Goal: Task Accomplishment & Management: Use online tool/utility

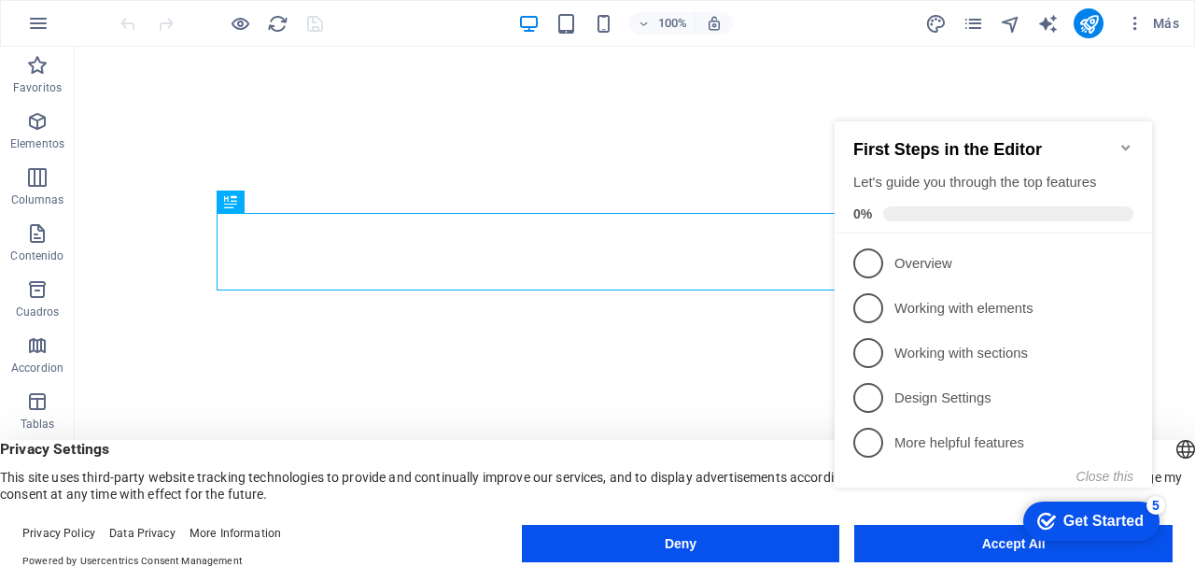
click at [1127, 140] on icon "Minimize checklist" at bounding box center [1125, 147] width 15 height 15
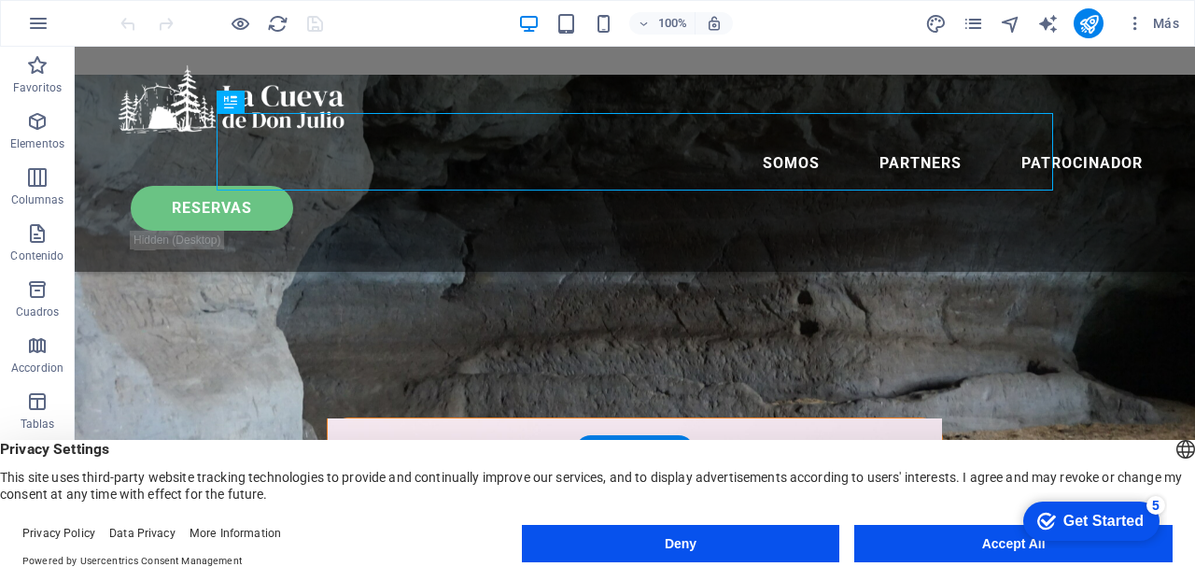
scroll to position [138, 0]
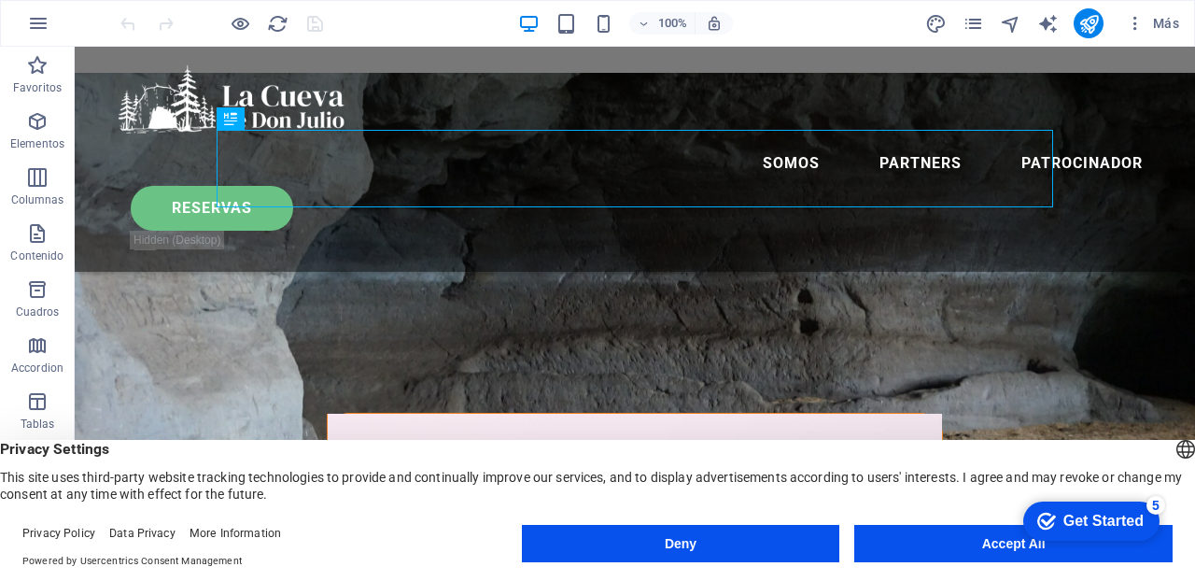
click at [1104, 516] on div "Get Started" at bounding box center [1103, 521] width 80 height 17
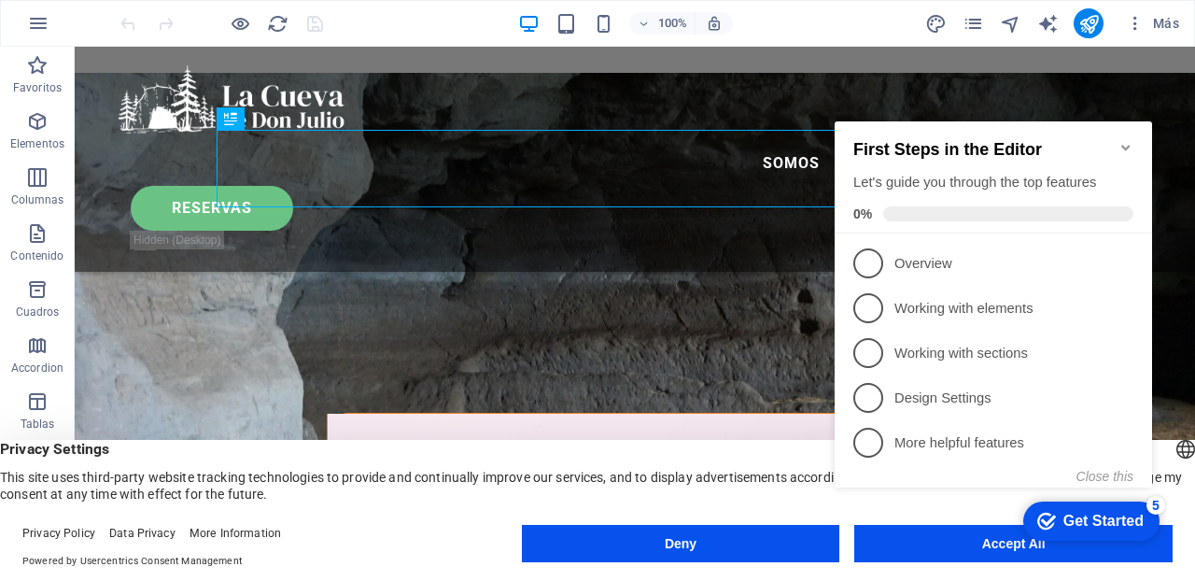
click at [1104, 516] on div "Get Started" at bounding box center [1103, 521] width 80 height 17
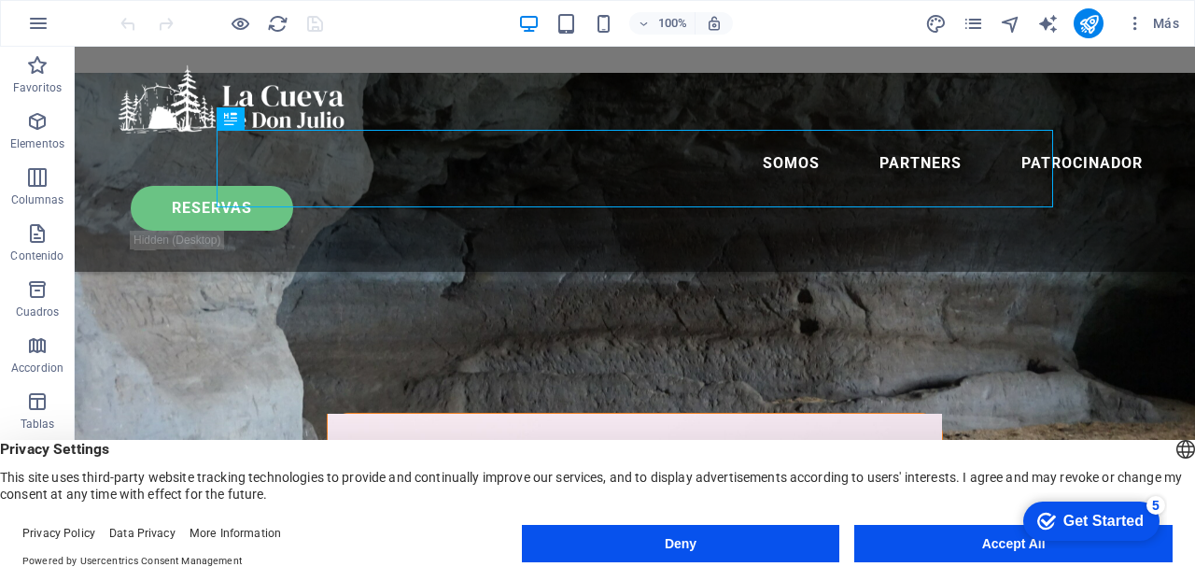
click at [1144, 529] on div "Get Started" at bounding box center [1103, 521] width 80 height 17
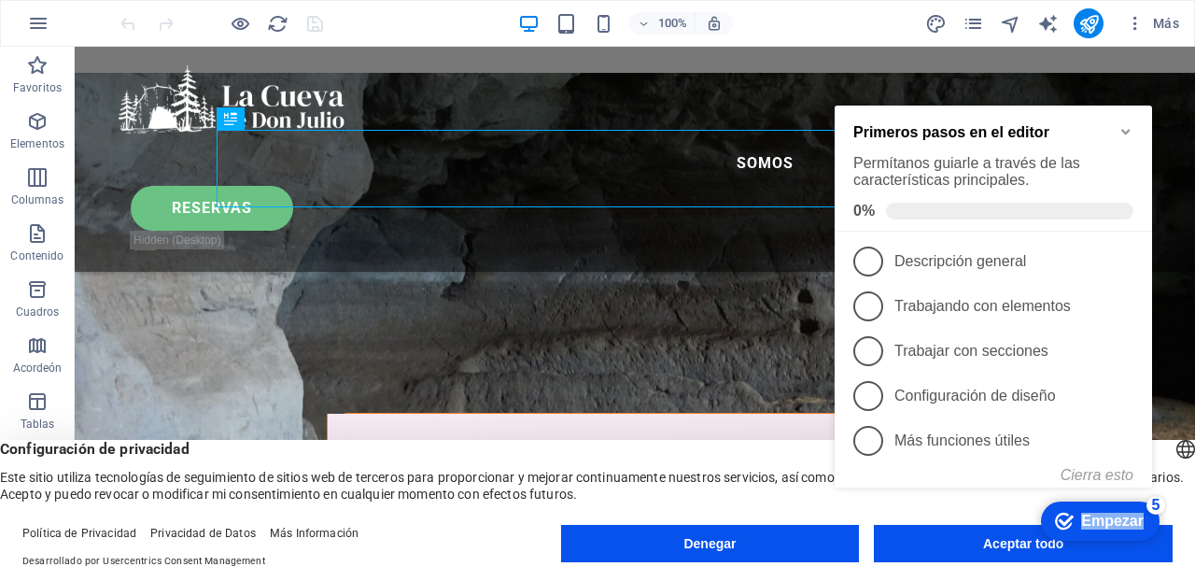
click at [1128, 137] on icon "Minimizar la lista de verificación" at bounding box center [1125, 131] width 15 height 15
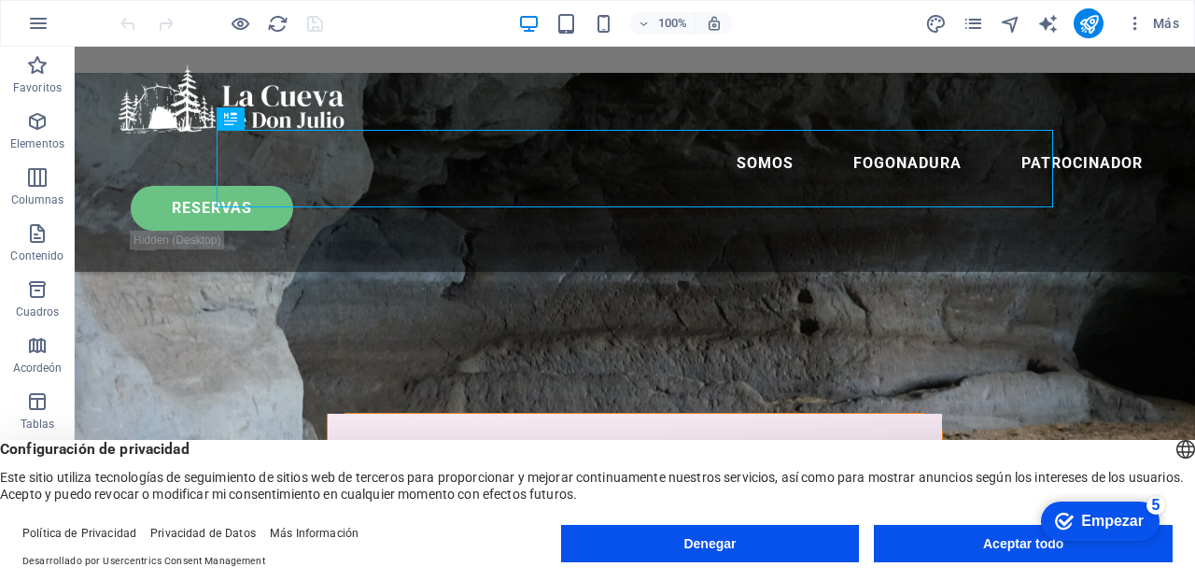
click at [1101, 524] on font "Empezar" at bounding box center [1112, 521] width 63 height 16
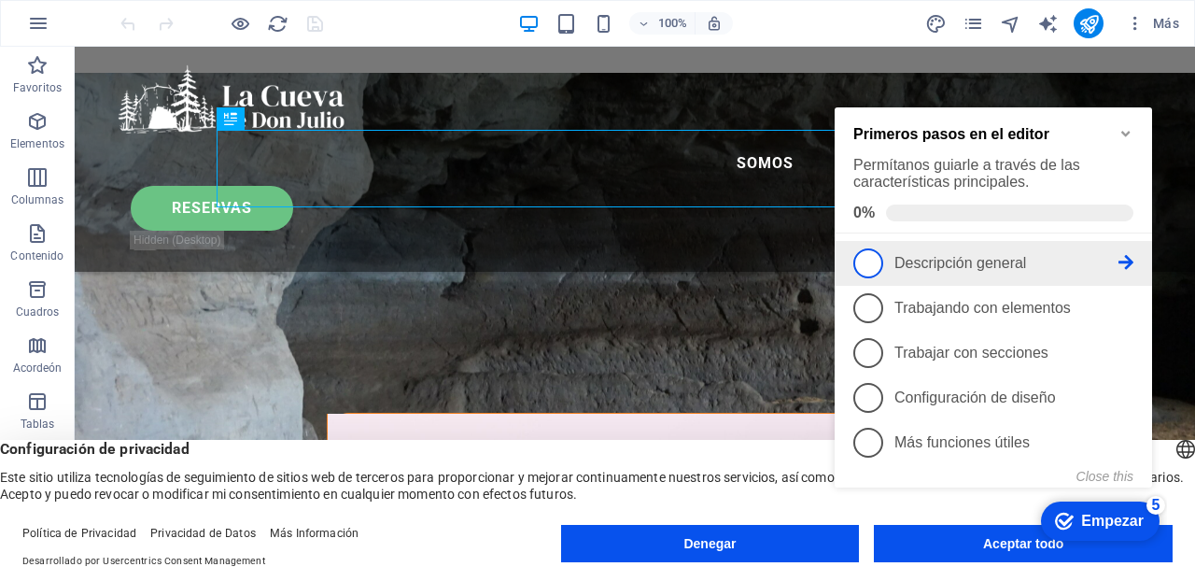
click at [885, 258] on link "1 Descripción general - incompleto" at bounding box center [993, 263] width 280 height 30
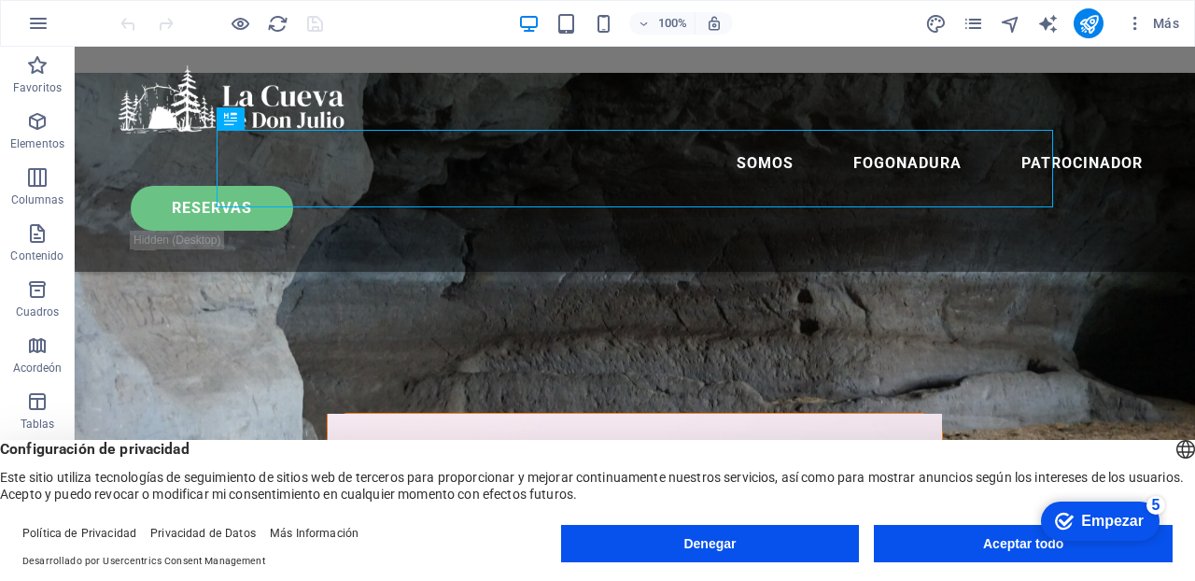
scroll to position [0, 0]
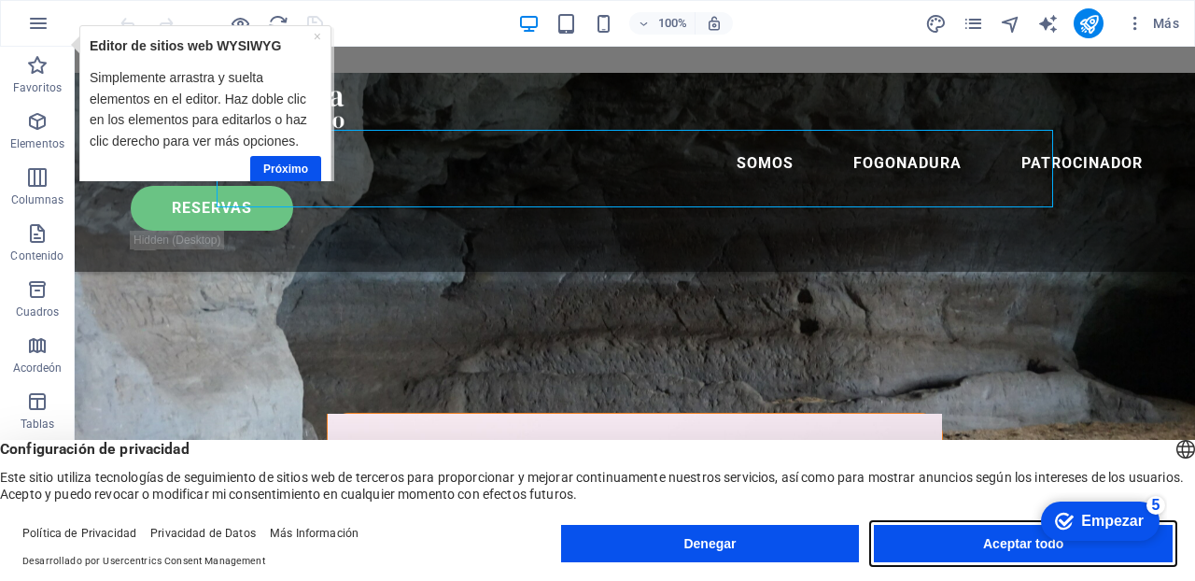
click at [1008, 542] on font "Aceptar todo" at bounding box center [1023, 543] width 80 height 15
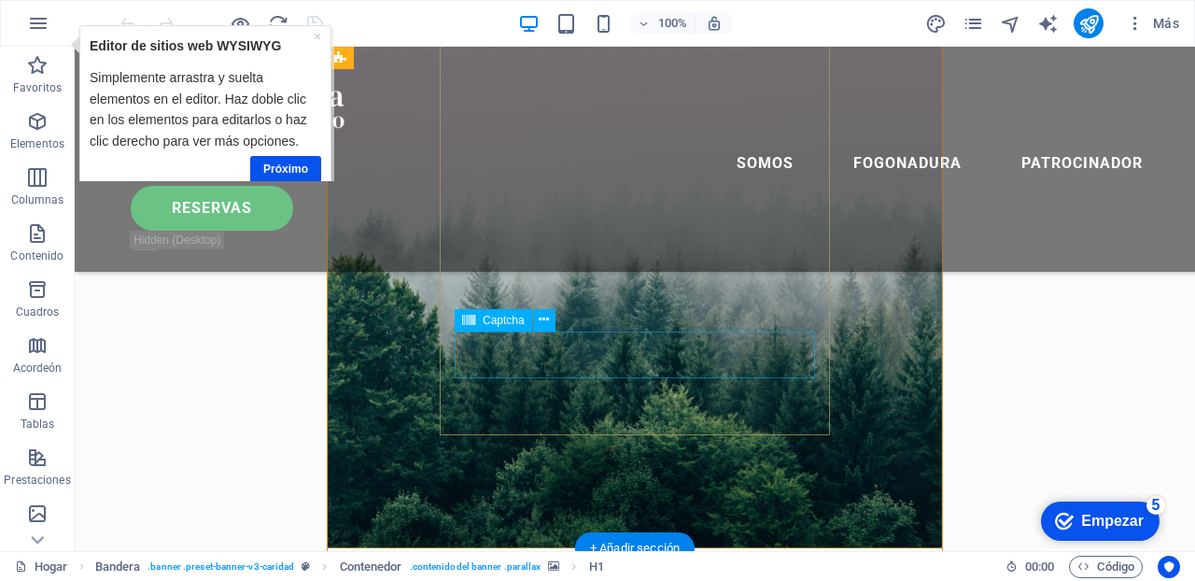
scroll to position [701, 0]
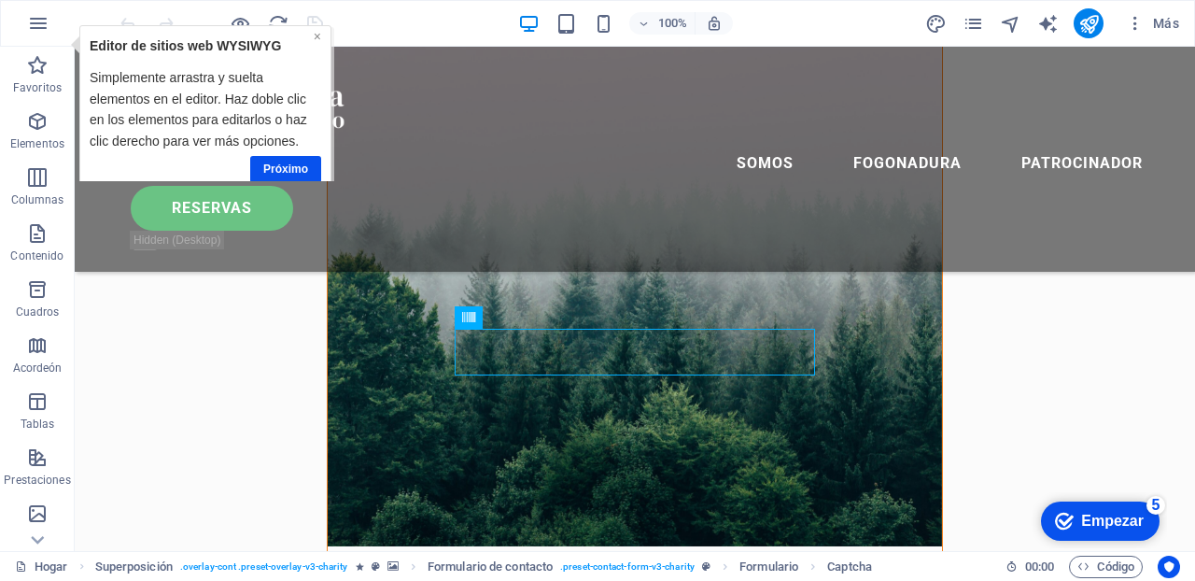
click at [317, 32] on font "×" at bounding box center [316, 36] width 7 height 15
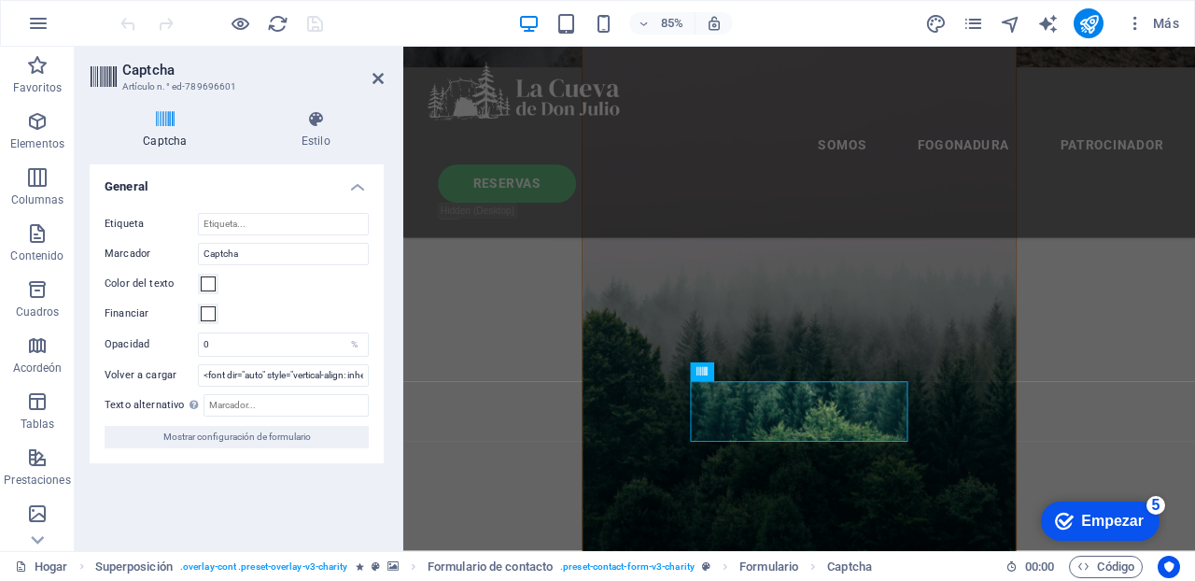
click at [162, 119] on icon at bounding box center [165, 119] width 151 height 19
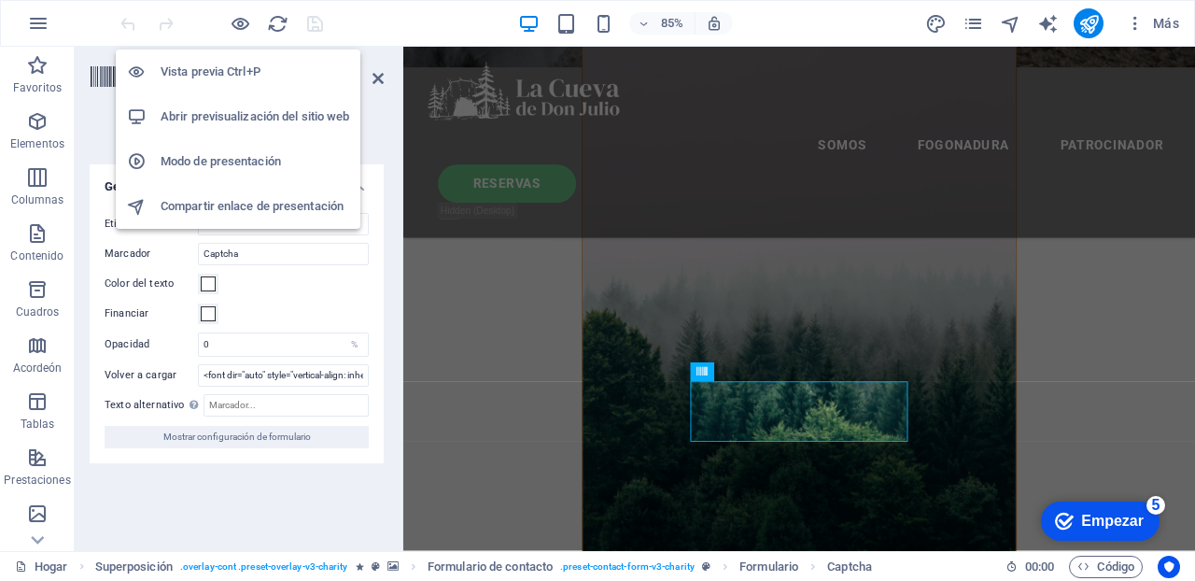
click at [213, 69] on h6 "Vista previa Ctrl+P" at bounding box center [255, 72] width 189 height 22
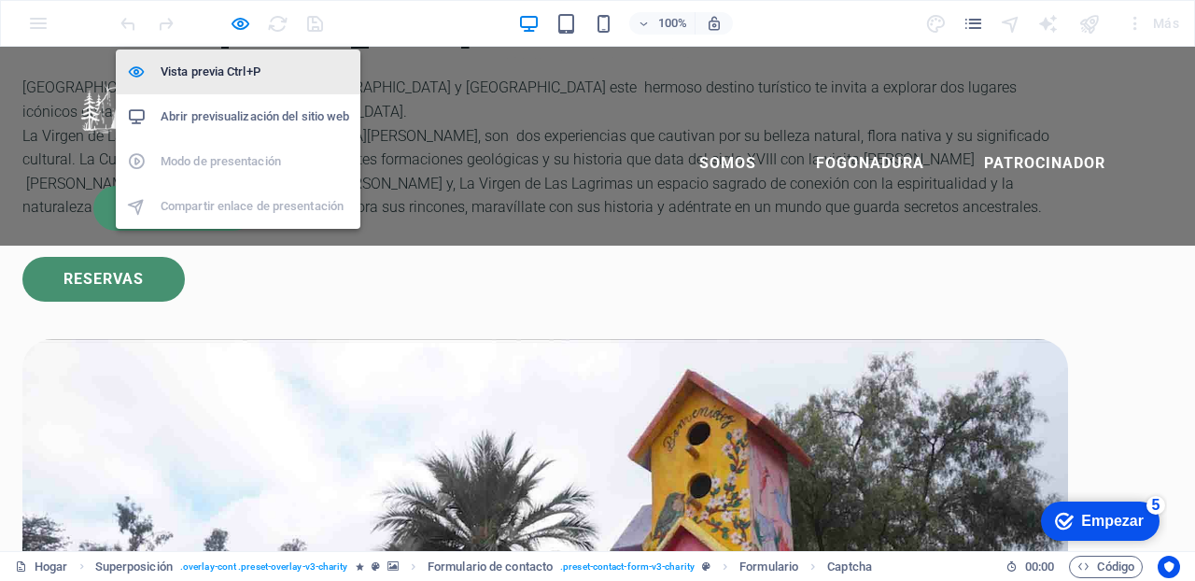
scroll to position [6, 0]
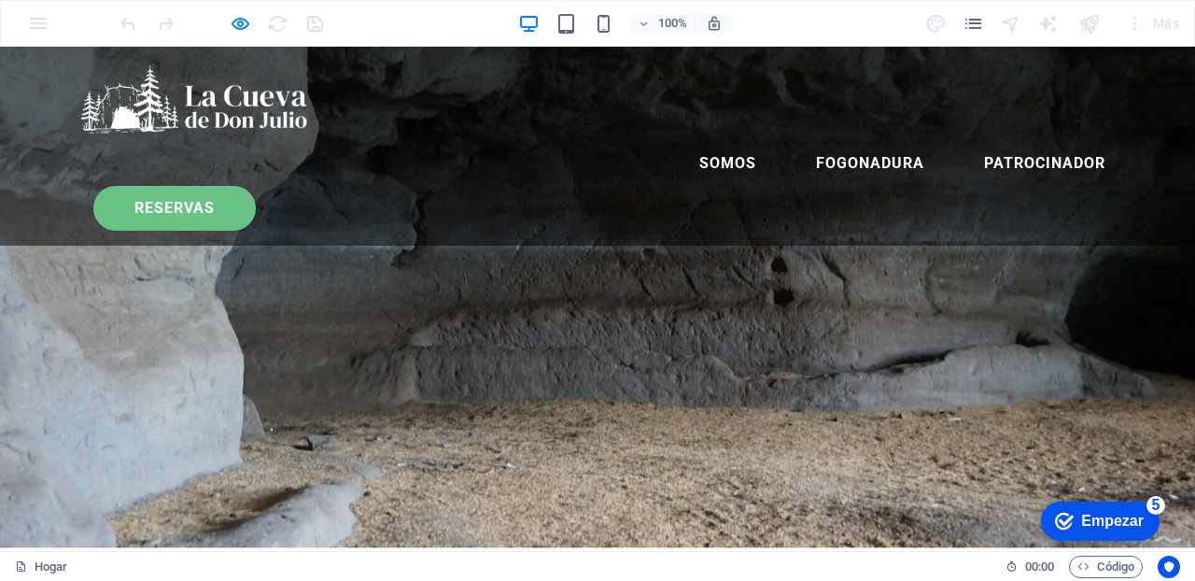
click at [215, 199] on font "RESERVAS" at bounding box center [174, 208] width 80 height 18
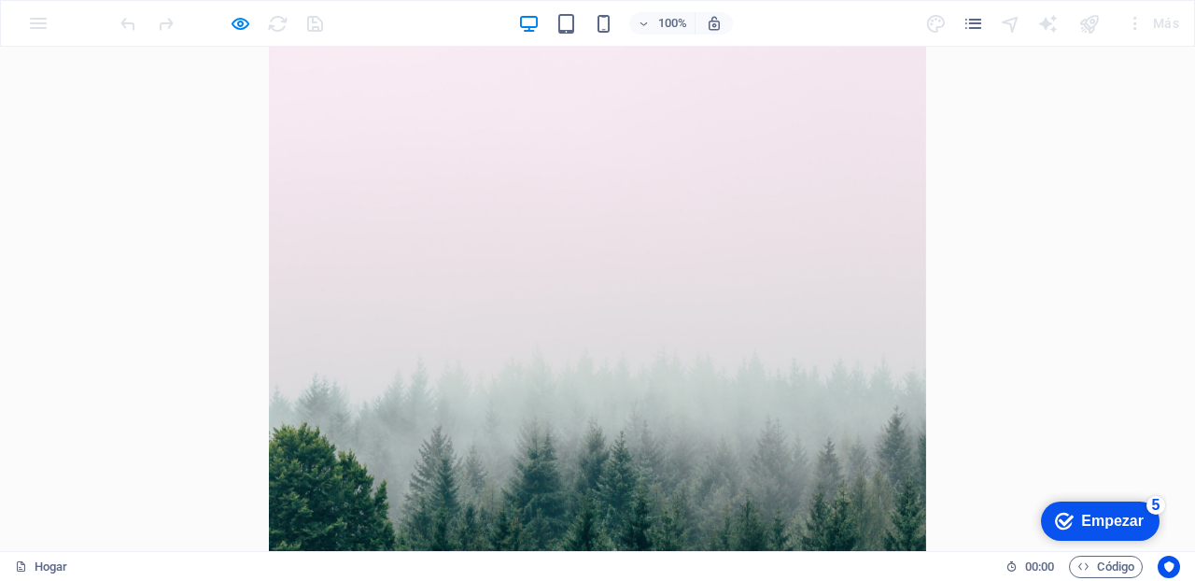
scroll to position [190, 0]
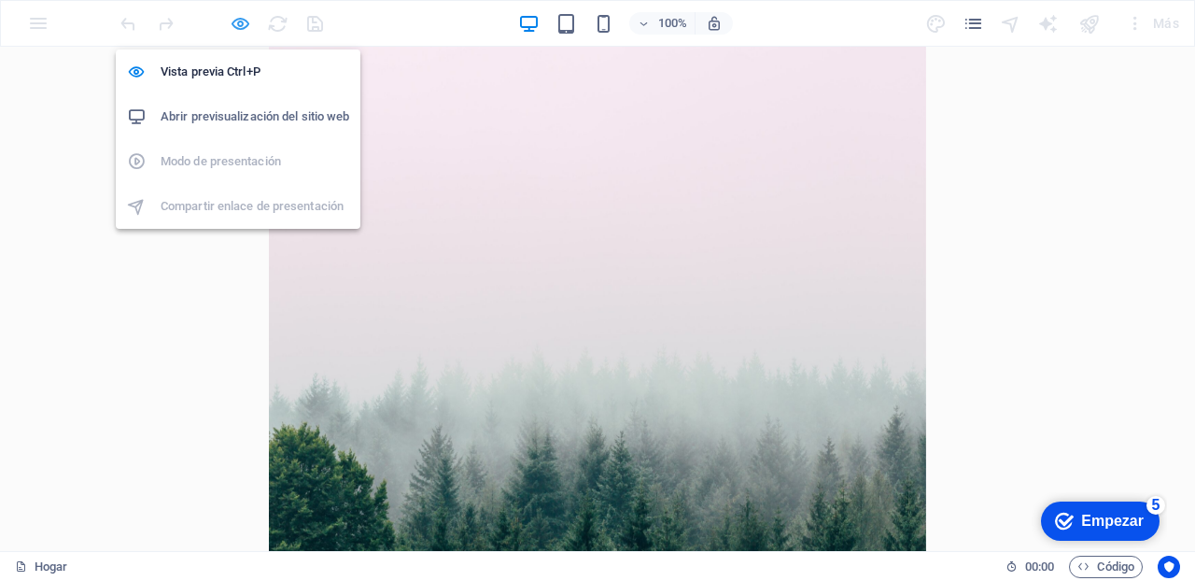
click at [232, 24] on icon "button" at bounding box center [240, 23] width 21 height 21
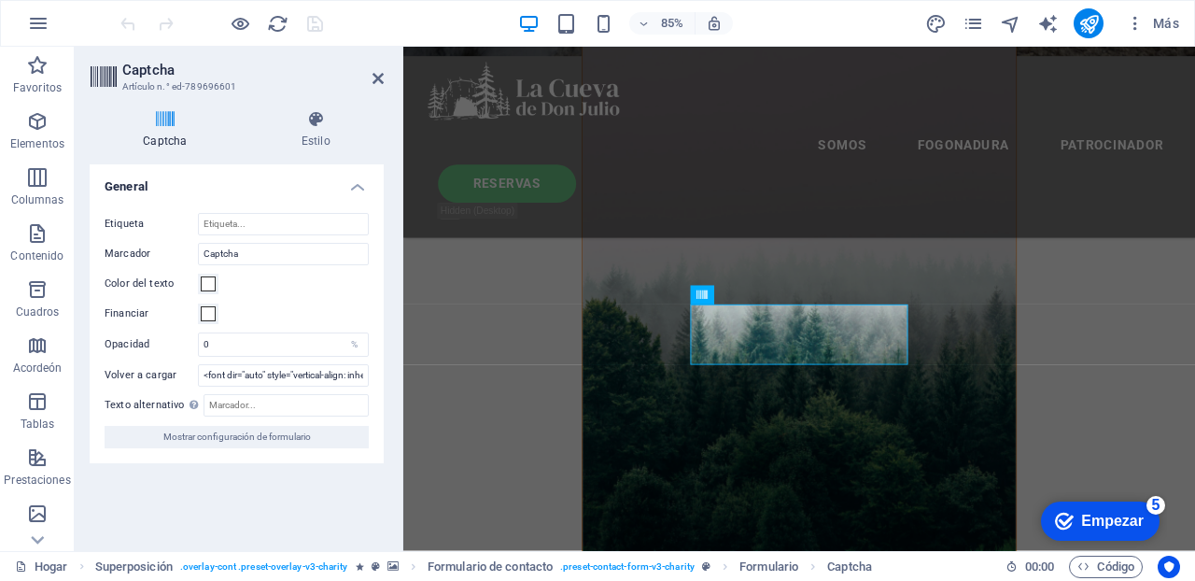
scroll to position [792, 0]
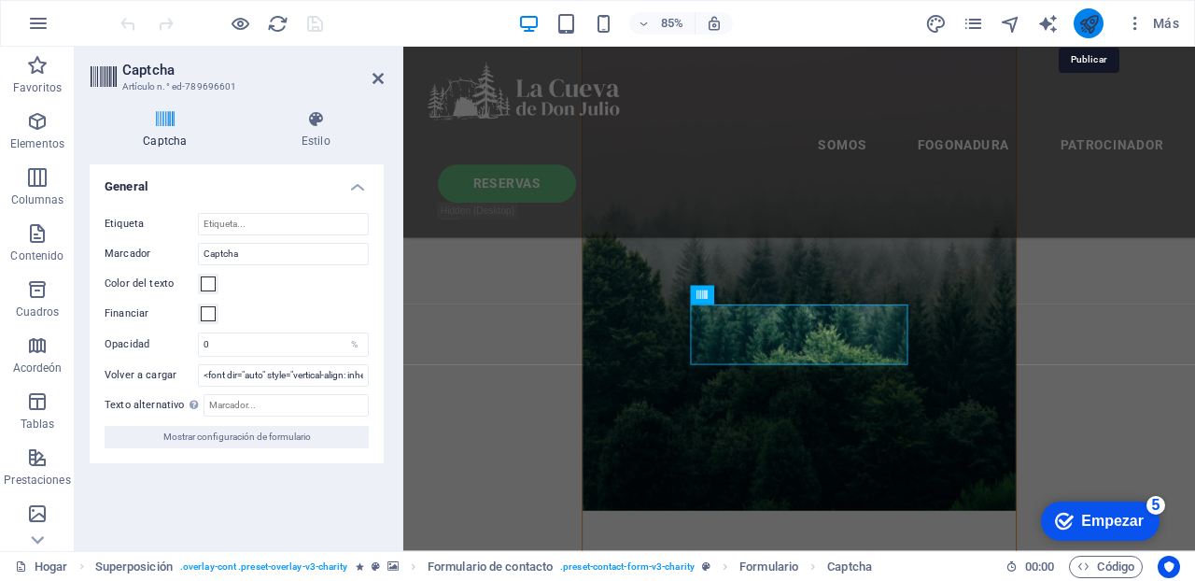
click at [1090, 15] on icon "publicar" at bounding box center [1088, 23] width 21 height 21
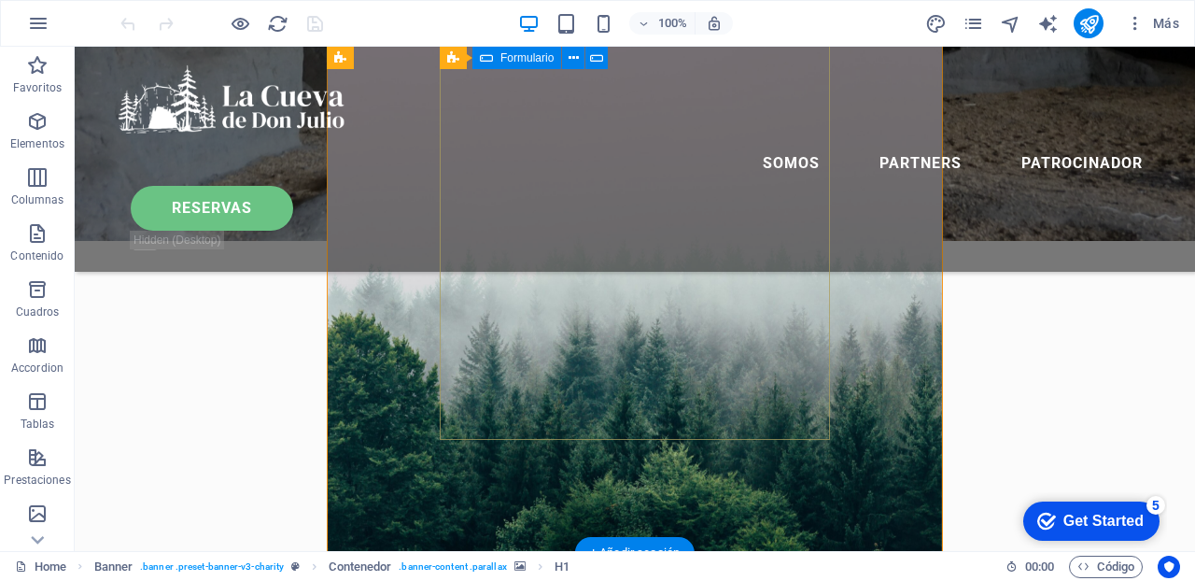
scroll to position [692, 0]
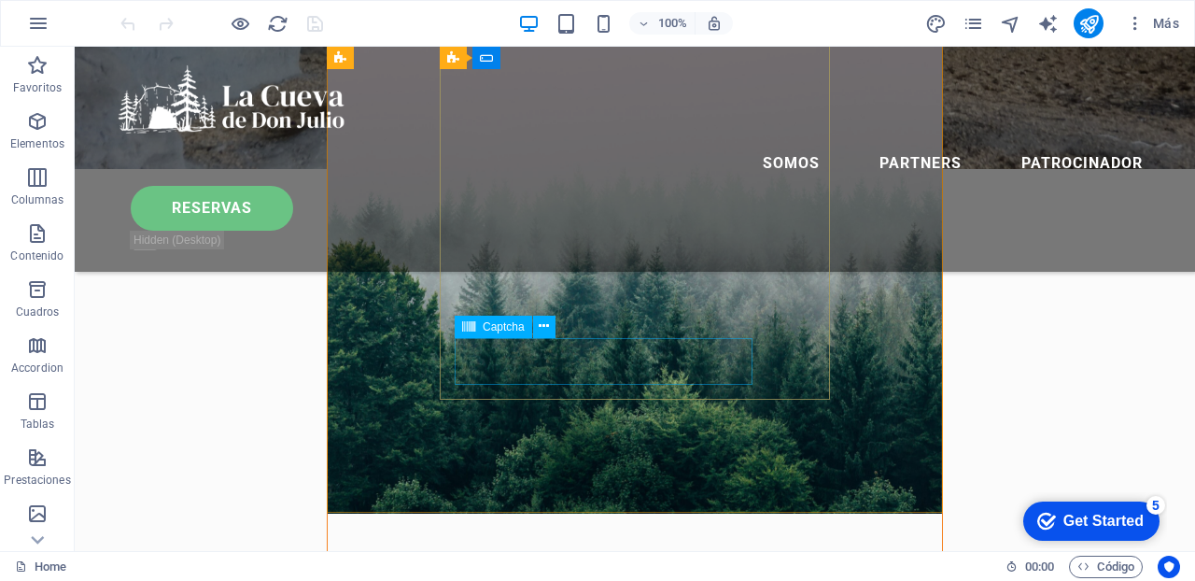
click at [483, 324] on span "Captcha" at bounding box center [504, 326] width 42 height 11
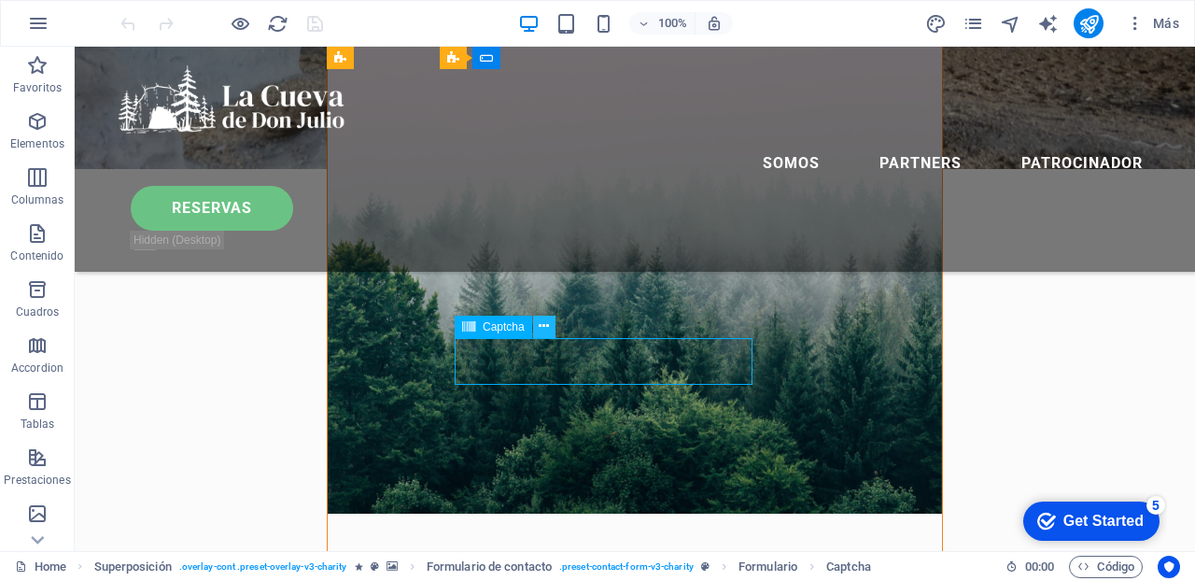
click at [548, 319] on icon at bounding box center [544, 327] width 10 height 20
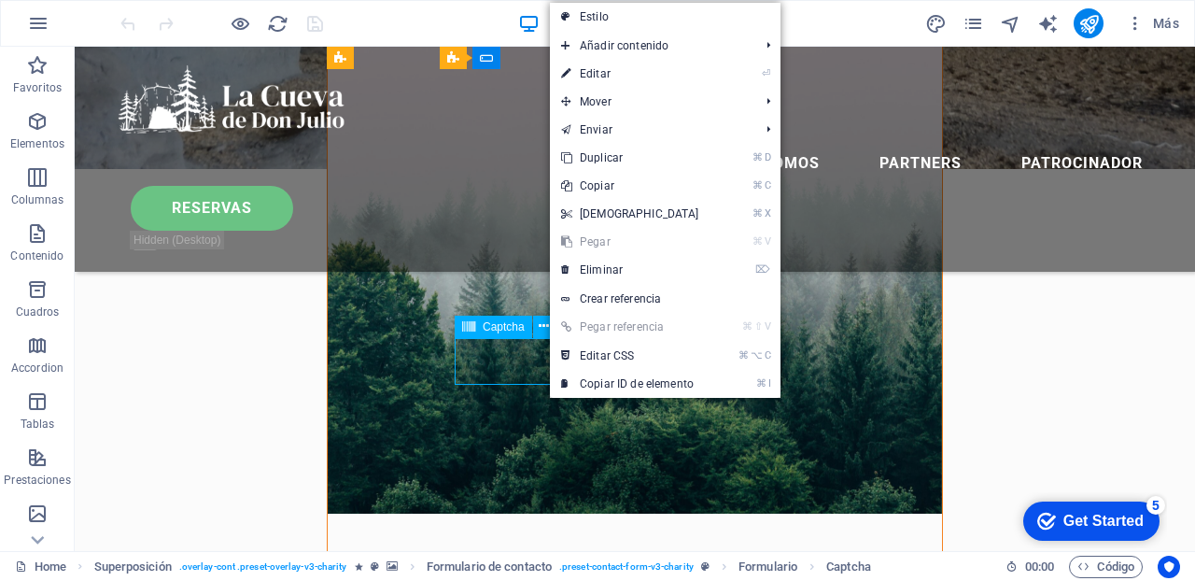
click at [493, 329] on span "Captcha" at bounding box center [504, 326] width 42 height 11
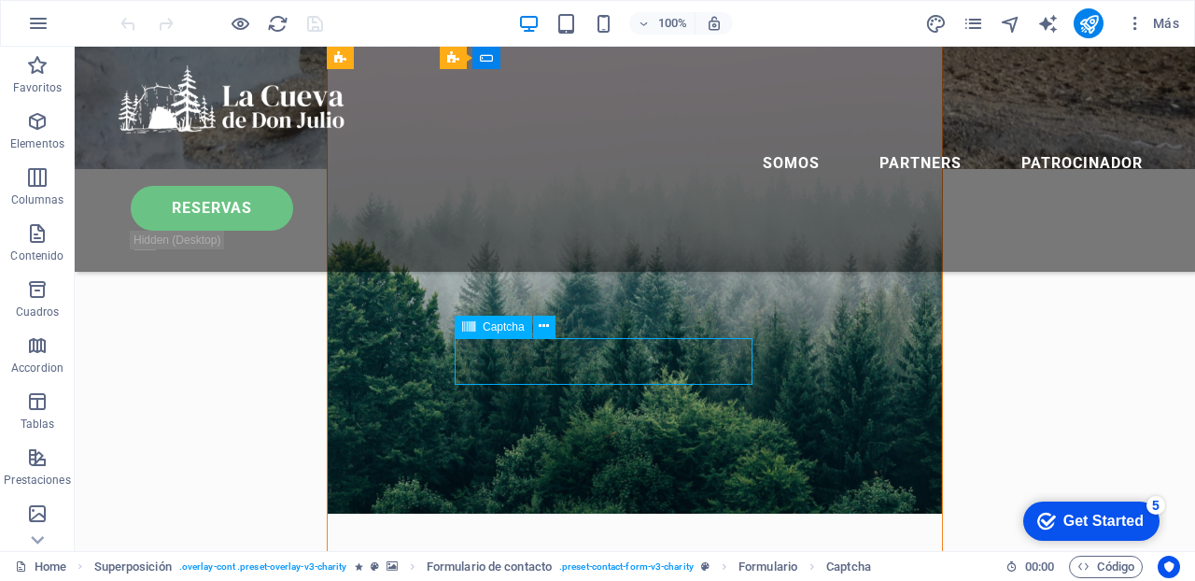
click at [493, 329] on span "Captcha" at bounding box center [504, 326] width 42 height 11
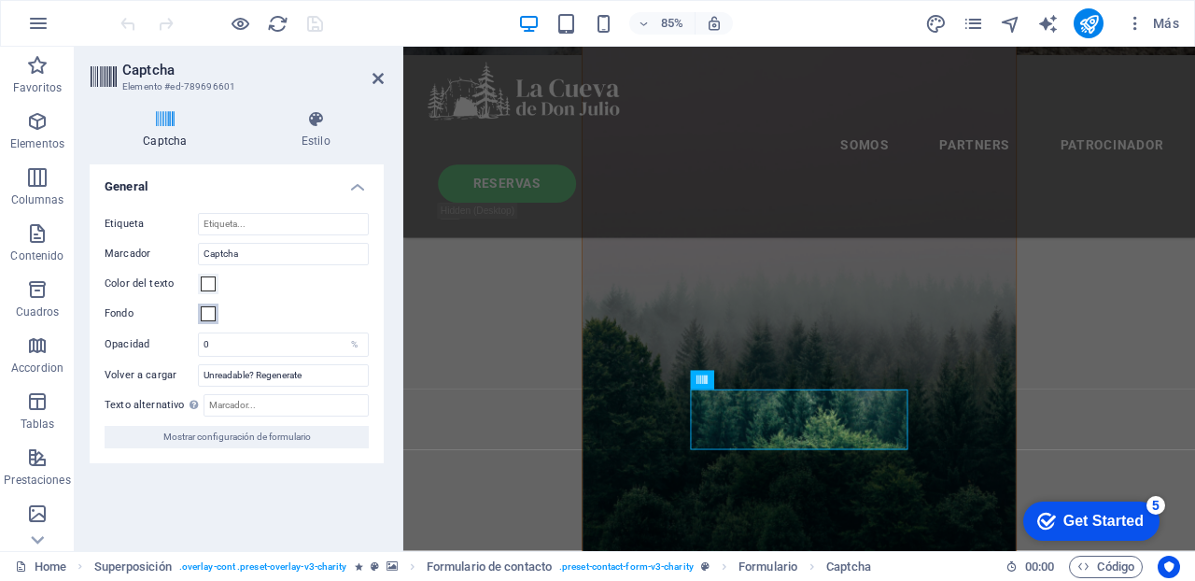
click at [209, 313] on span at bounding box center [208, 313] width 15 height 15
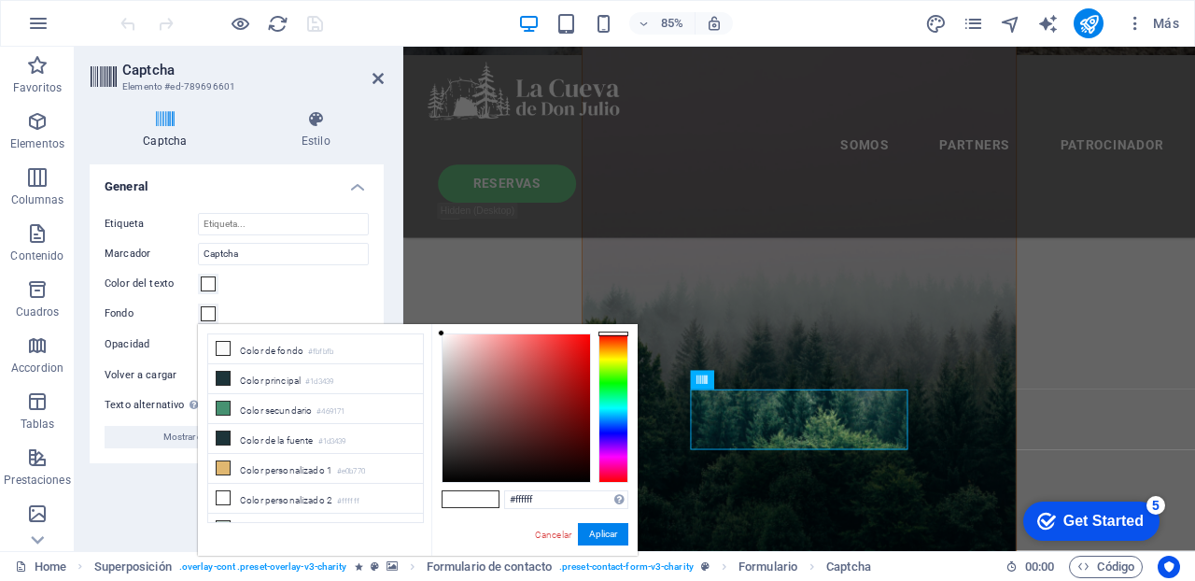
click at [242, 269] on div "Etiqueta Marcador Captcha Color del texto Fondo Opacidad 0 % Volver a cargar Un…" at bounding box center [237, 330] width 294 height 265
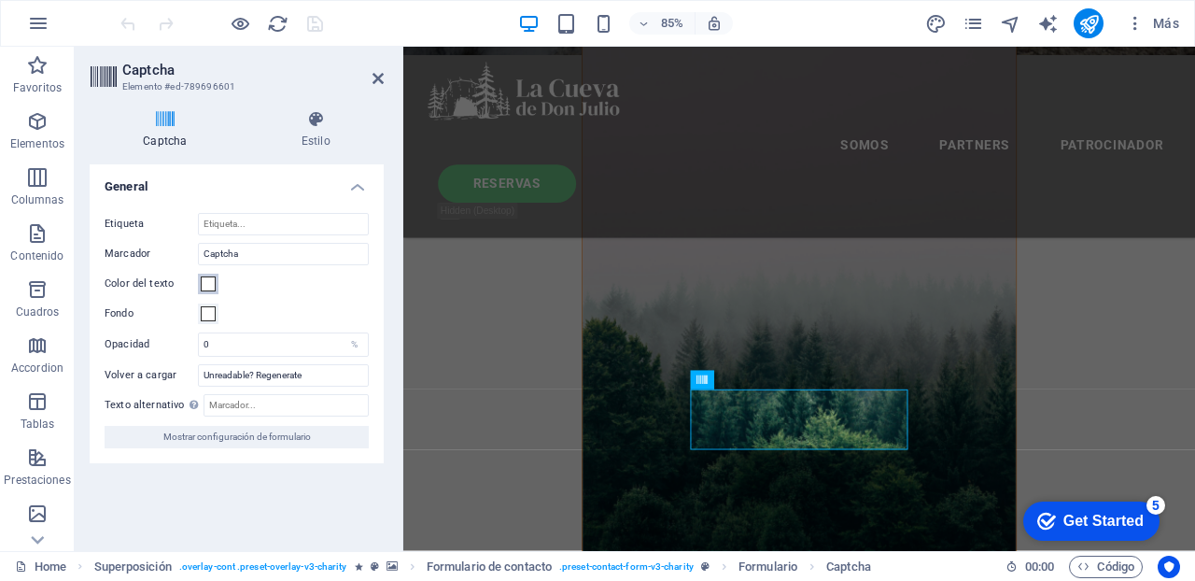
click at [206, 283] on span at bounding box center [208, 283] width 15 height 15
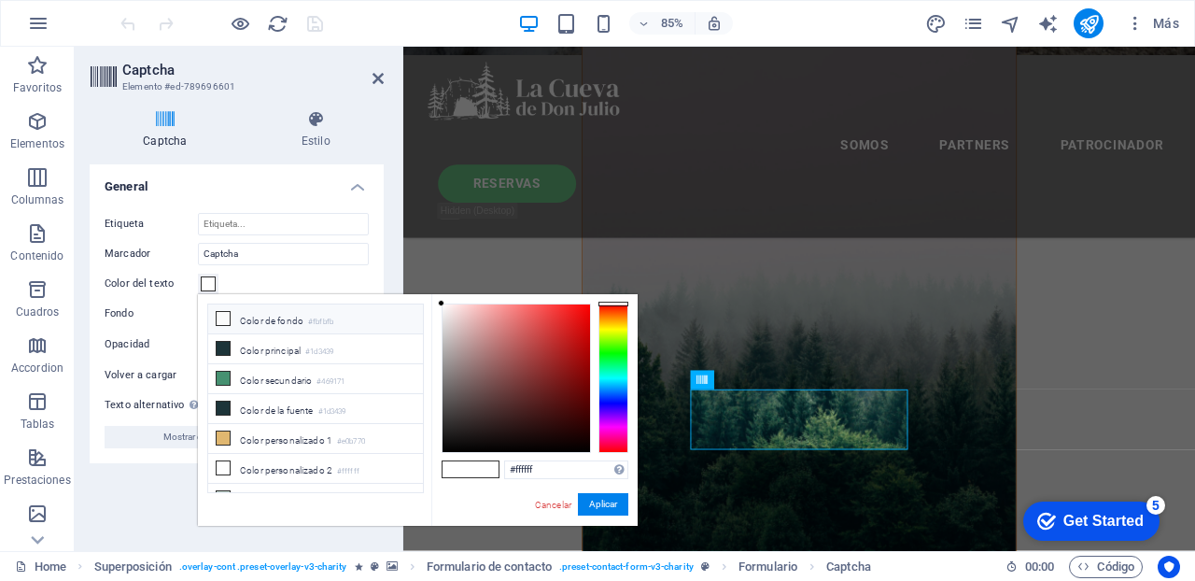
click at [269, 317] on li "Color de fondo #fbfbfb" at bounding box center [315, 319] width 215 height 30
click at [286, 348] on li "Color principal #1d3439" at bounding box center [315, 349] width 215 height 30
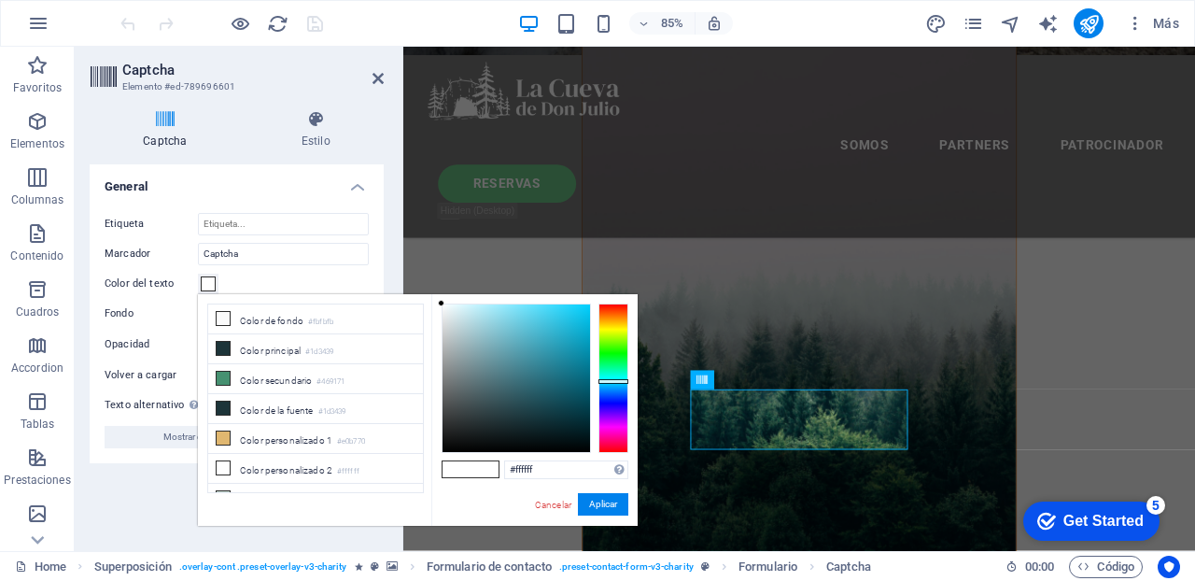
drag, startPoint x: 513, startPoint y: 417, endPoint x: 422, endPoint y: 281, distance: 164.2
click at [422, 281] on body "lacuevadedonjulio.cl Home Favoritos Elementos Columnas Contenido Cuadros Accord…" at bounding box center [597, 290] width 1195 height 581
click at [225, 317] on icon at bounding box center [223, 318] width 13 height 13
type input "#fbfbfb"
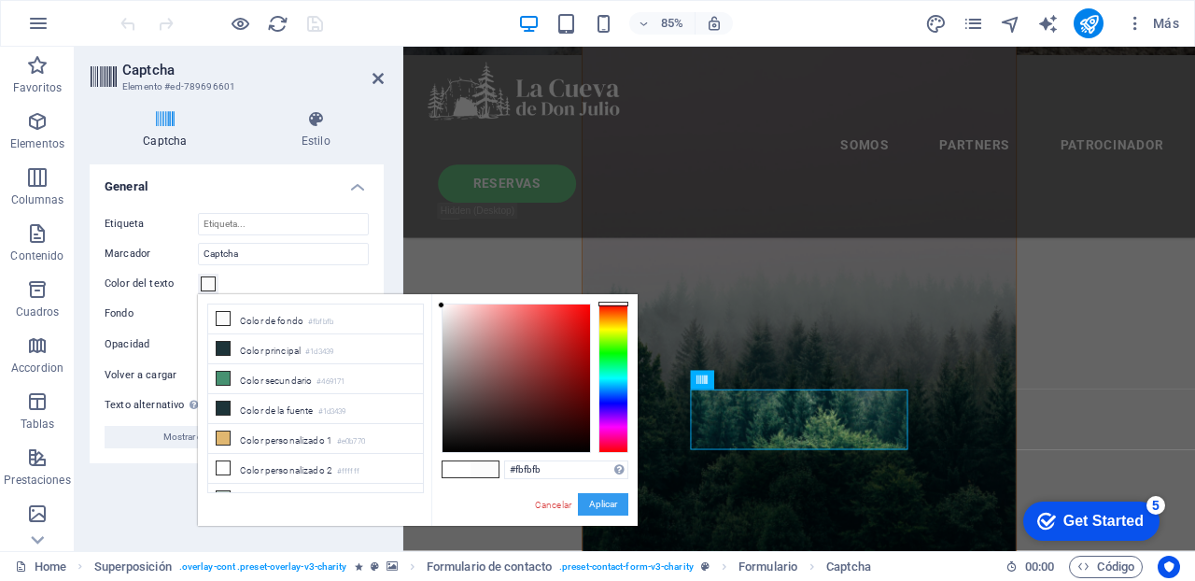
click at [607, 505] on button "Aplicar" at bounding box center [603, 504] width 50 height 22
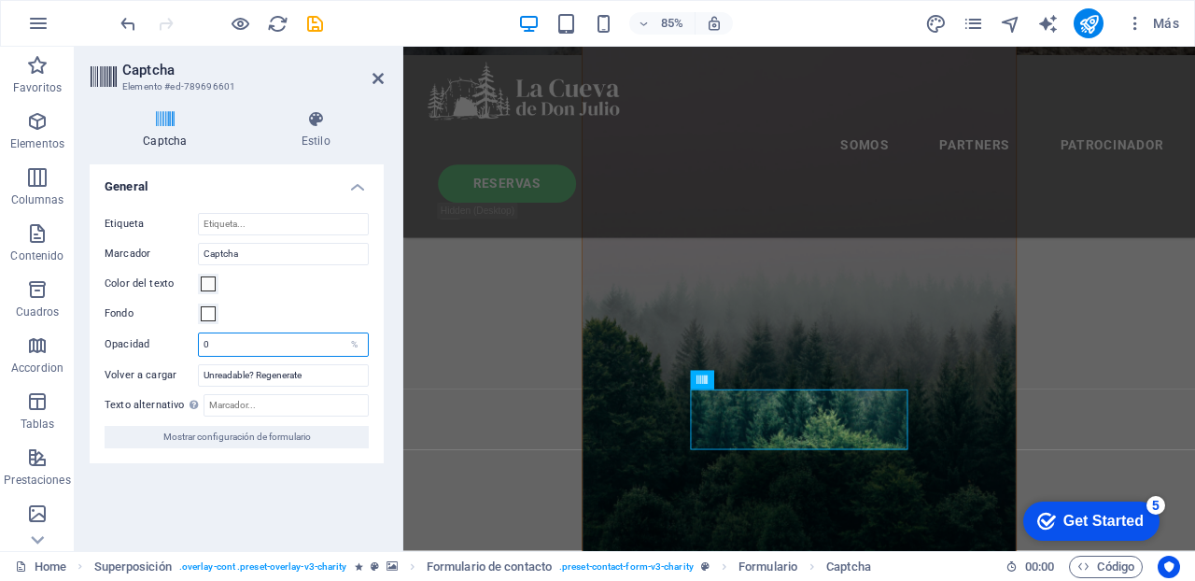
click at [240, 345] on input "0" at bounding box center [283, 344] width 169 height 22
click at [235, 405] on input "Texto alternativo El texto alternativo es usado por aquellos dispositivos que n…" at bounding box center [286, 405] width 165 height 22
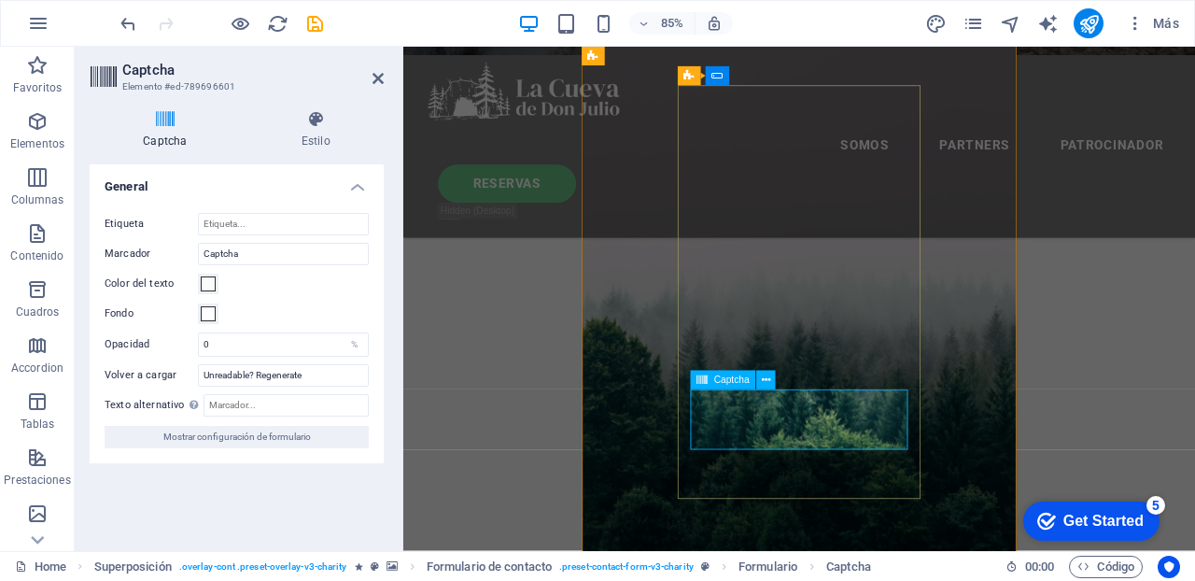
click at [1085, 307] on figure at bounding box center [869, 321] width 511 height 744
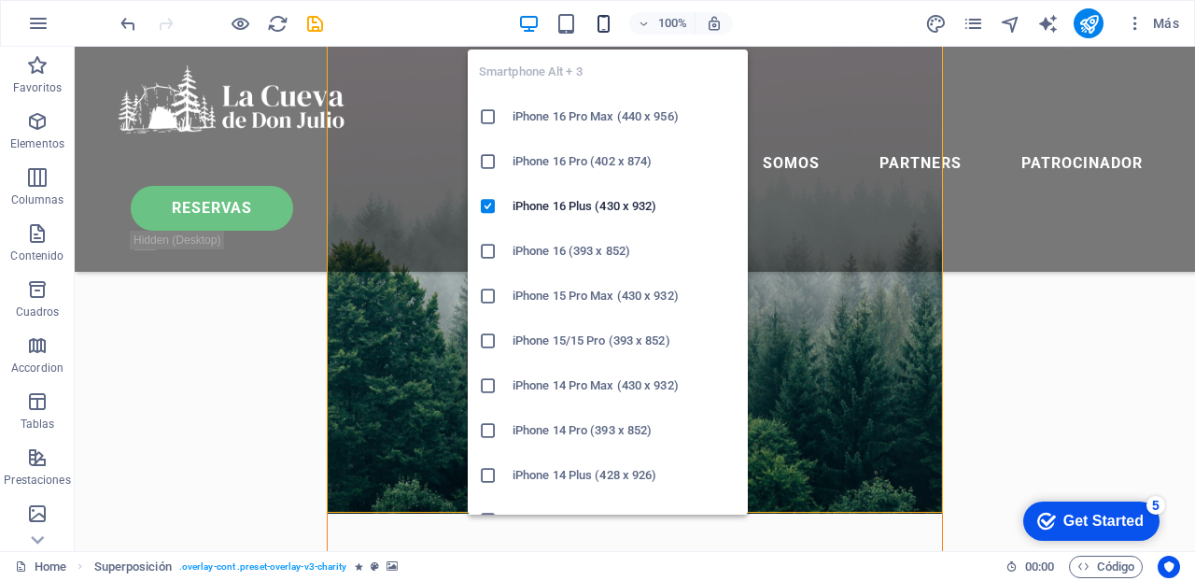
click at [604, 16] on icon "button" at bounding box center [603, 23] width 21 height 21
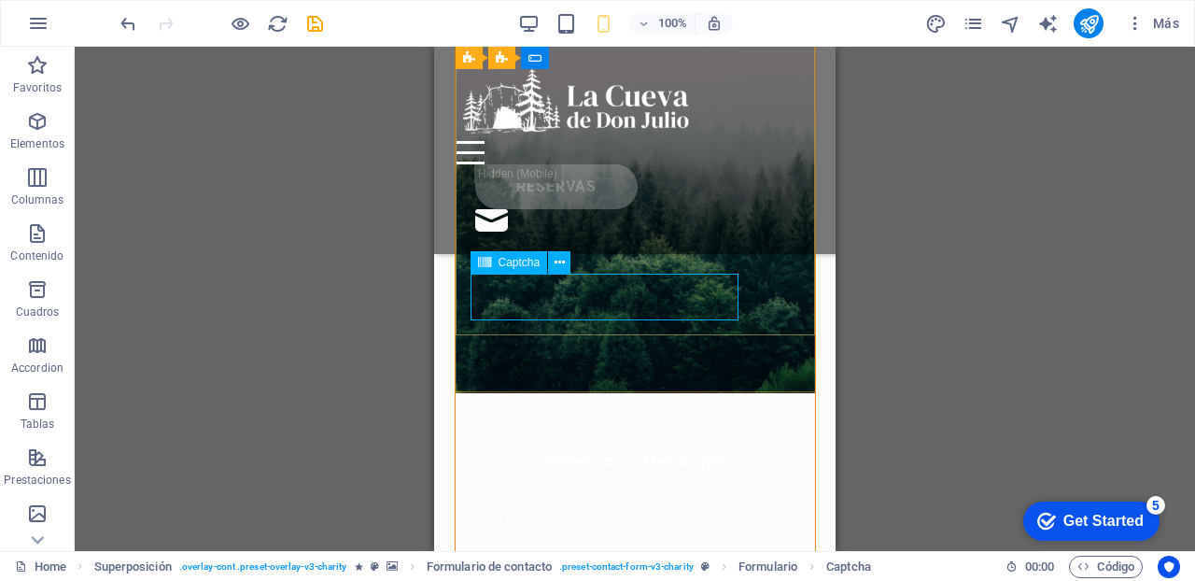
click at [482, 260] on icon at bounding box center [484, 262] width 13 height 22
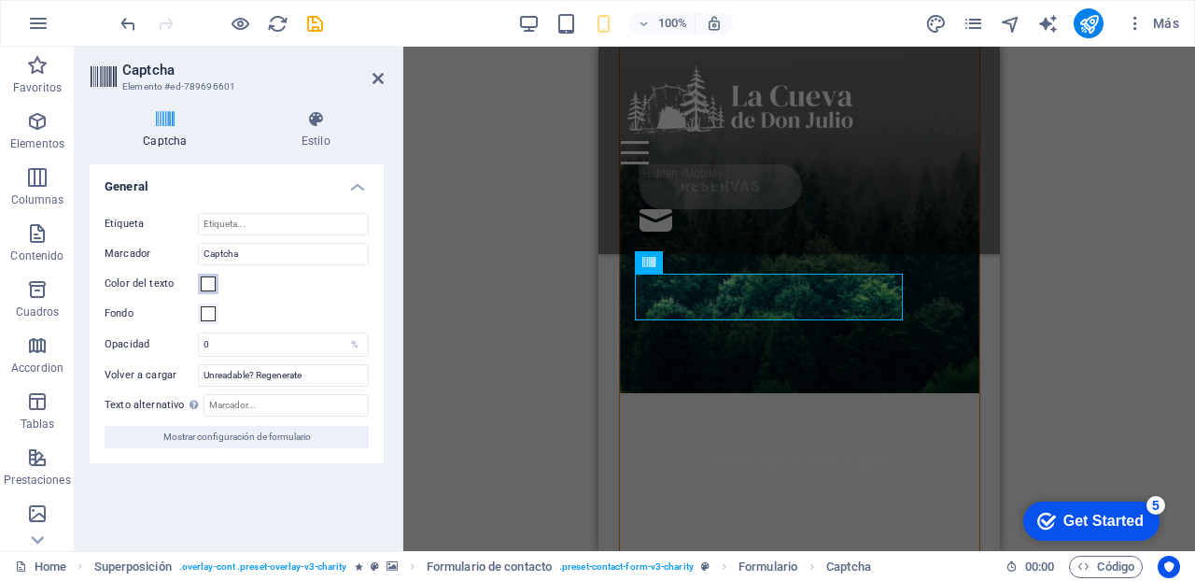
click at [208, 281] on span at bounding box center [208, 283] width 15 height 15
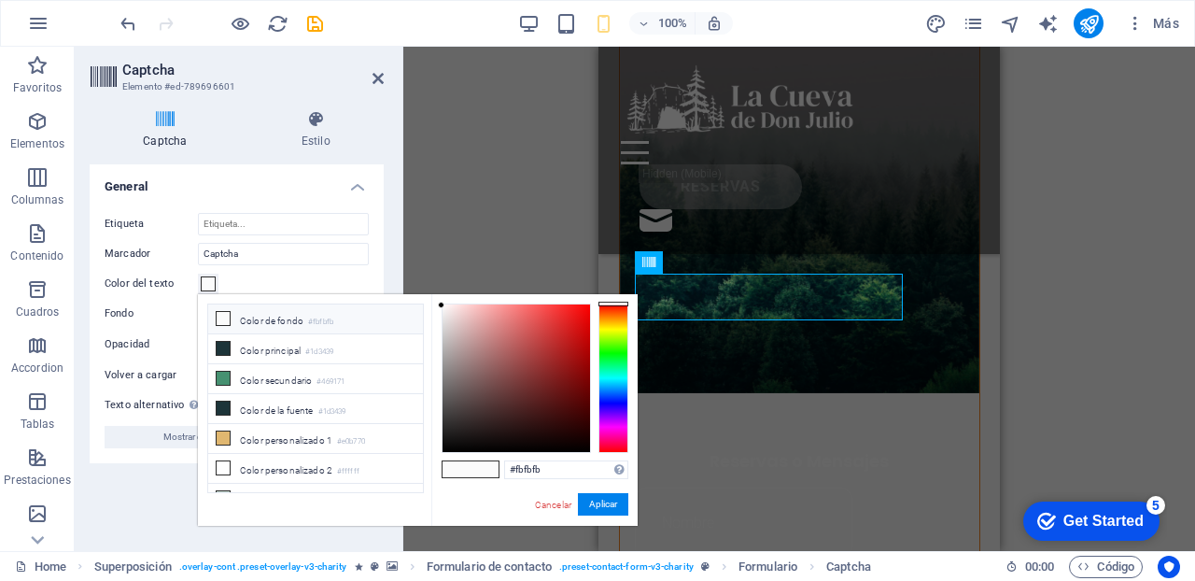
click at [226, 317] on icon at bounding box center [223, 318] width 13 height 13
click at [615, 495] on button "Aplicar" at bounding box center [603, 504] width 50 height 22
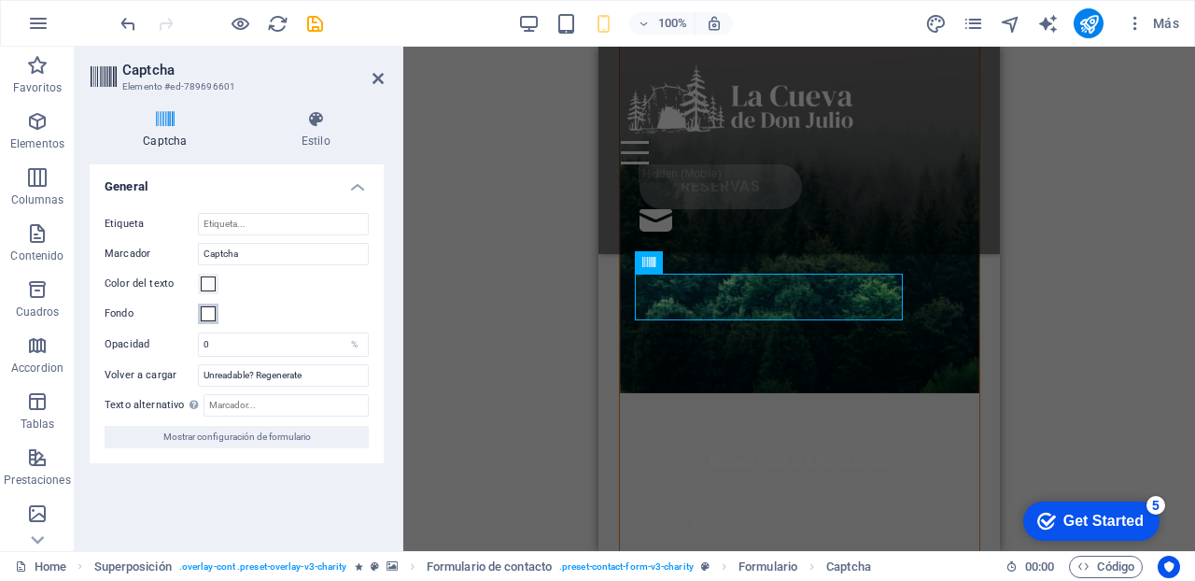
click at [209, 317] on span at bounding box center [208, 313] width 15 height 15
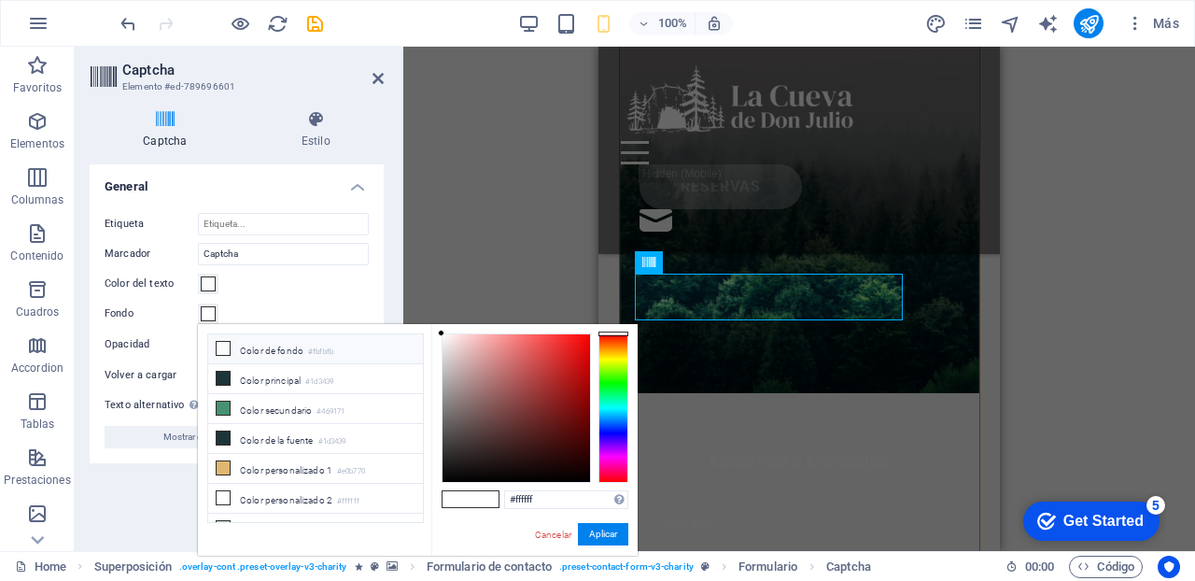
click at [280, 351] on li "Color de fondo #fbfbfb" at bounding box center [315, 349] width 215 height 30
type input "#fbfbfb"
click at [600, 534] on button "Aplicar" at bounding box center [603, 534] width 50 height 22
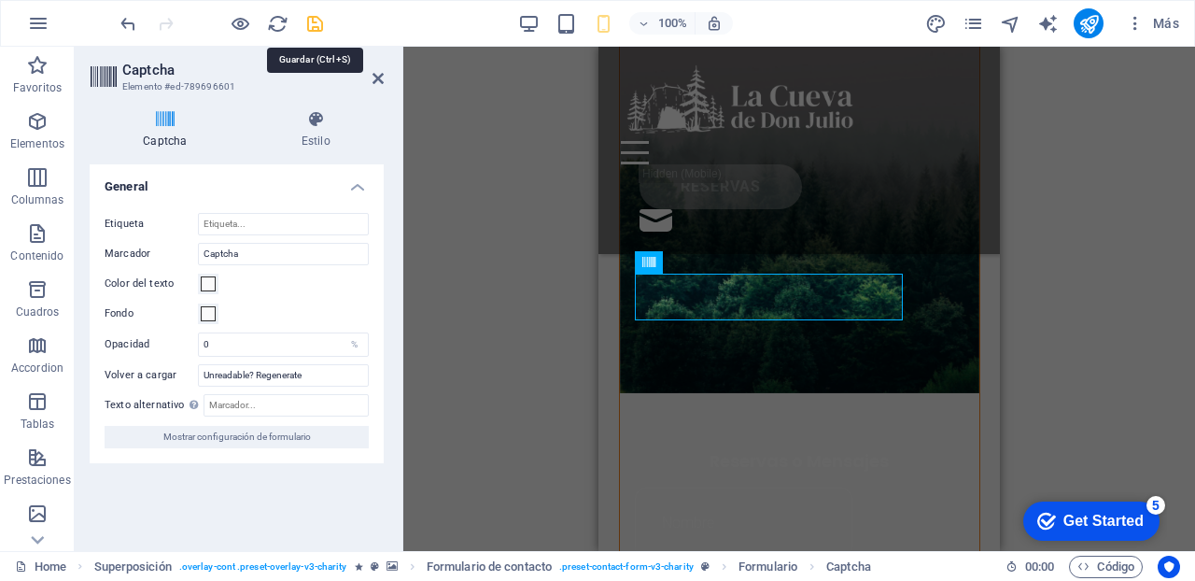
click at [315, 15] on icon "save" at bounding box center [314, 23] width 21 height 21
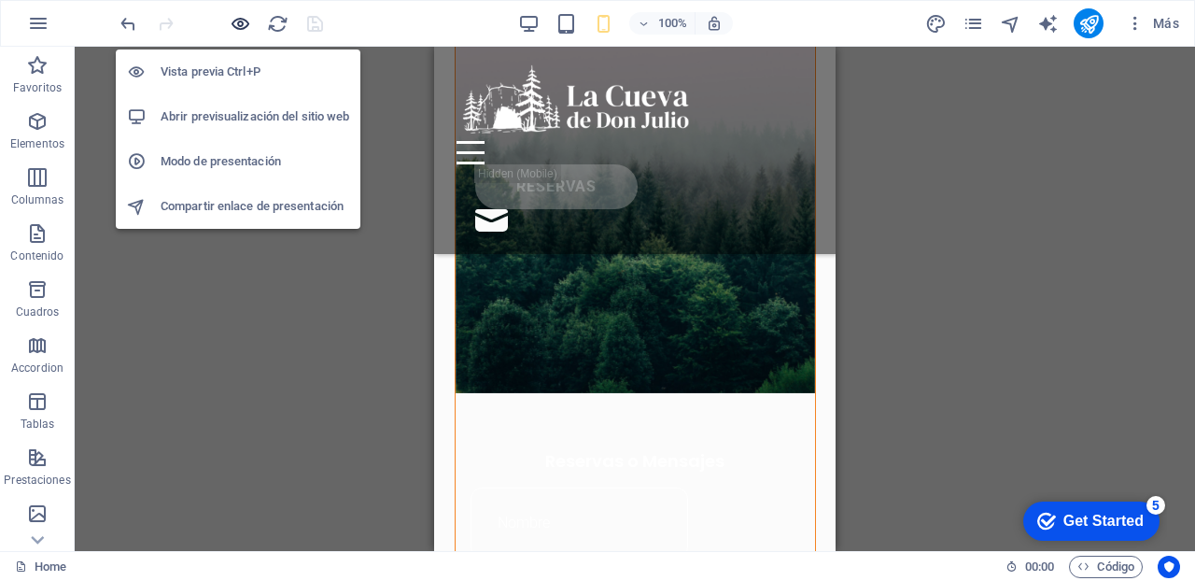
click at [239, 20] on icon "button" at bounding box center [240, 23] width 21 height 21
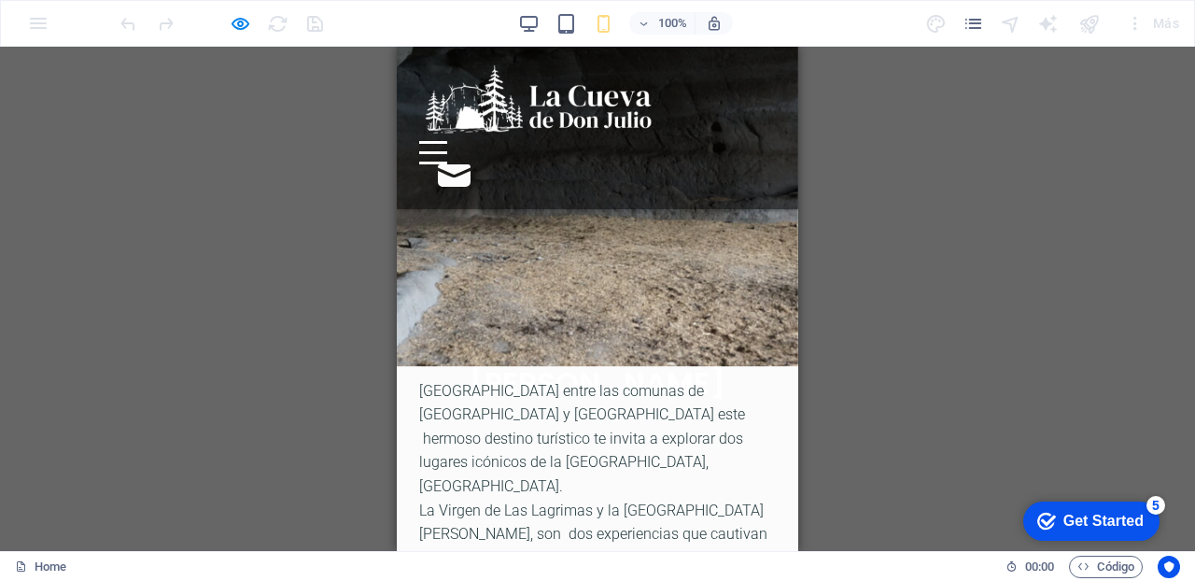
scroll to position [0, 0]
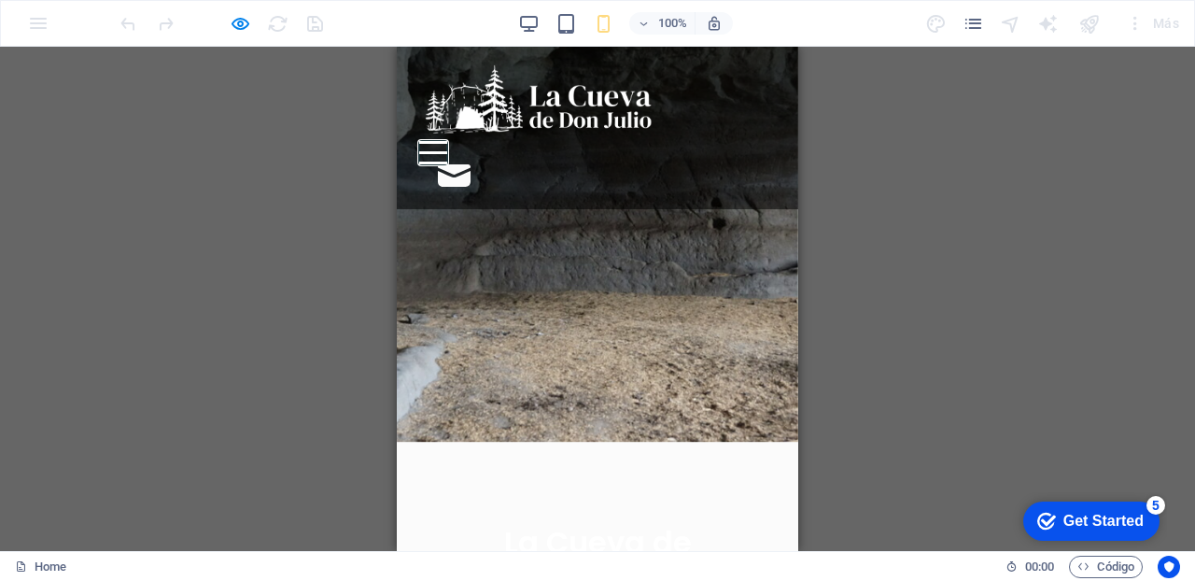
click at [447, 141] on button at bounding box center [433, 142] width 28 height 3
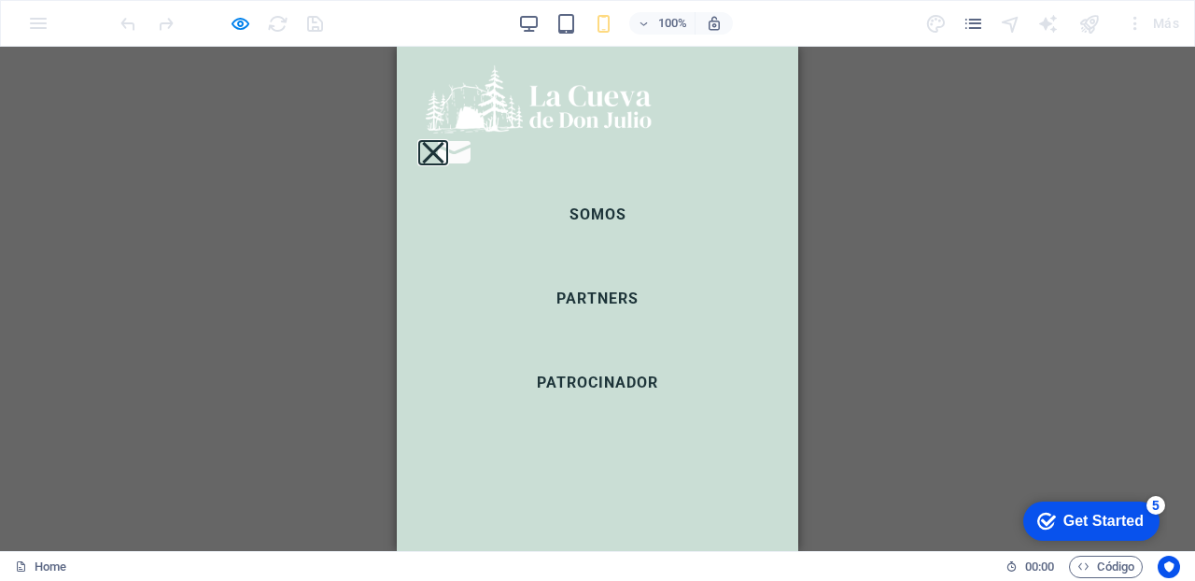
scroll to position [1073, 0]
click at [443, 142] on button at bounding box center [432, 152] width 21 height 21
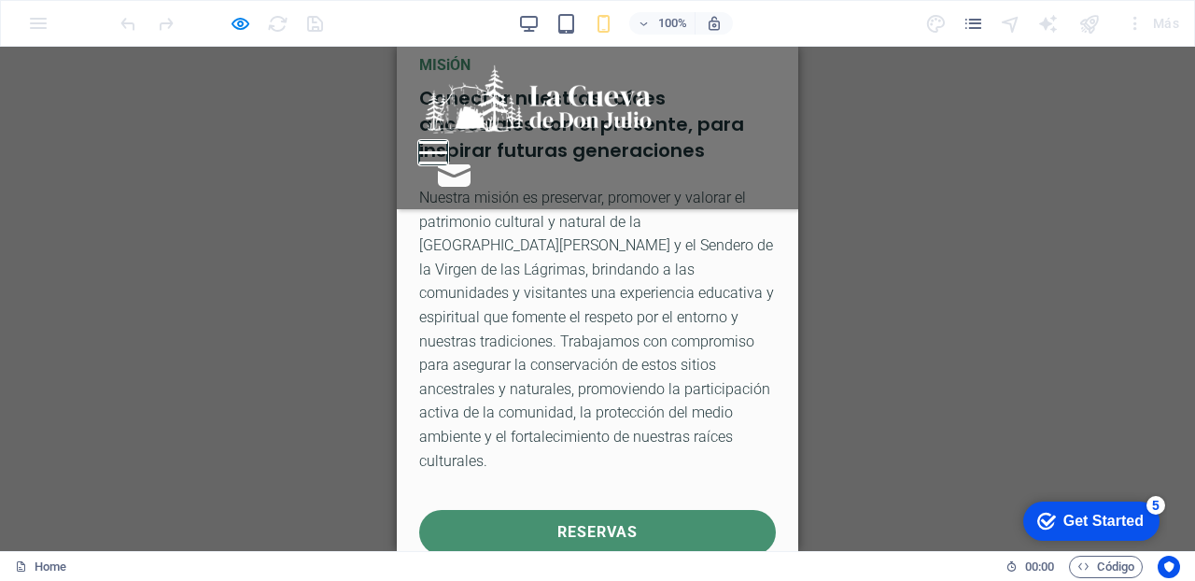
scroll to position [3425, 0]
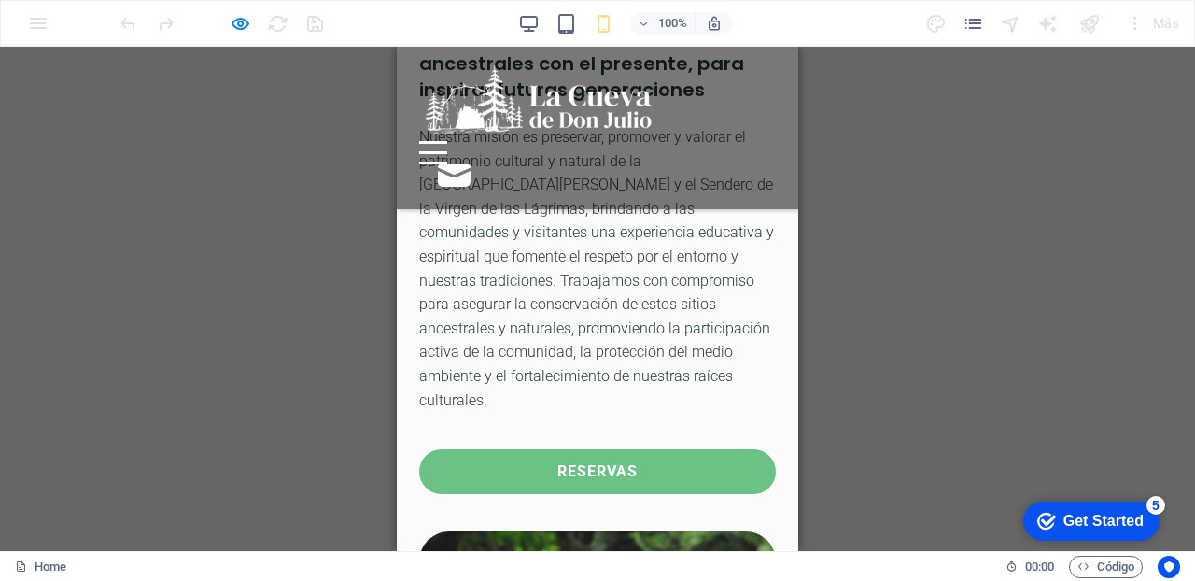
click at [665, 449] on link "reservas" at bounding box center [597, 471] width 357 height 45
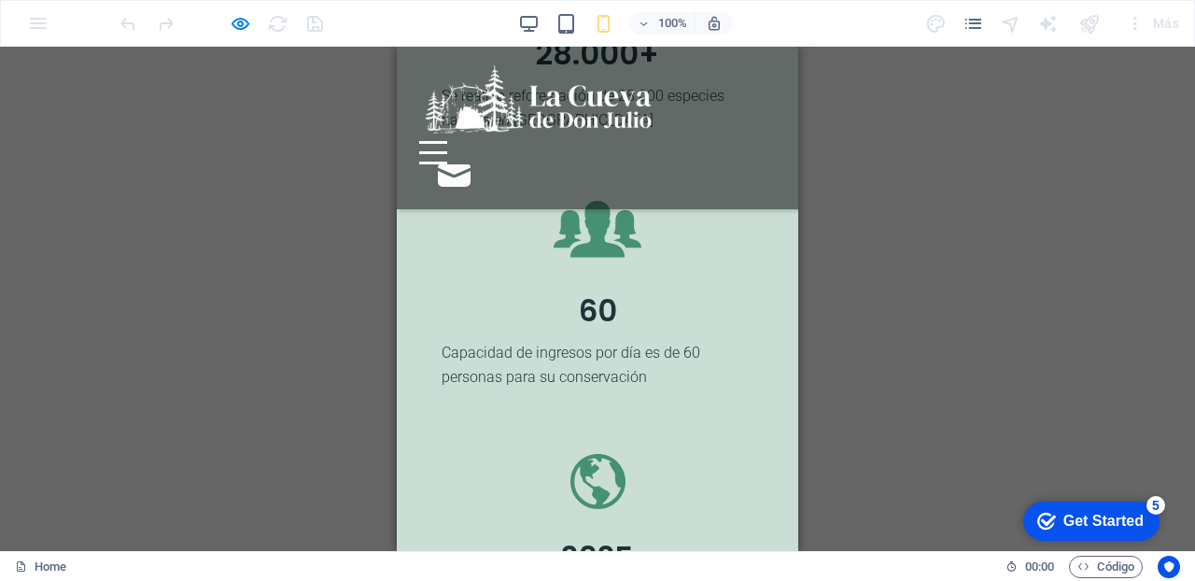
scroll to position [0, 0]
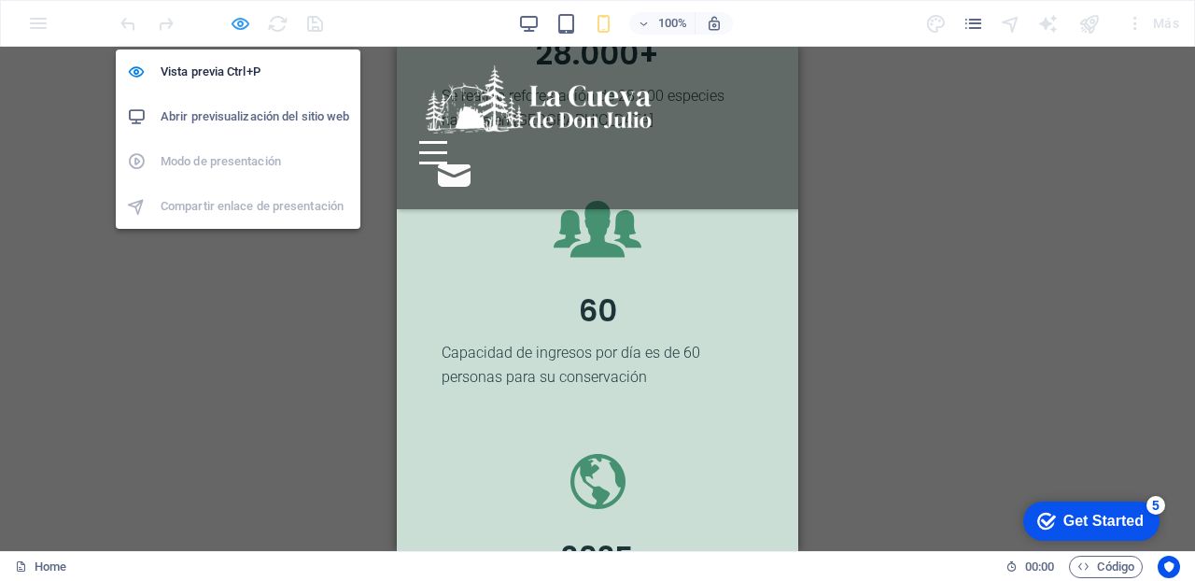
click at [239, 22] on icon "button" at bounding box center [240, 23] width 21 height 21
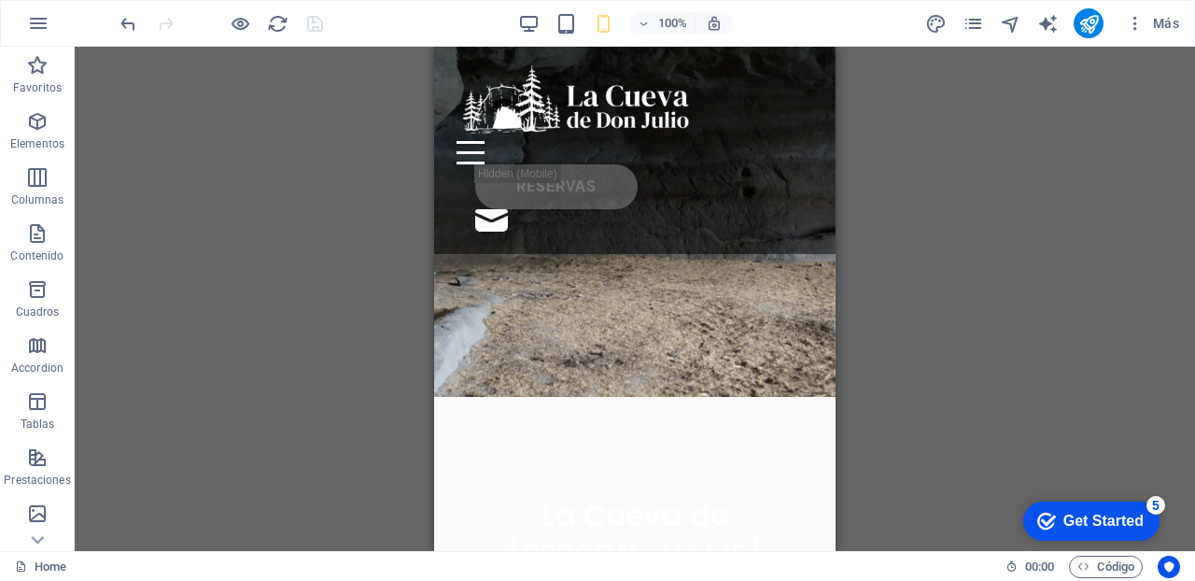
click at [924, 133] on div "H1 Banner Contenedor Barra de menús Separador Texto H4 Superposición Formulario…" at bounding box center [635, 299] width 1120 height 504
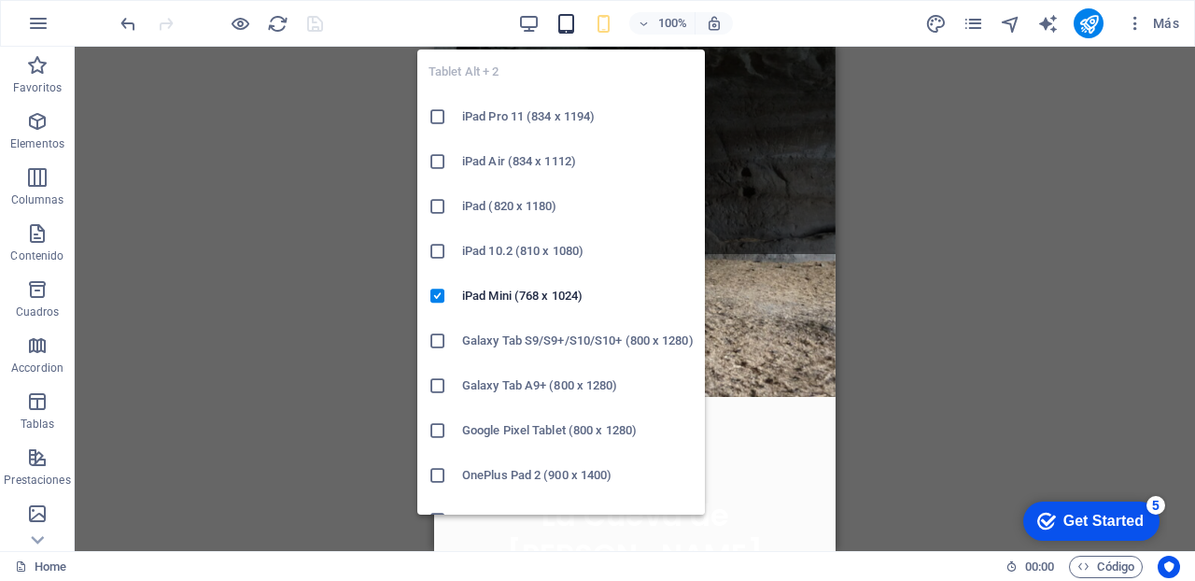
click at [566, 18] on icon "button" at bounding box center [566, 23] width 21 height 21
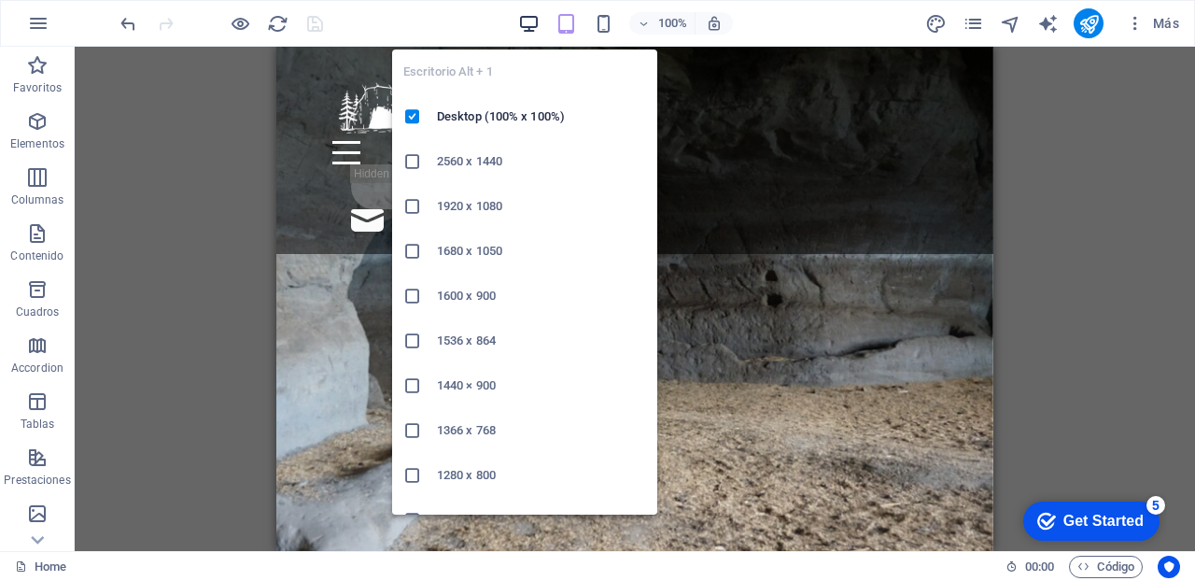
click at [527, 19] on icon "button" at bounding box center [528, 23] width 21 height 21
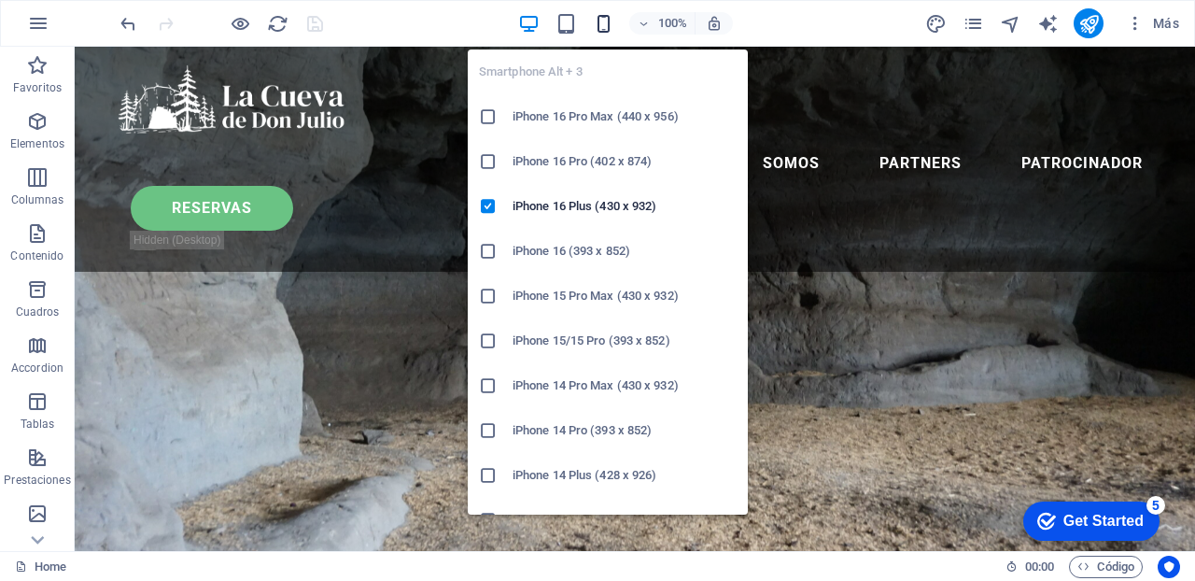
click at [601, 24] on icon "button" at bounding box center [603, 23] width 21 height 21
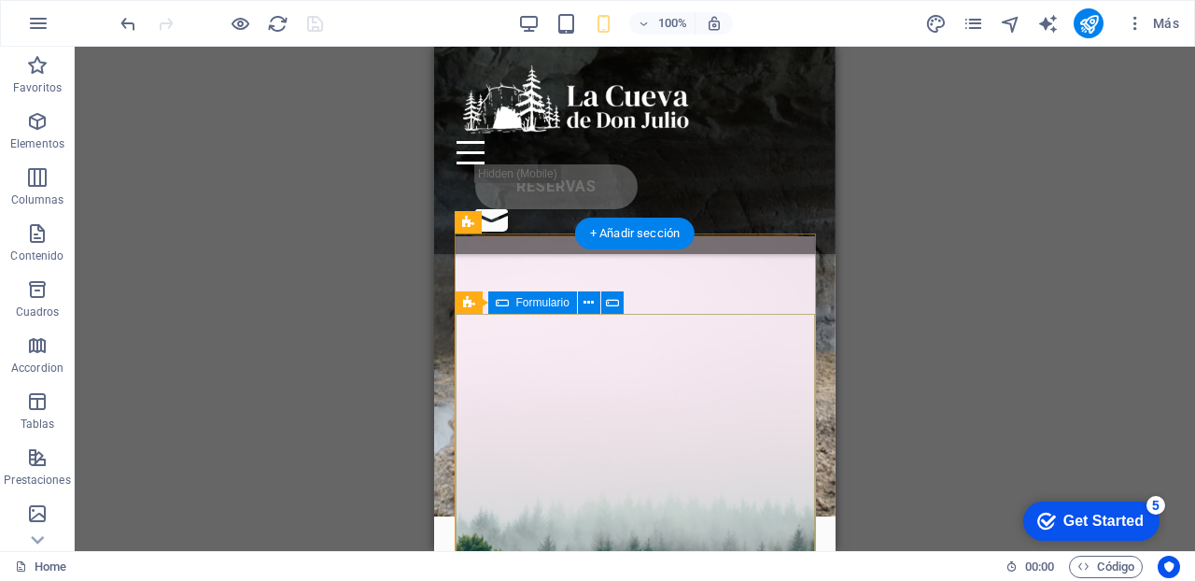
scroll to position [318, 0]
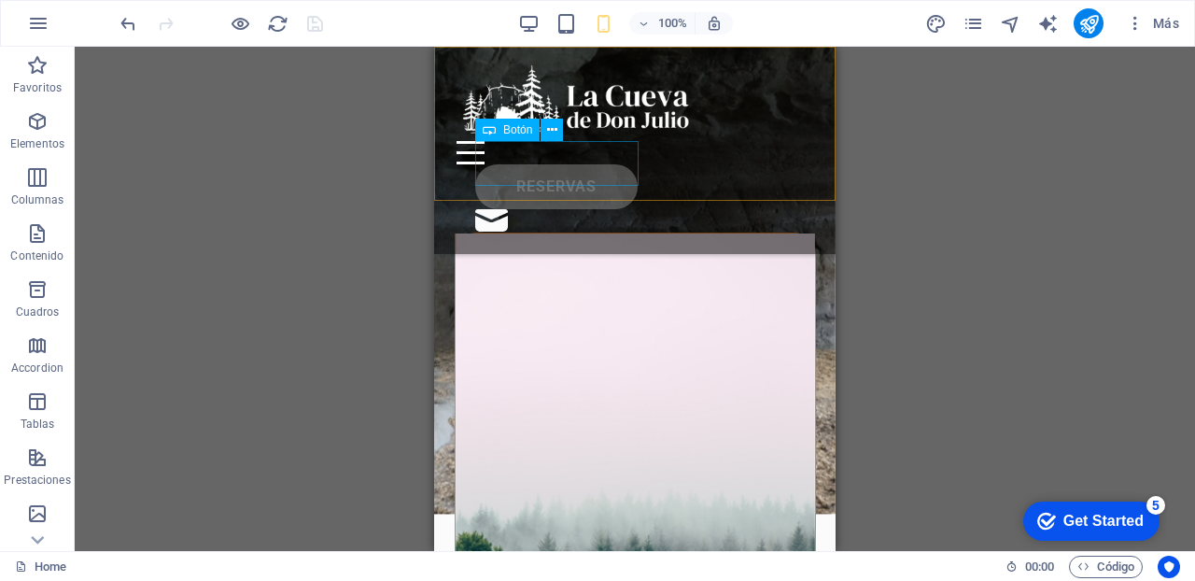
click at [543, 164] on div "RESERVAS" at bounding box center [644, 186] width 338 height 45
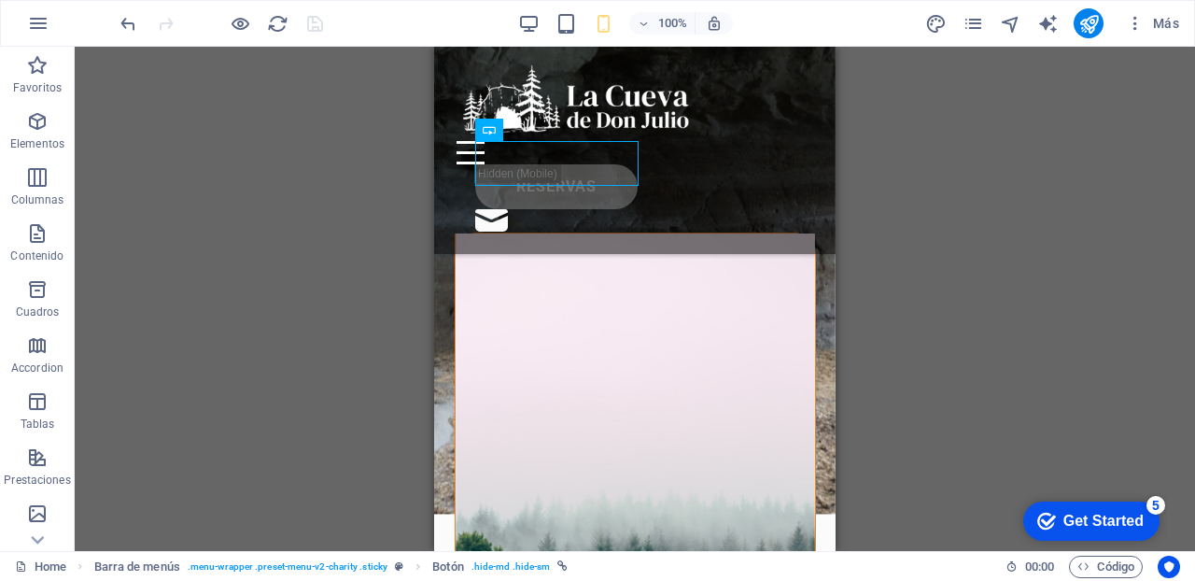
click at [934, 176] on div "H1 Banner Contenedor Barra de menús Separador Texto H4 Superposición Formulario…" at bounding box center [635, 299] width 1120 height 504
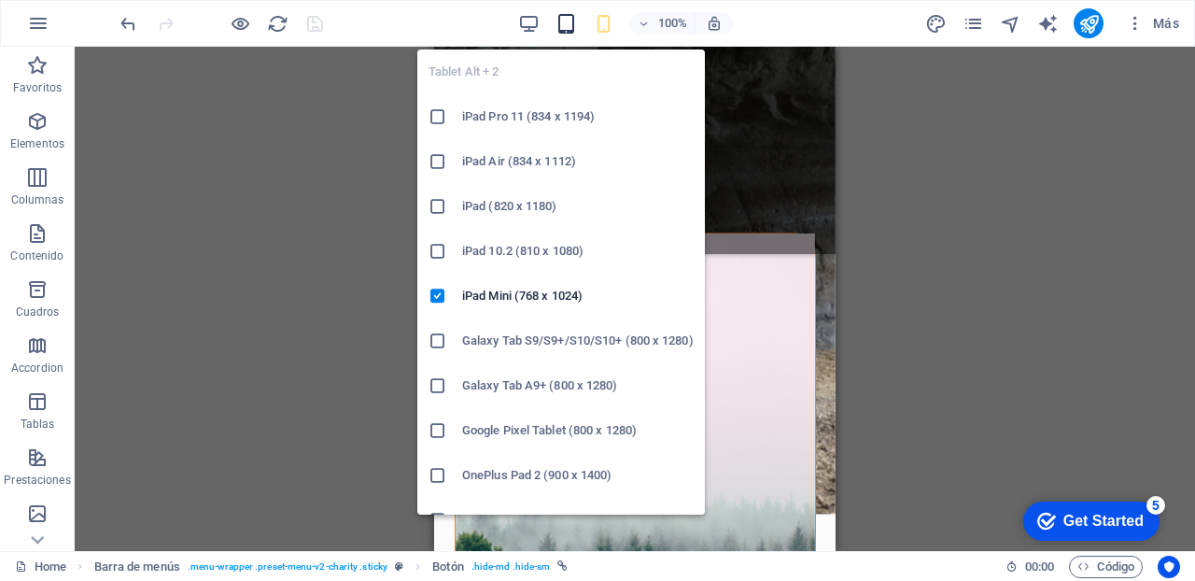
click at [565, 19] on icon "button" at bounding box center [566, 23] width 21 height 21
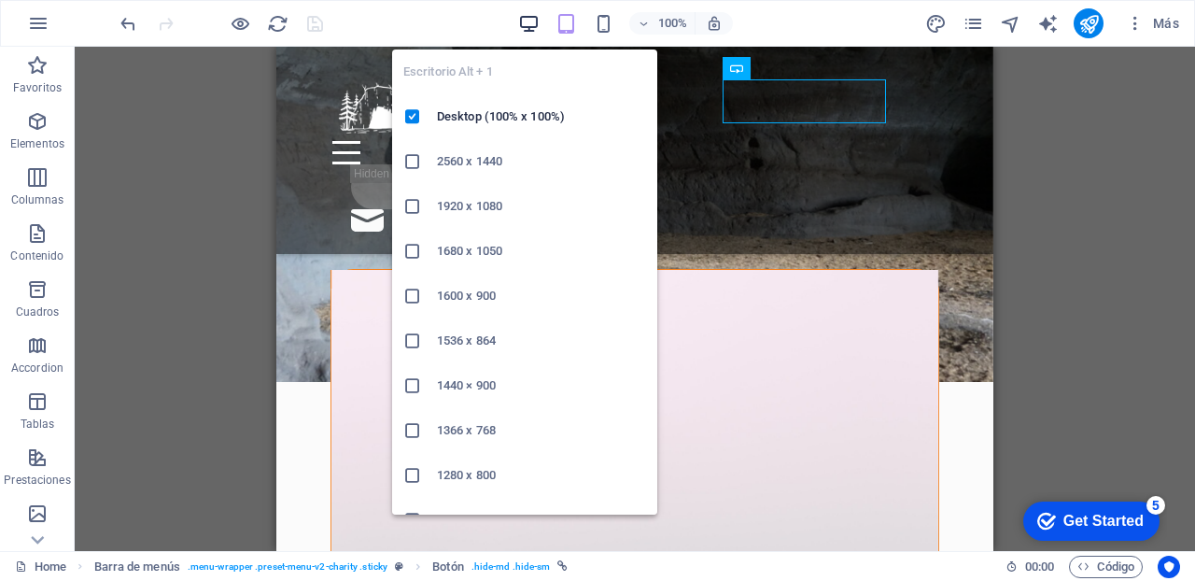
click at [523, 23] on icon "button" at bounding box center [528, 23] width 21 height 21
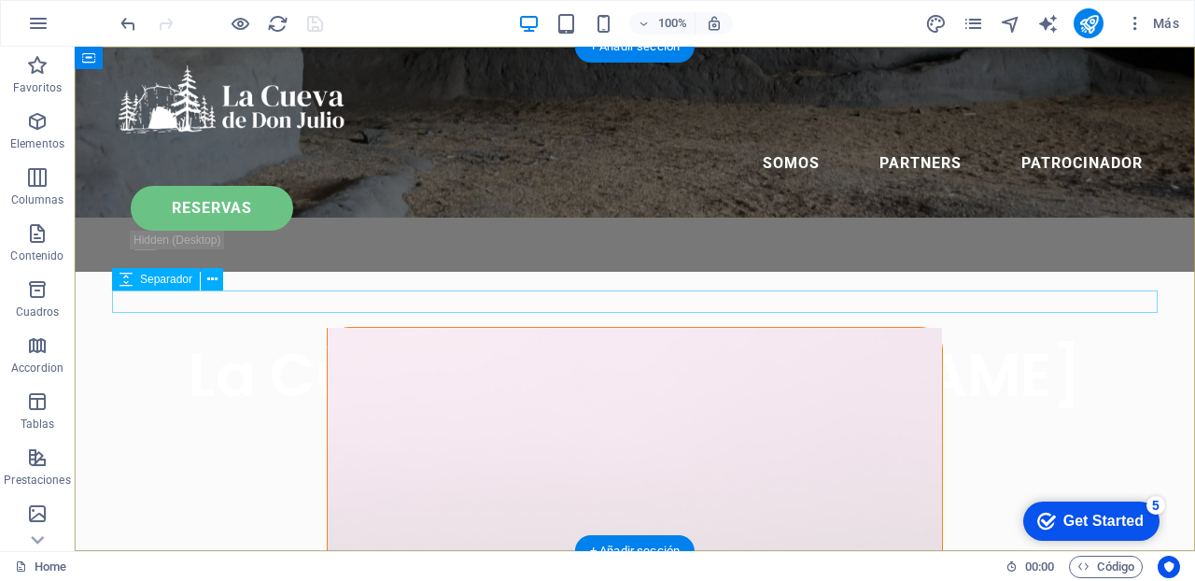
scroll to position [0, 0]
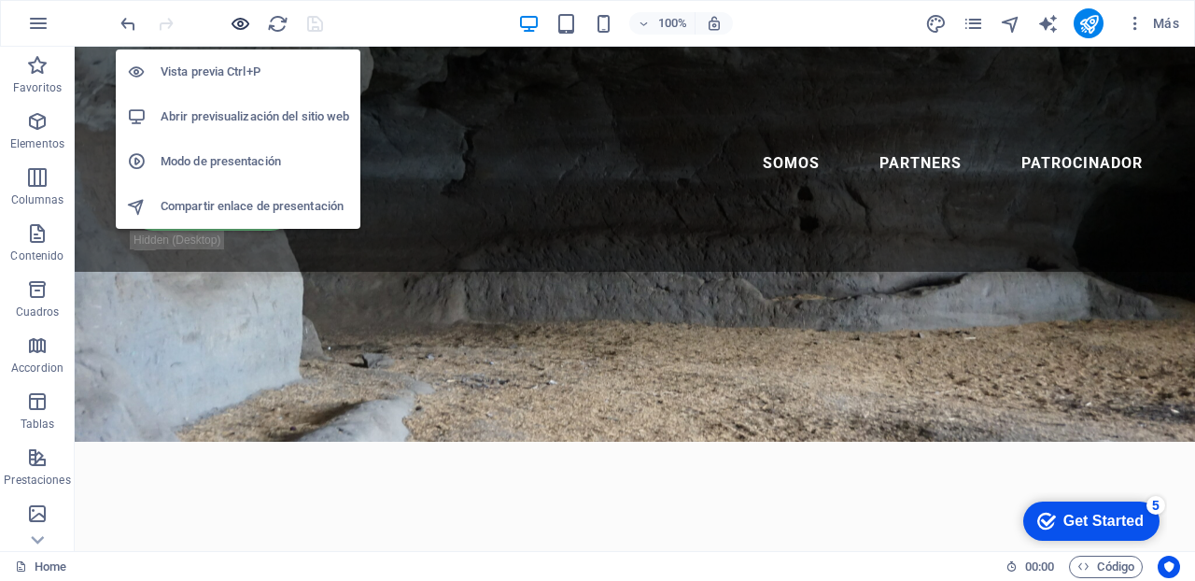
click at [243, 18] on icon "button" at bounding box center [240, 23] width 21 height 21
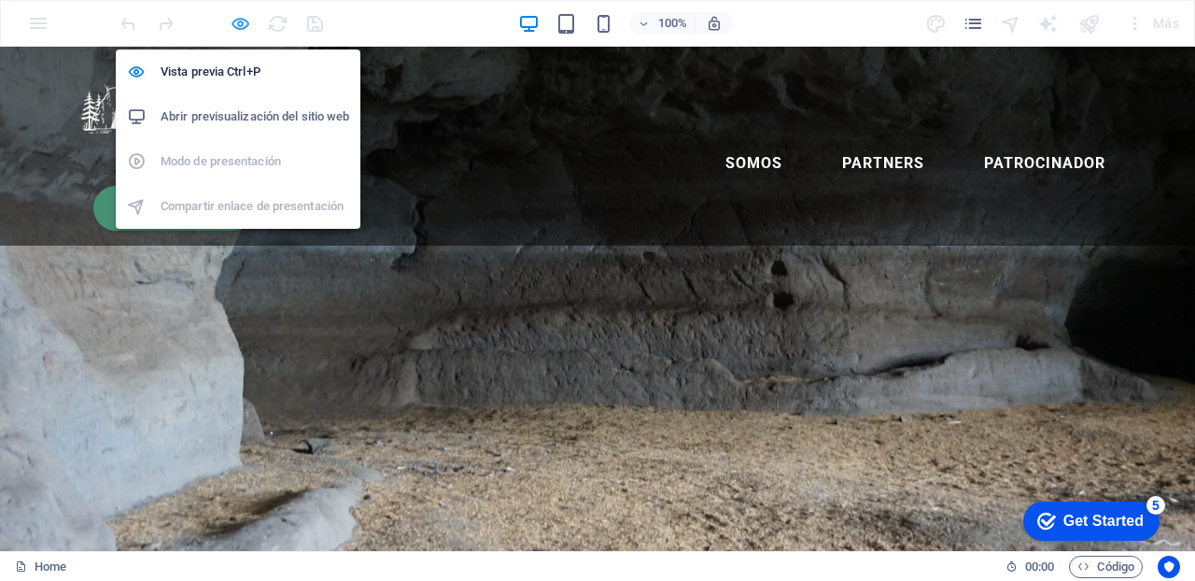
click at [244, 17] on icon "button" at bounding box center [240, 23] width 21 height 21
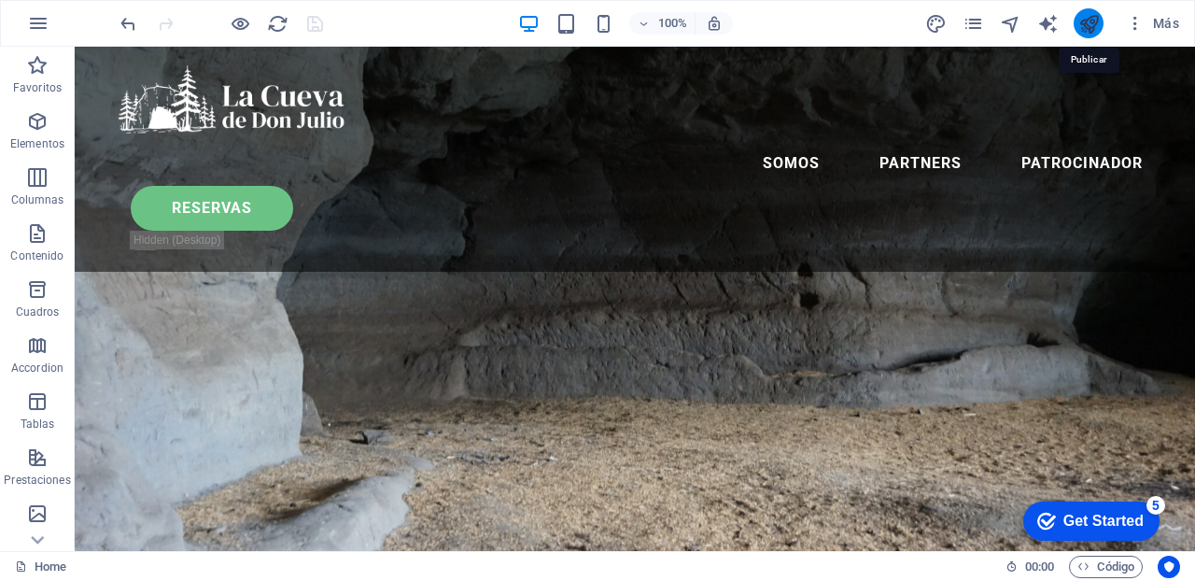
click at [1088, 14] on icon "publish" at bounding box center [1088, 23] width 21 height 21
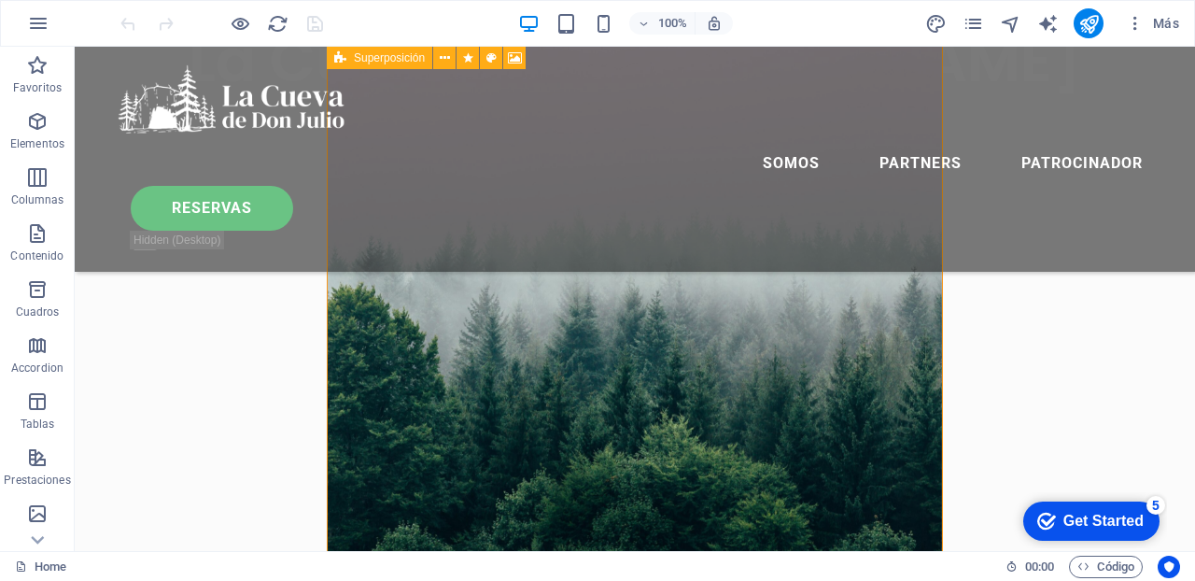
scroll to position [660, 0]
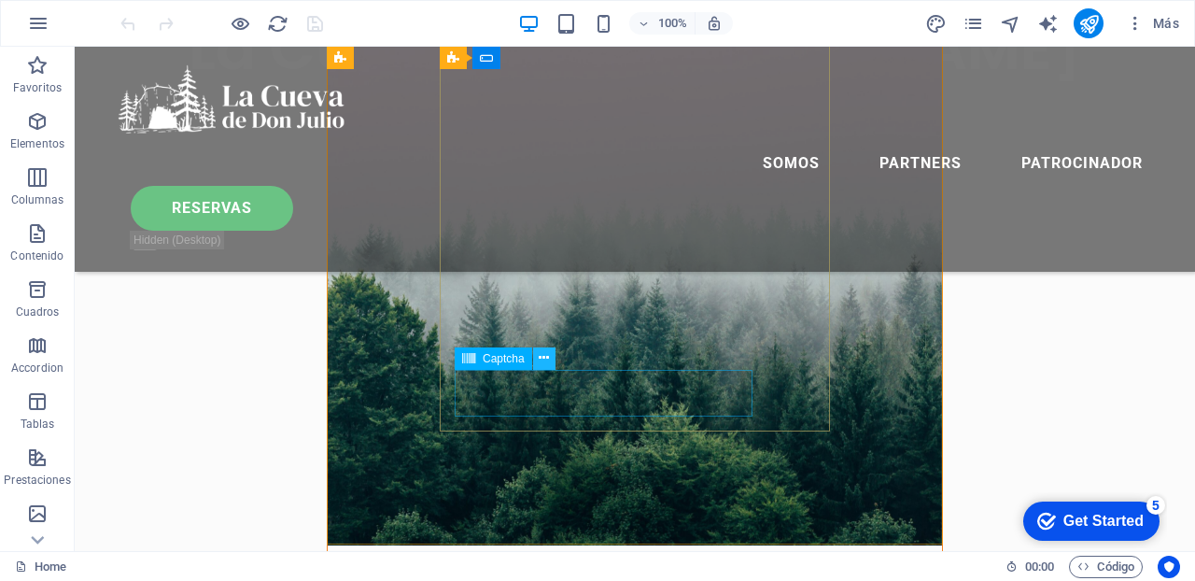
click at [545, 357] on icon at bounding box center [544, 358] width 10 height 20
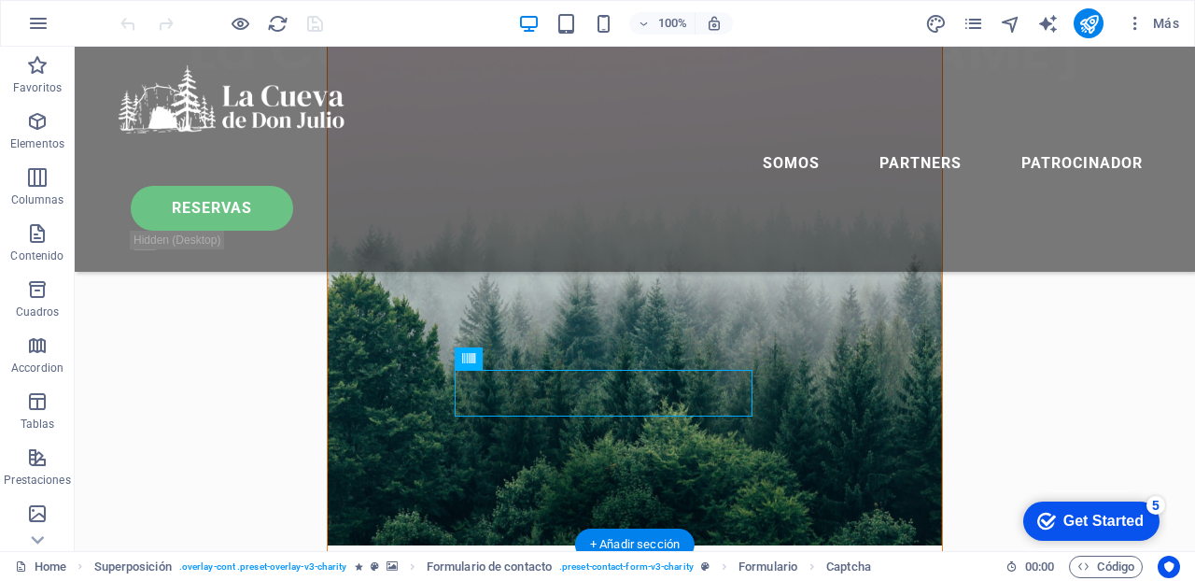
click at [418, 292] on figure at bounding box center [635, 219] width 614 height 654
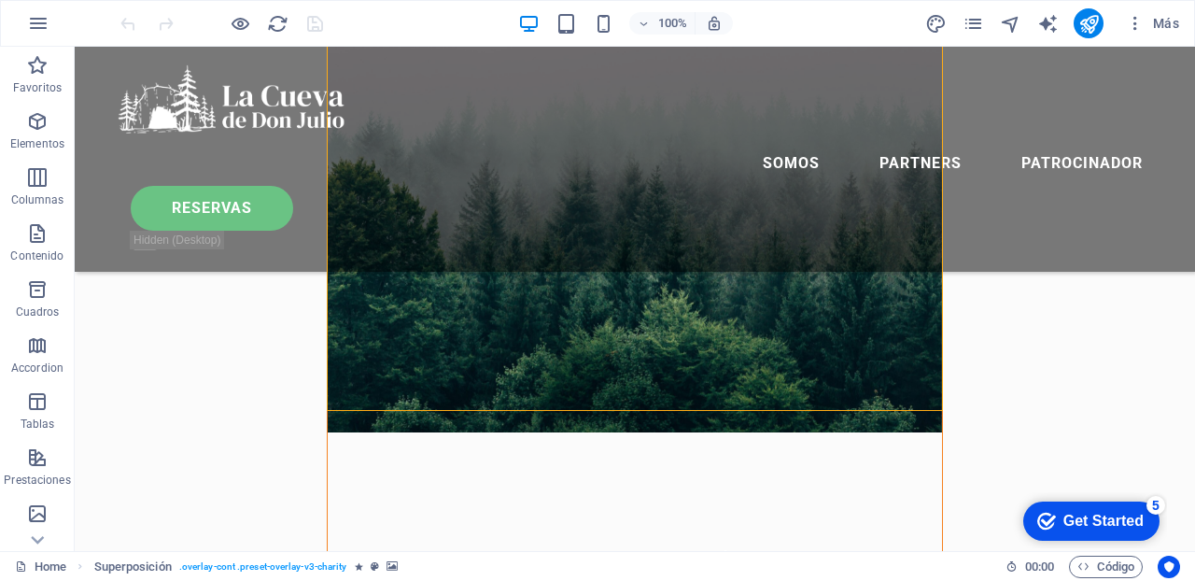
scroll to position [796, 0]
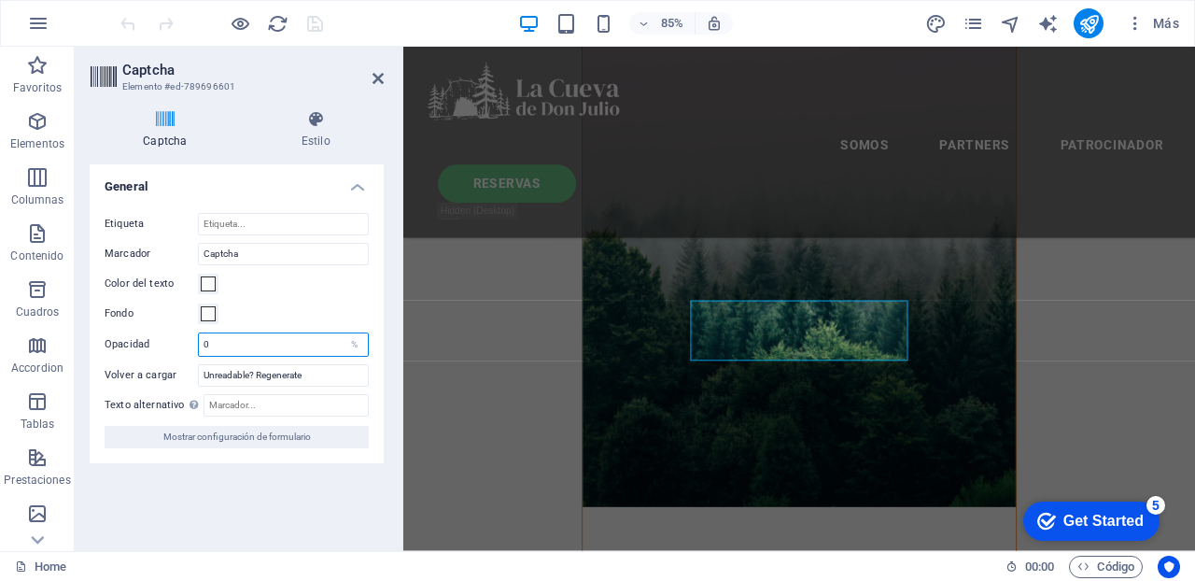
click at [294, 344] on input "0" at bounding box center [283, 344] width 169 height 22
type input "100"
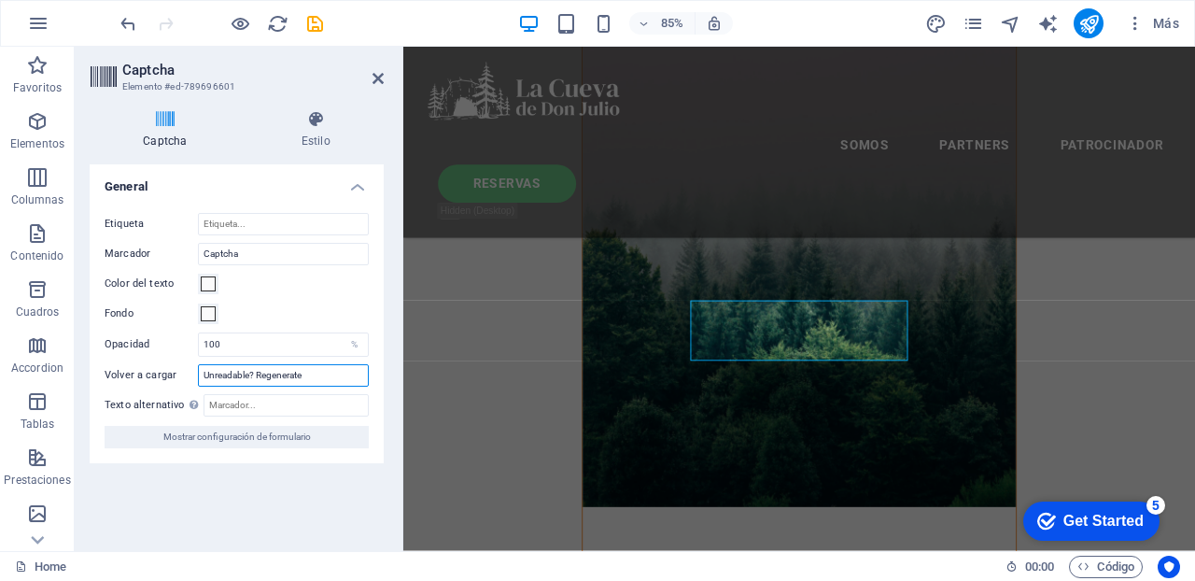
click at [337, 375] on input "Unreadable? Regenerate" at bounding box center [283, 375] width 171 height 22
click at [206, 285] on span at bounding box center [208, 283] width 15 height 15
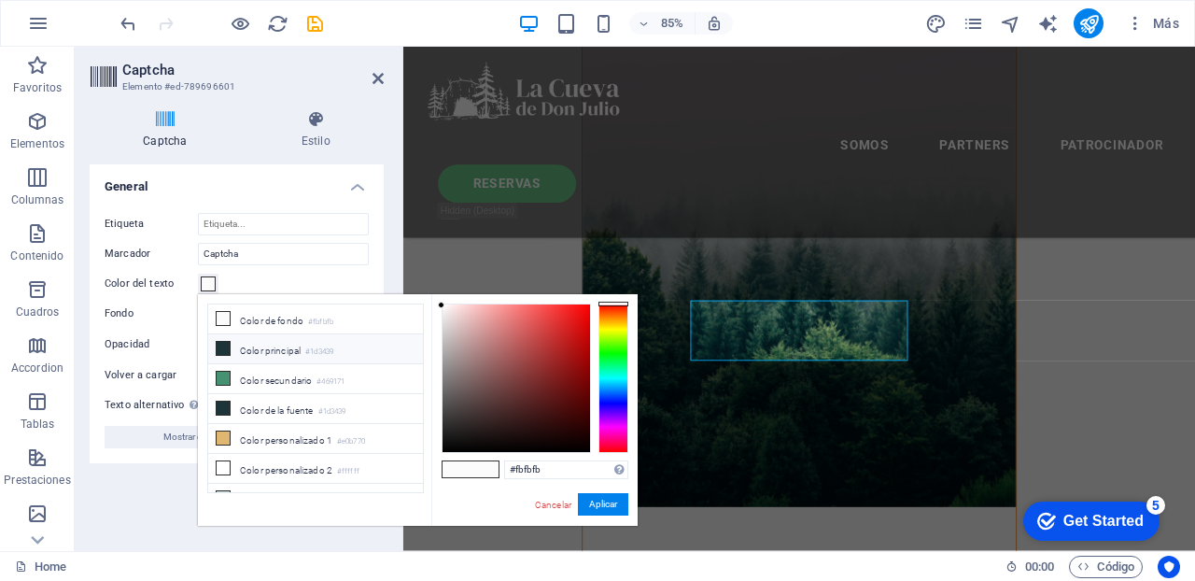
click at [241, 353] on li "Color principal #1d3439" at bounding box center [315, 349] width 215 height 30
type input "#1d3439"
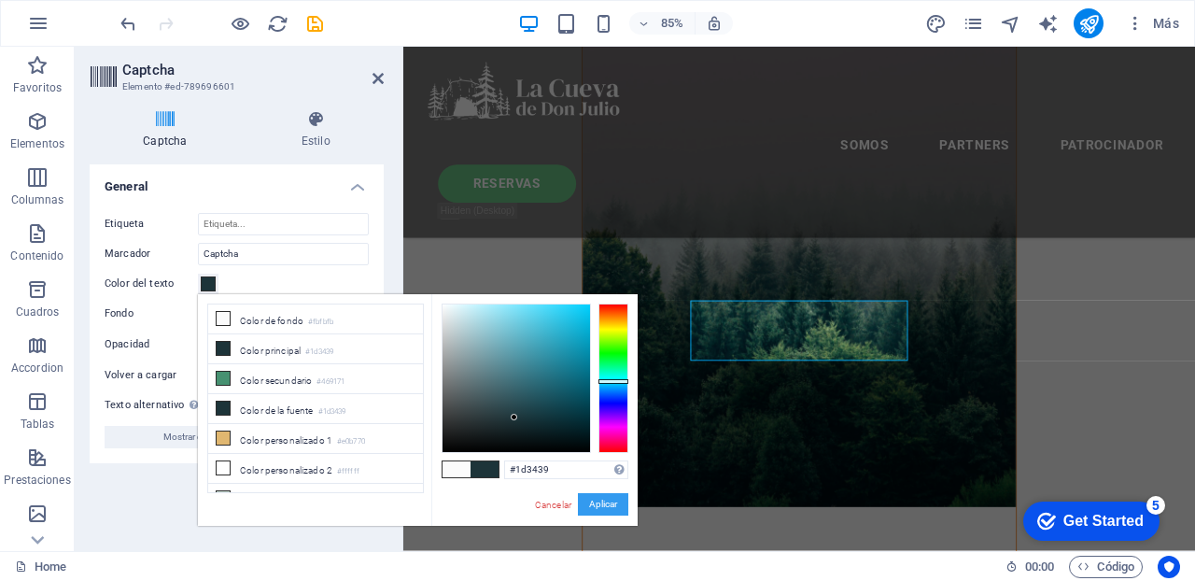
click at [613, 500] on button "Aplicar" at bounding box center [603, 504] width 50 height 22
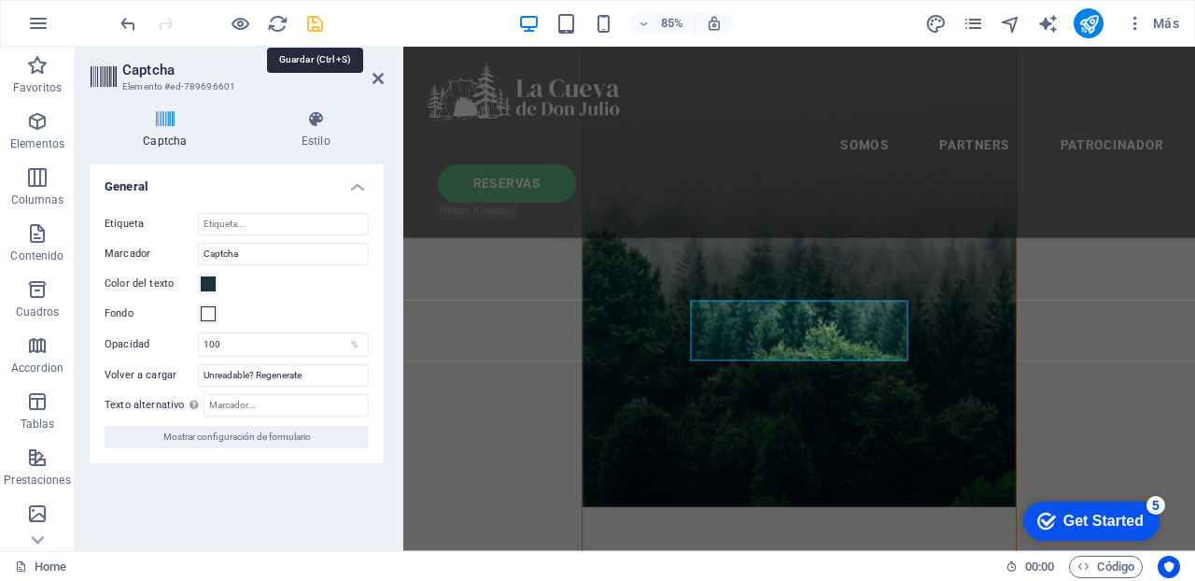
click at [315, 22] on icon "save" at bounding box center [314, 23] width 21 height 21
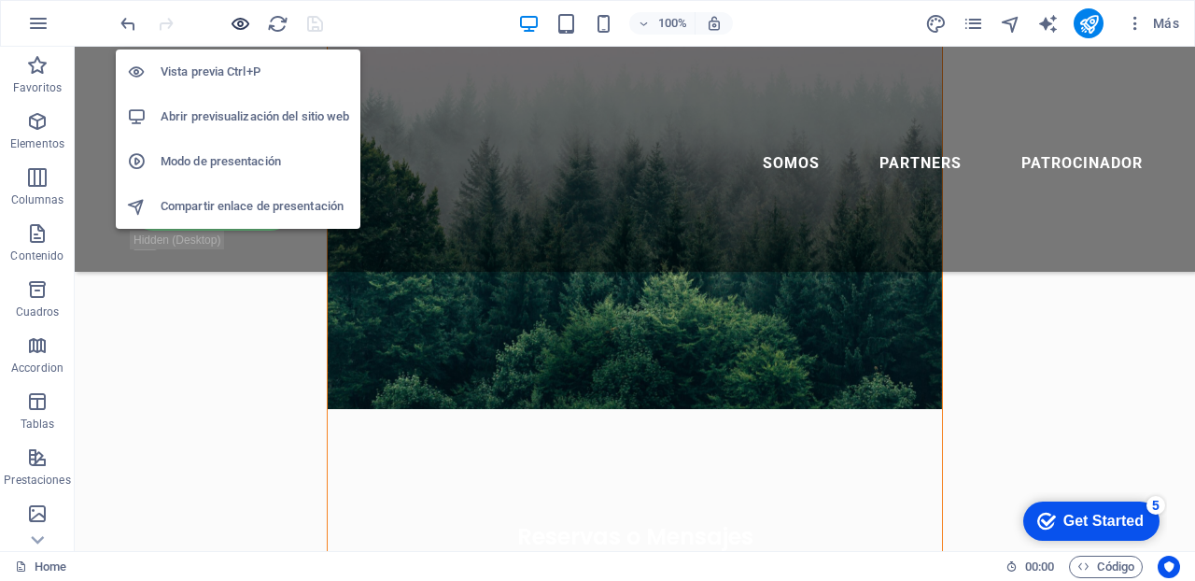
click at [242, 20] on icon "button" at bounding box center [240, 23] width 21 height 21
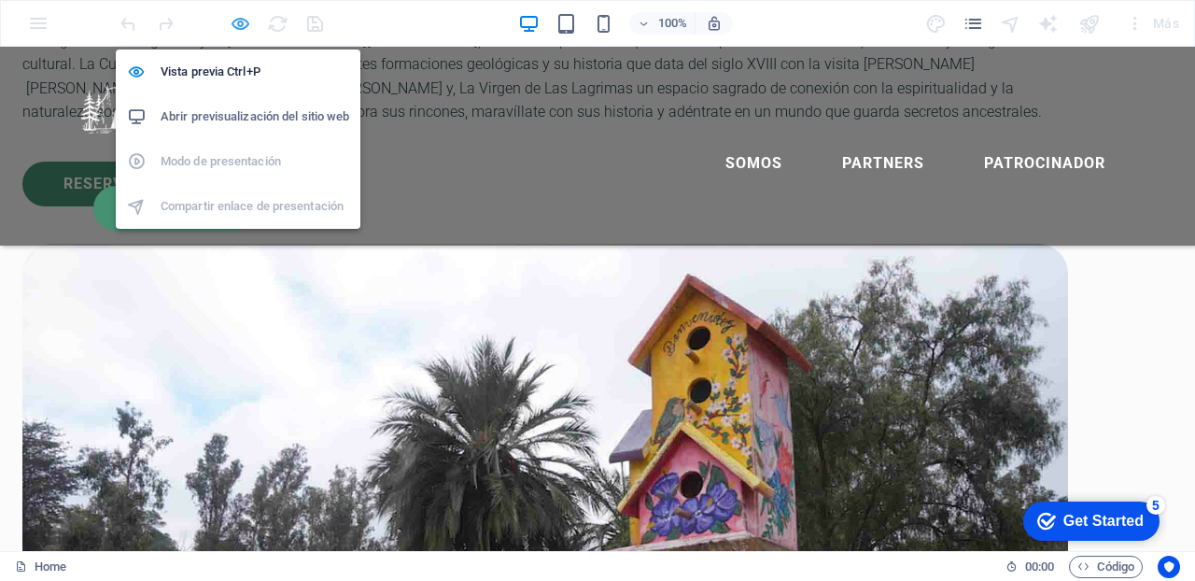
scroll to position [142, 0]
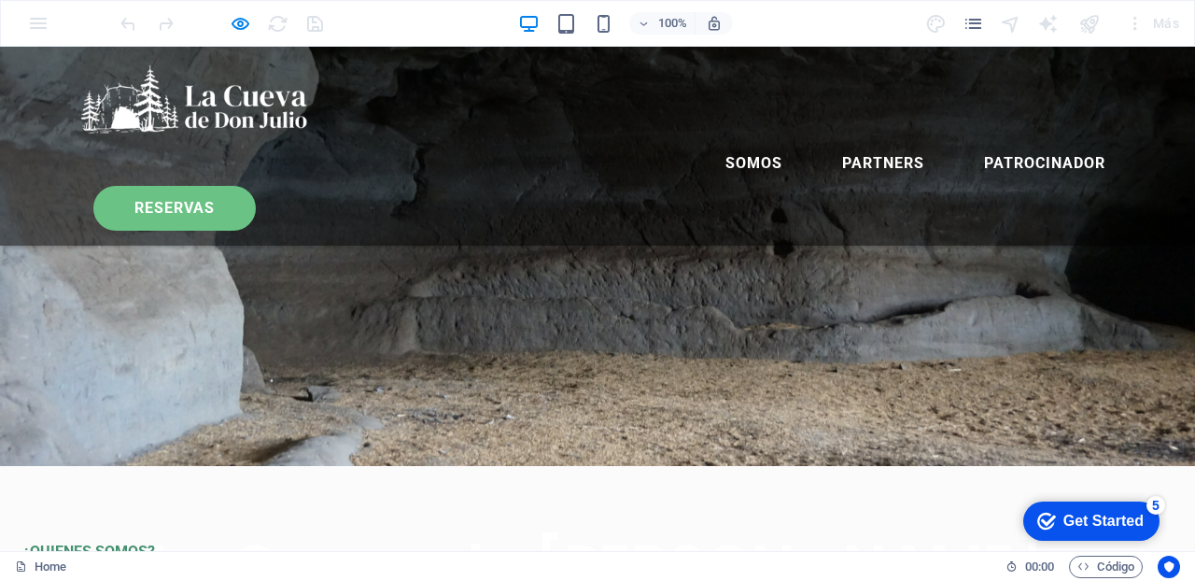
click at [256, 186] on link "RESERVAS" at bounding box center [174, 208] width 162 height 45
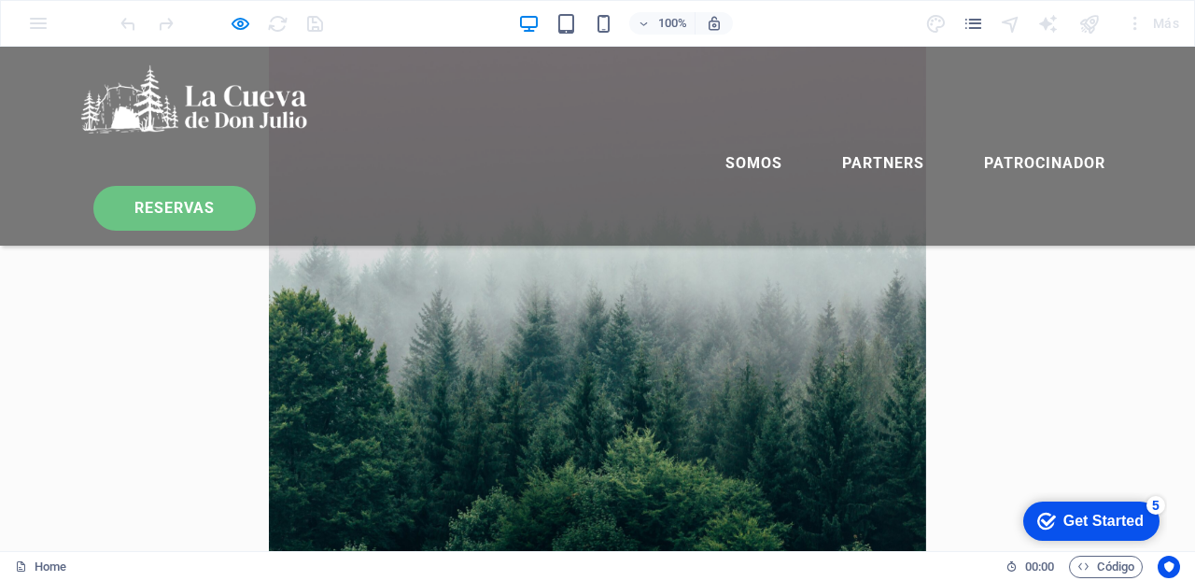
scroll to position [0, 0]
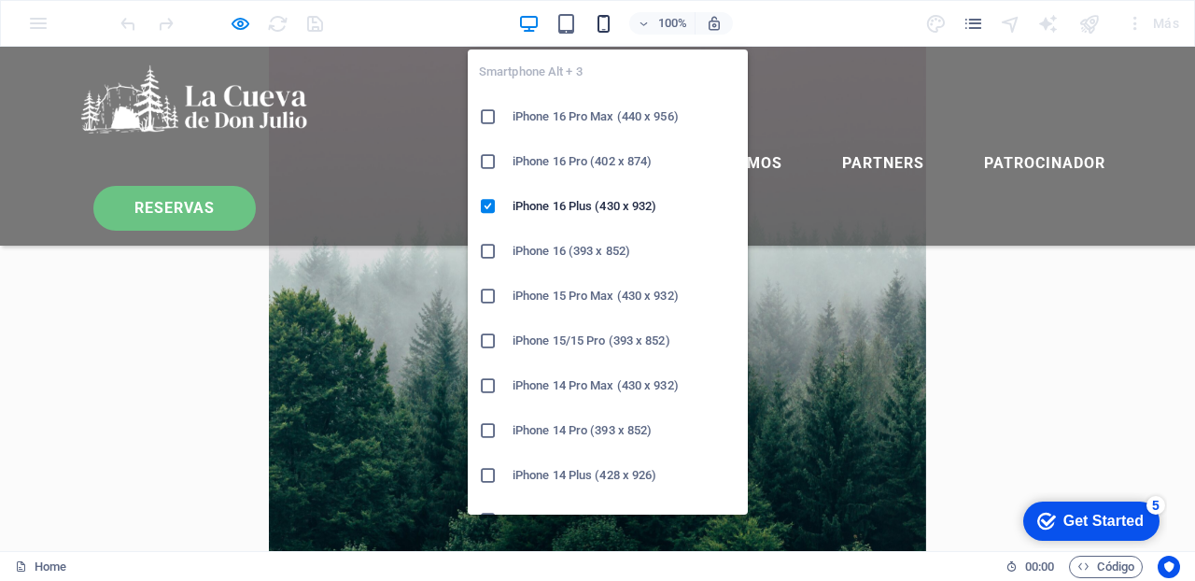
click at [600, 19] on icon "button" at bounding box center [603, 23] width 21 height 21
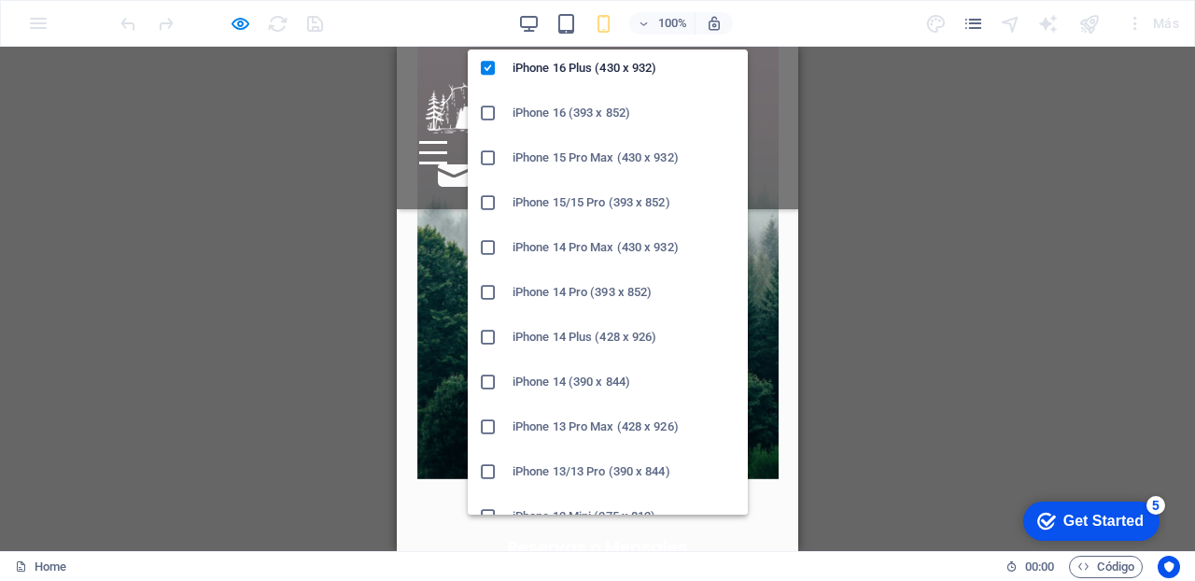
scroll to position [185, 0]
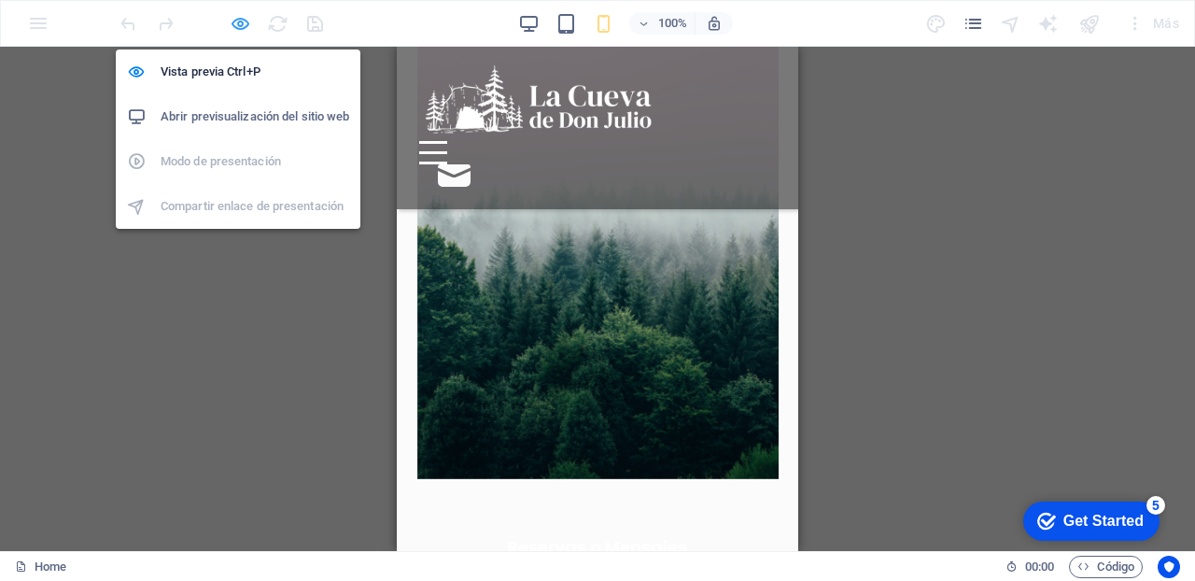
click at [235, 28] on icon "button" at bounding box center [240, 23] width 21 height 21
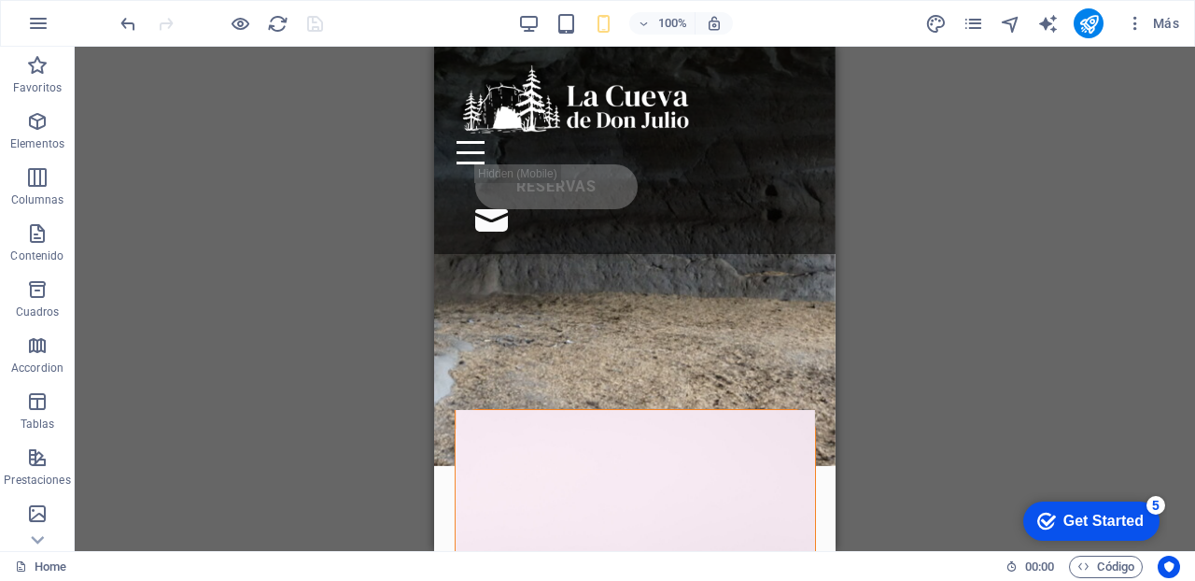
click at [1104, 521] on div "Get Started" at bounding box center [1103, 521] width 80 height 17
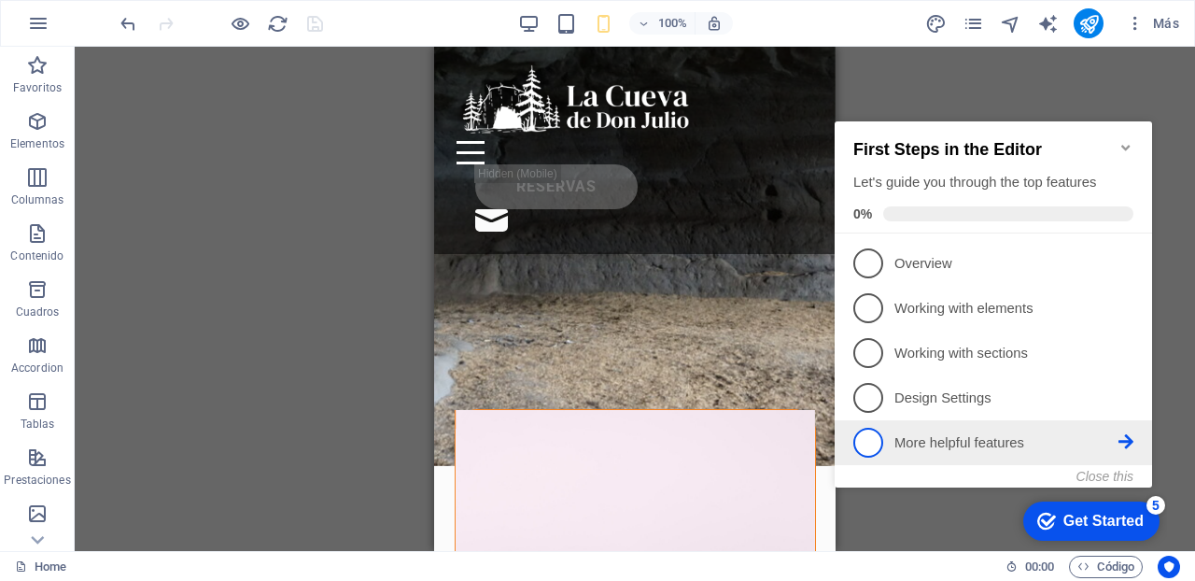
click at [870, 437] on span "5" at bounding box center [868, 443] width 30 height 30
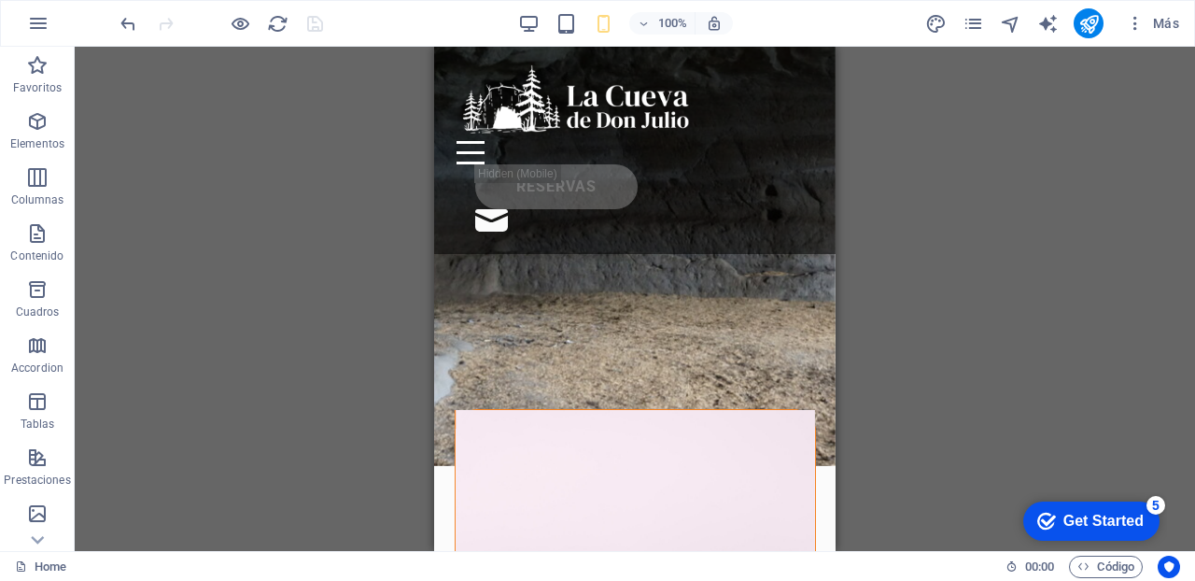
click at [1088, 526] on div "Get Started" at bounding box center [1103, 521] width 80 height 17
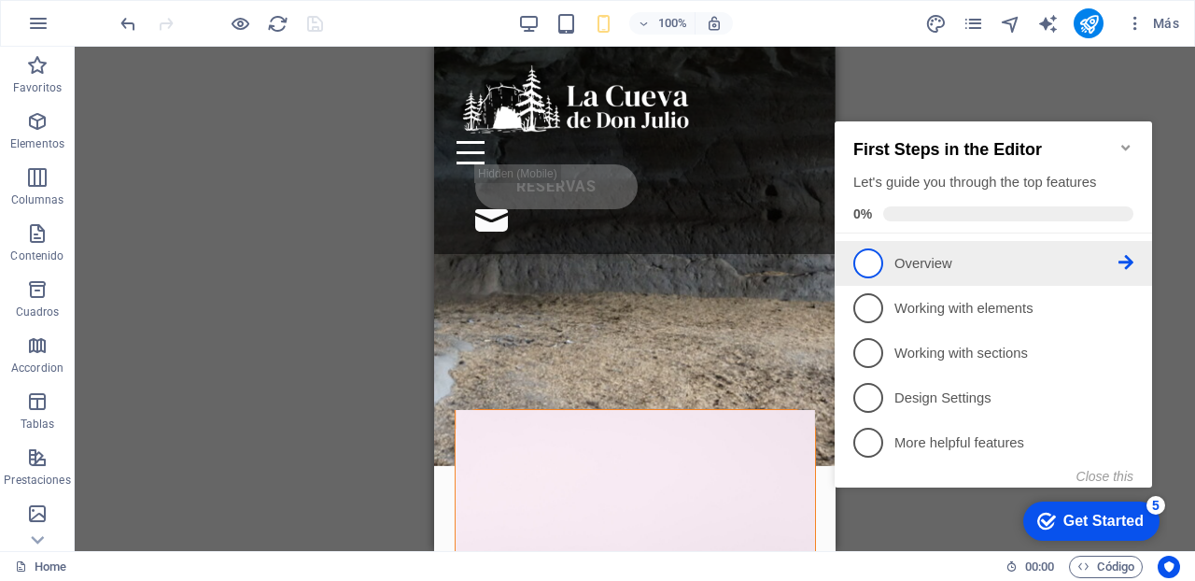
click at [874, 256] on span "1" at bounding box center [868, 263] width 30 height 30
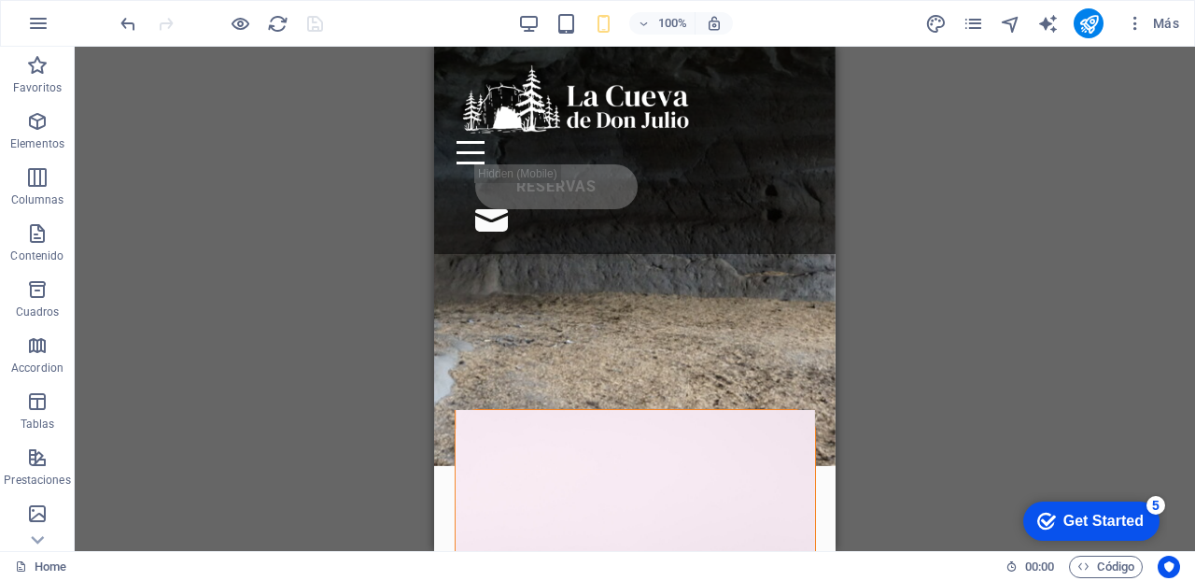
scroll to position [0, 0]
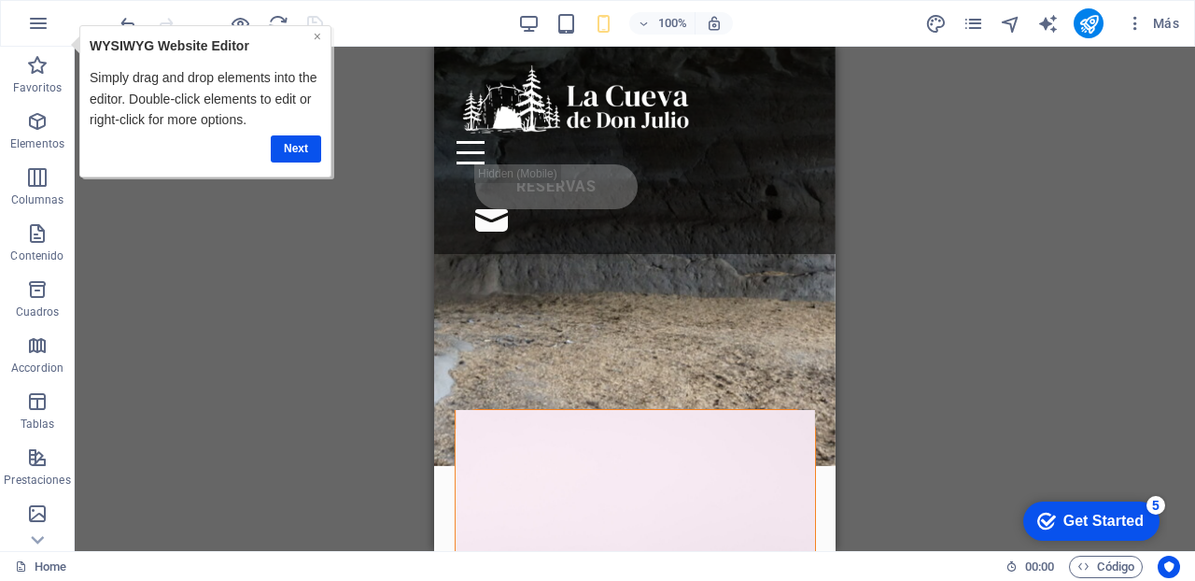
click at [318, 37] on link "×" at bounding box center [316, 36] width 7 height 15
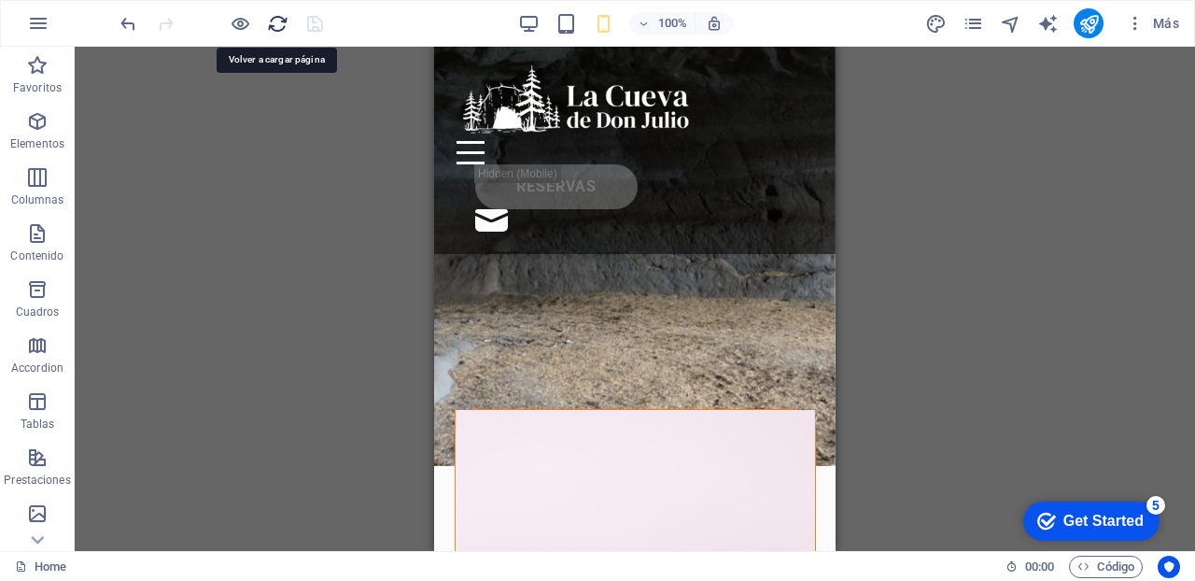
click at [280, 22] on icon "reload" at bounding box center [277, 23] width 21 height 21
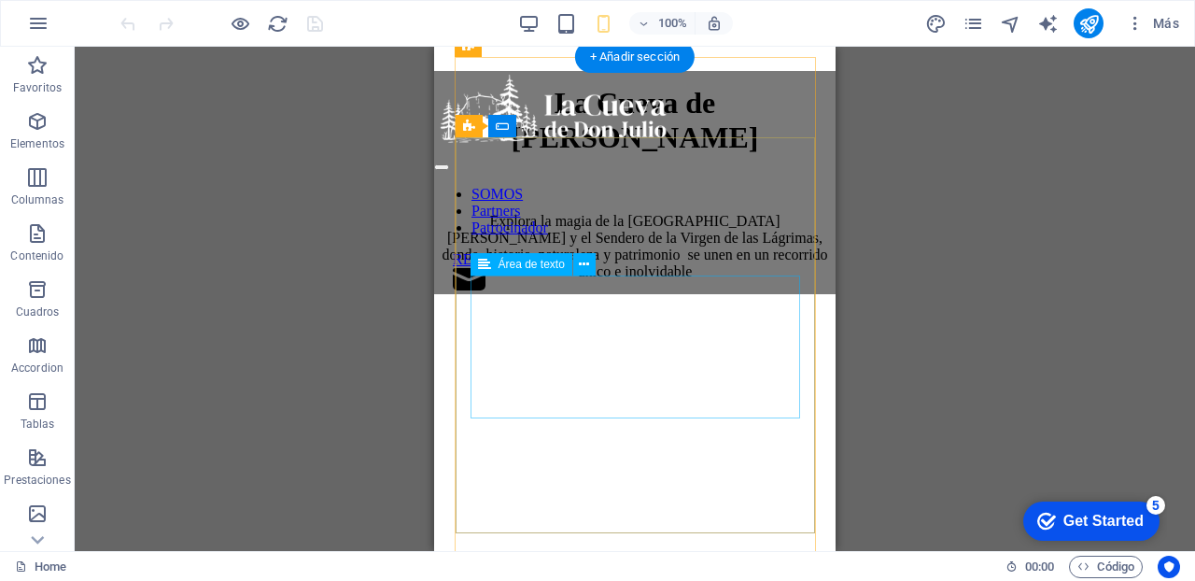
scroll to position [529, 0]
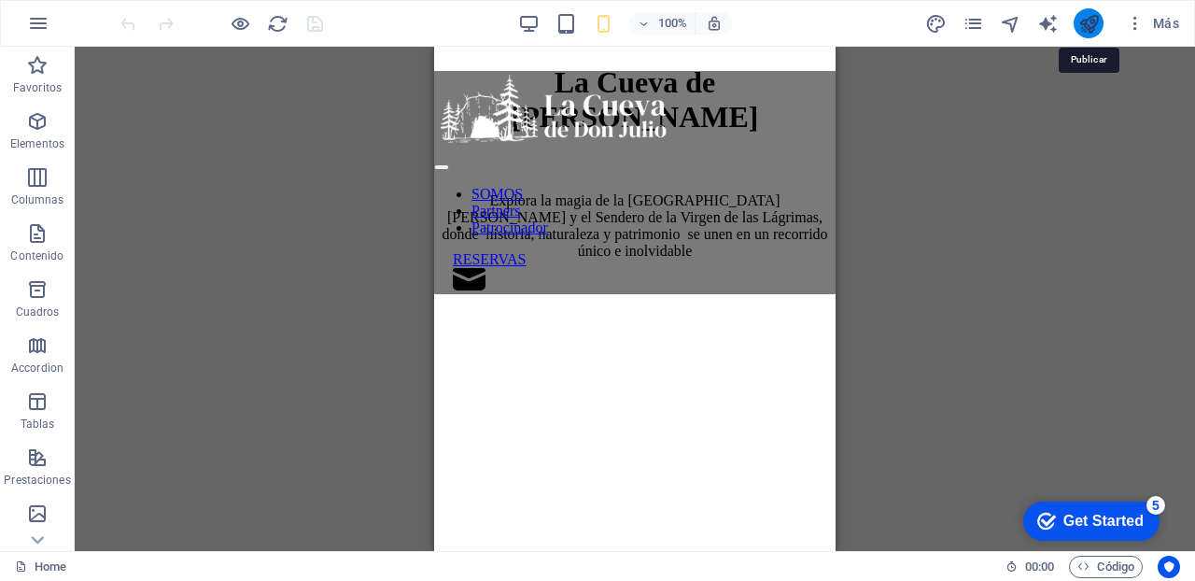
click at [1085, 22] on icon "publish" at bounding box center [1088, 23] width 21 height 21
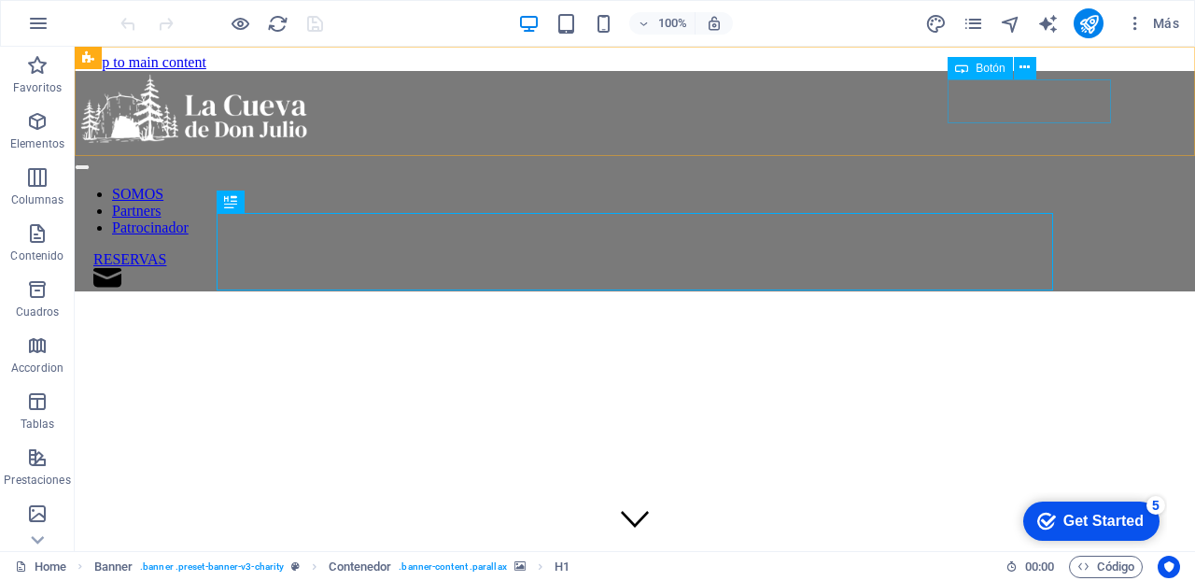
click at [1019, 251] on div "RESERVAS" at bounding box center [644, 259] width 1102 height 17
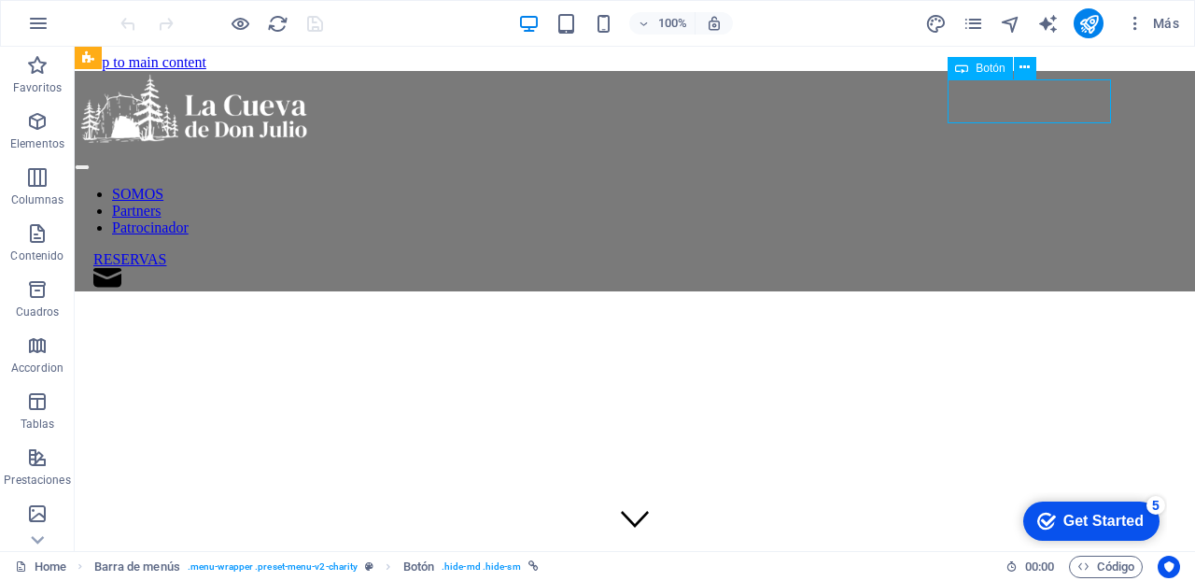
click at [1019, 251] on div "RESERVAS" at bounding box center [644, 259] width 1102 height 17
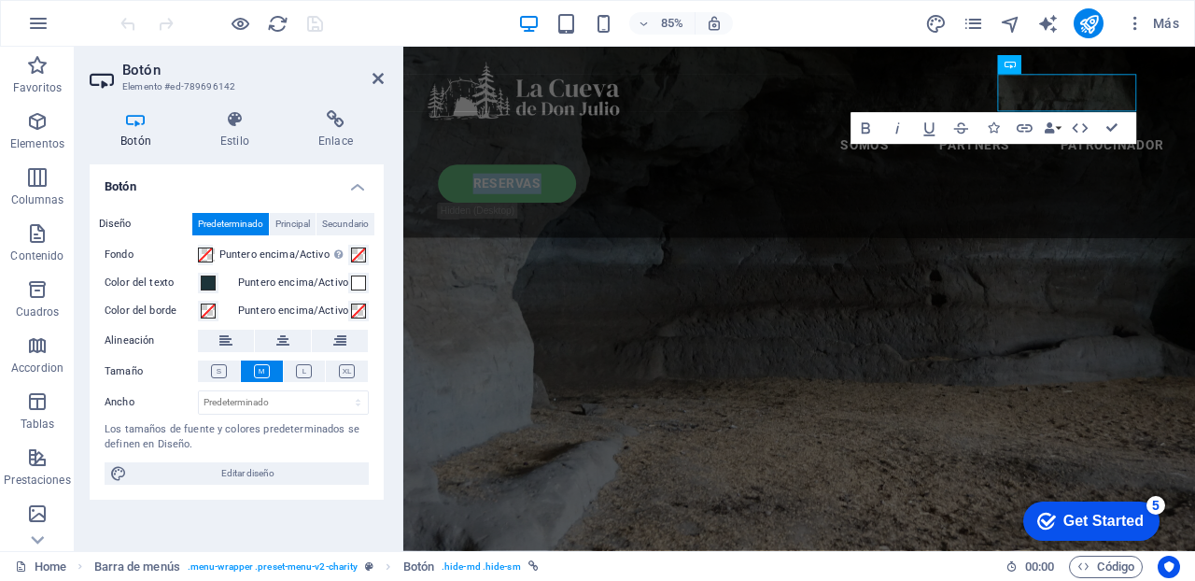
click at [954, 431] on figure at bounding box center [869, 343] width 932 height 593
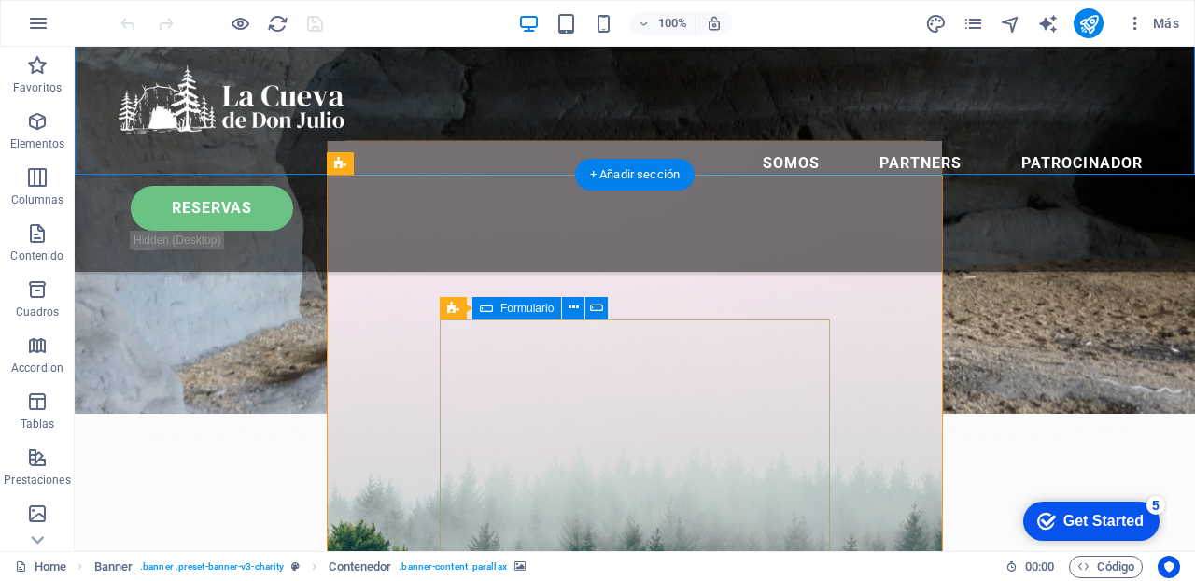
scroll to position [415, 0]
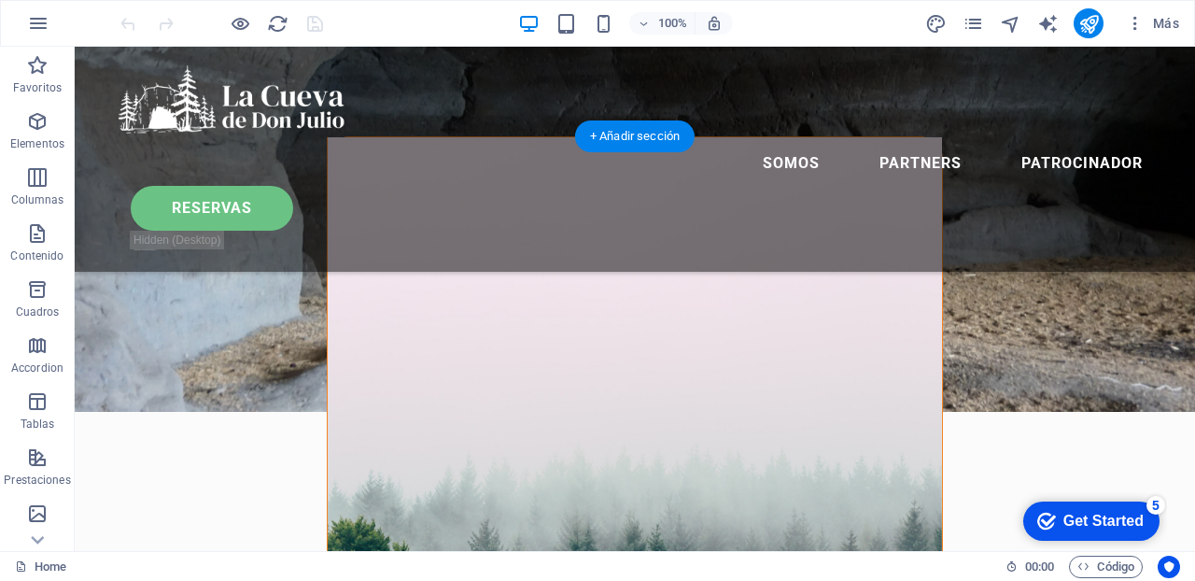
click at [374, 250] on figure at bounding box center [635, 464] width 614 height 654
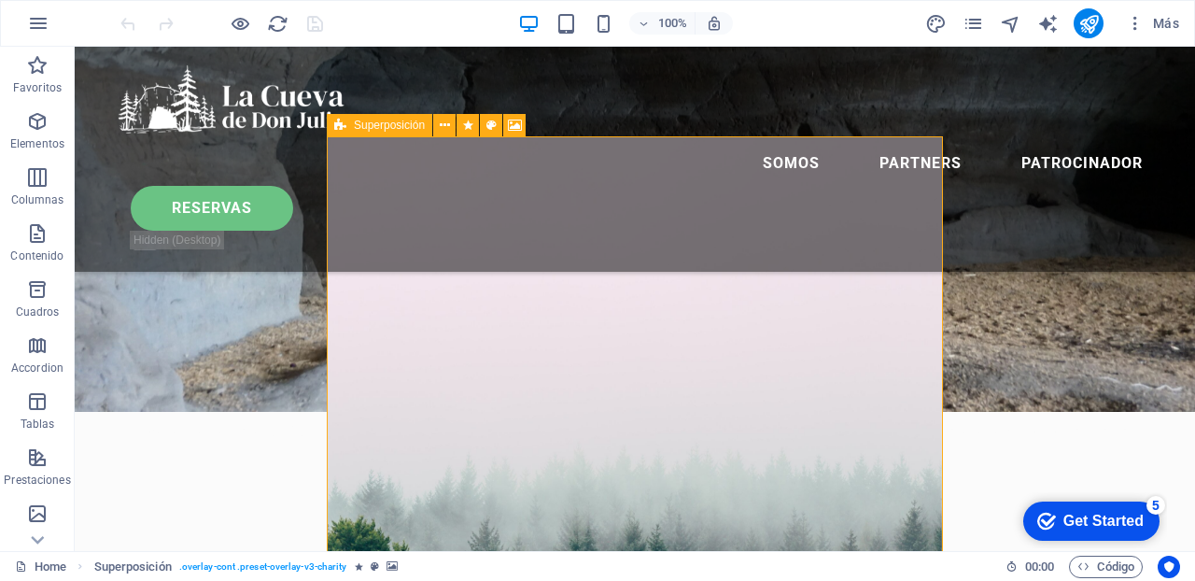
click at [344, 124] on icon at bounding box center [340, 125] width 12 height 22
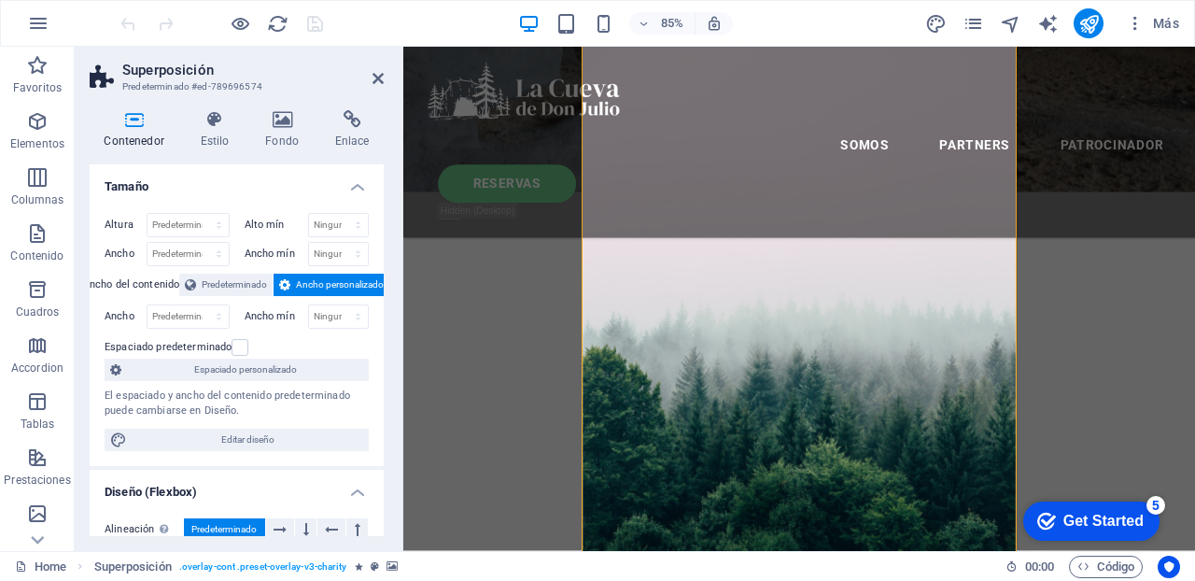
scroll to position [662, 0]
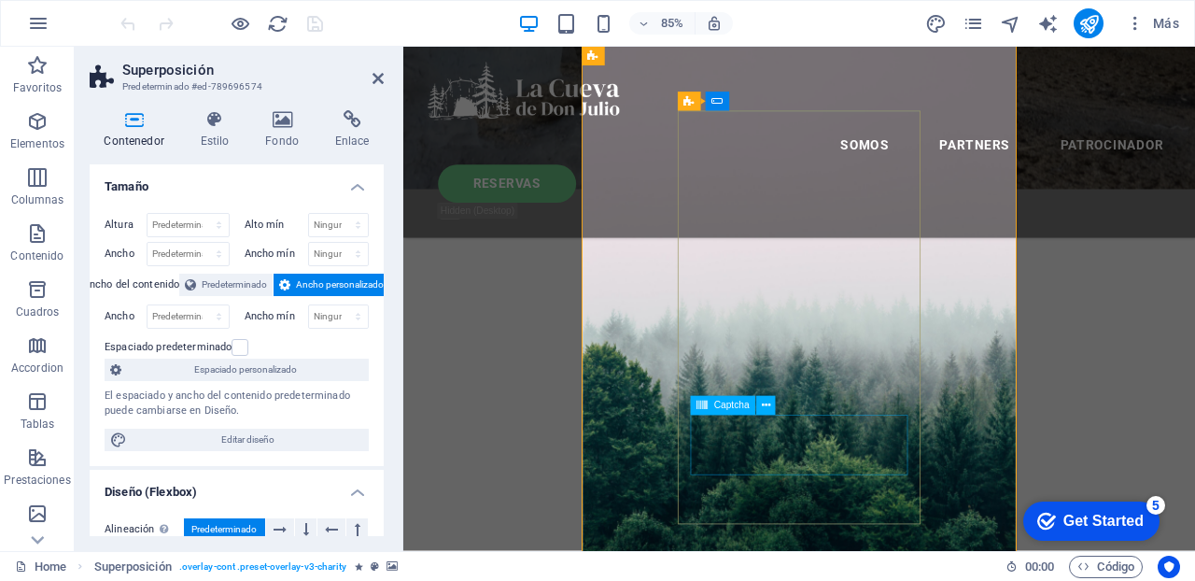
click at [769, 401] on icon at bounding box center [766, 405] width 8 height 17
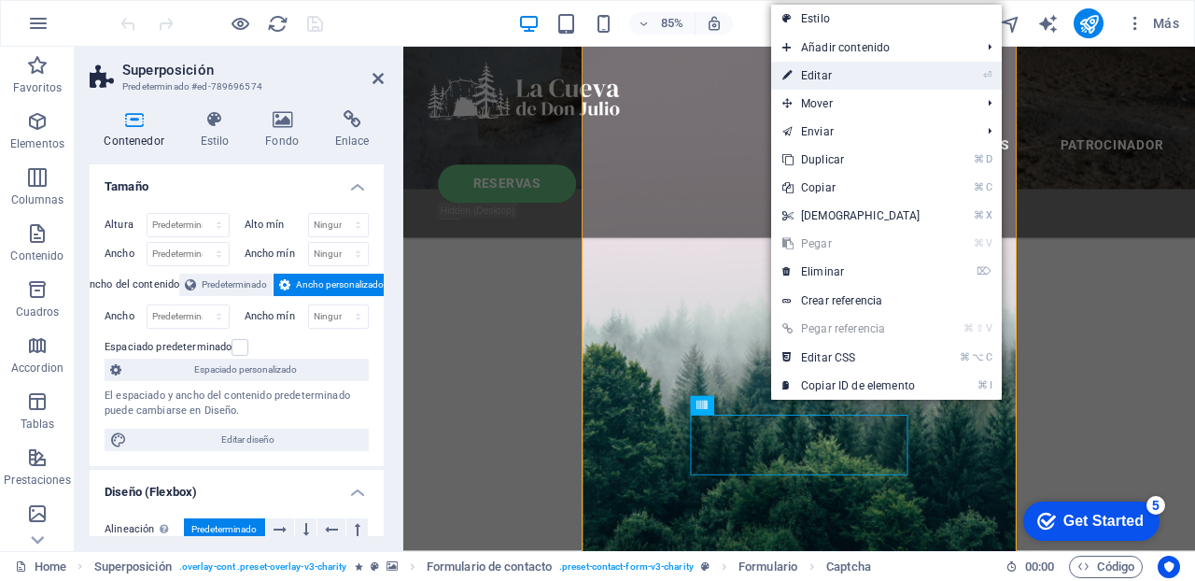
click at [823, 76] on link "⏎ Editar" at bounding box center [851, 76] width 161 height 28
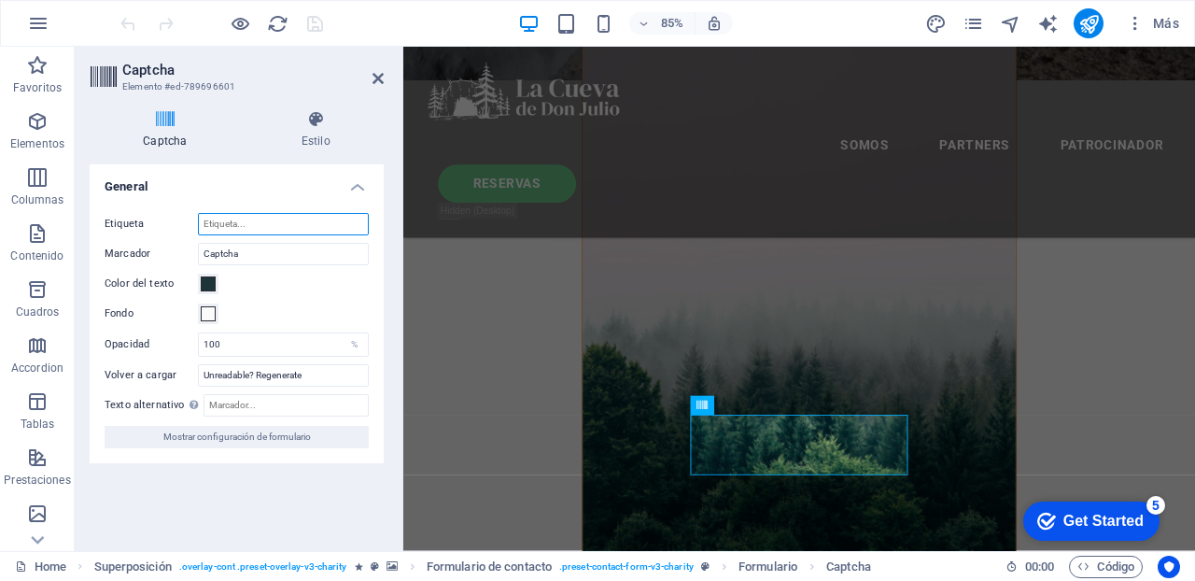
click at [235, 224] on input "Etiqueta" at bounding box center [283, 224] width 171 height 22
click at [357, 185] on h4 "General" at bounding box center [237, 181] width 294 height 34
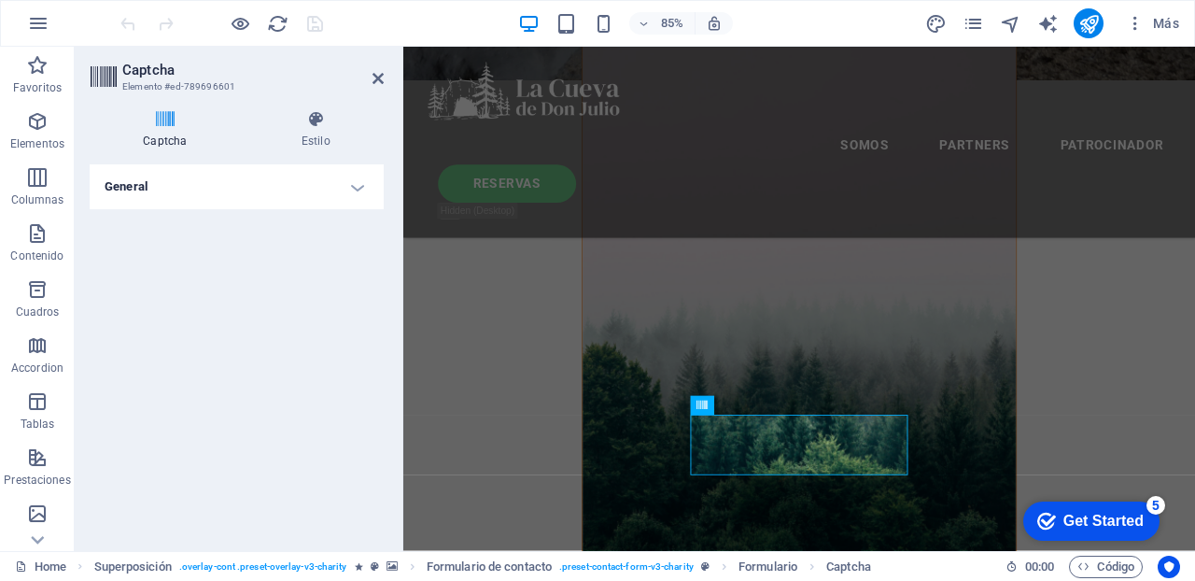
click at [357, 185] on h4 "General" at bounding box center [237, 186] width 294 height 45
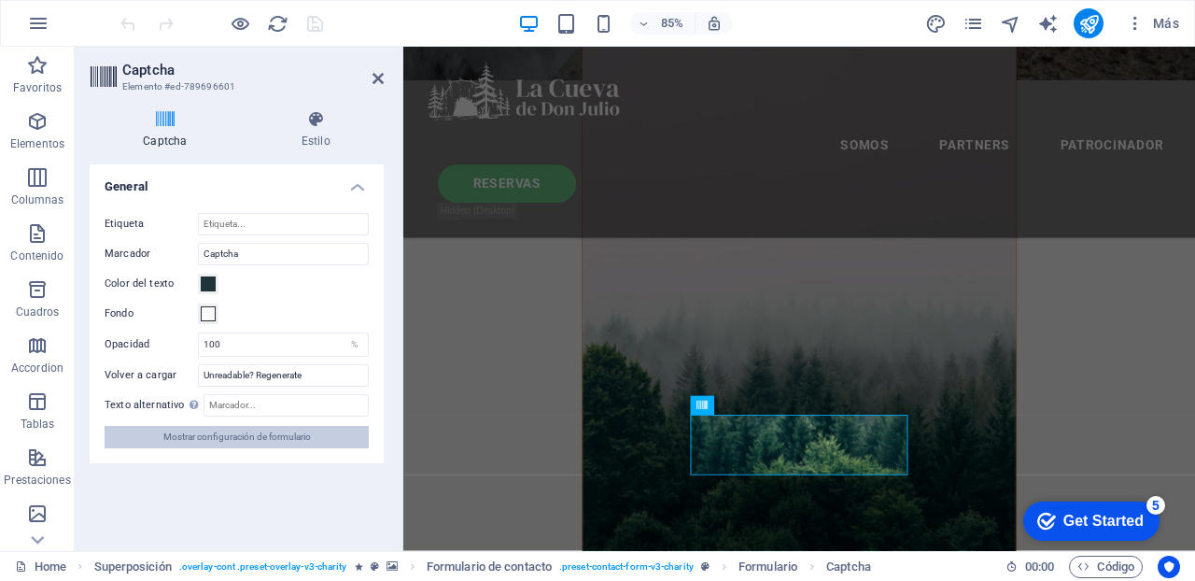
click at [210, 439] on span "Mostrar configuración de formulario" at bounding box center [237, 437] width 148 height 22
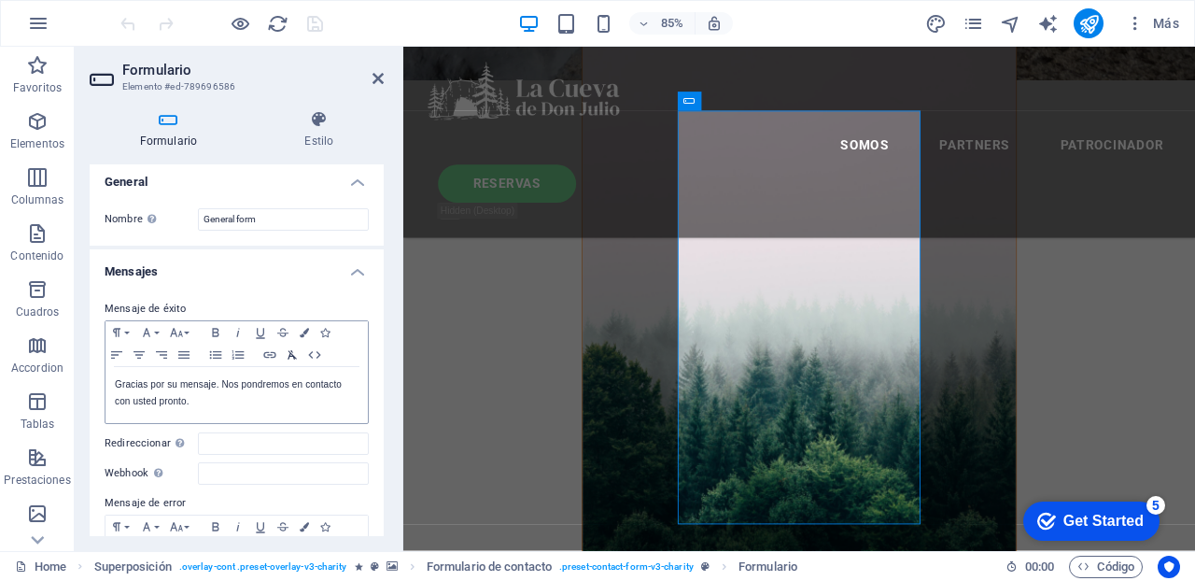
scroll to position [0, 0]
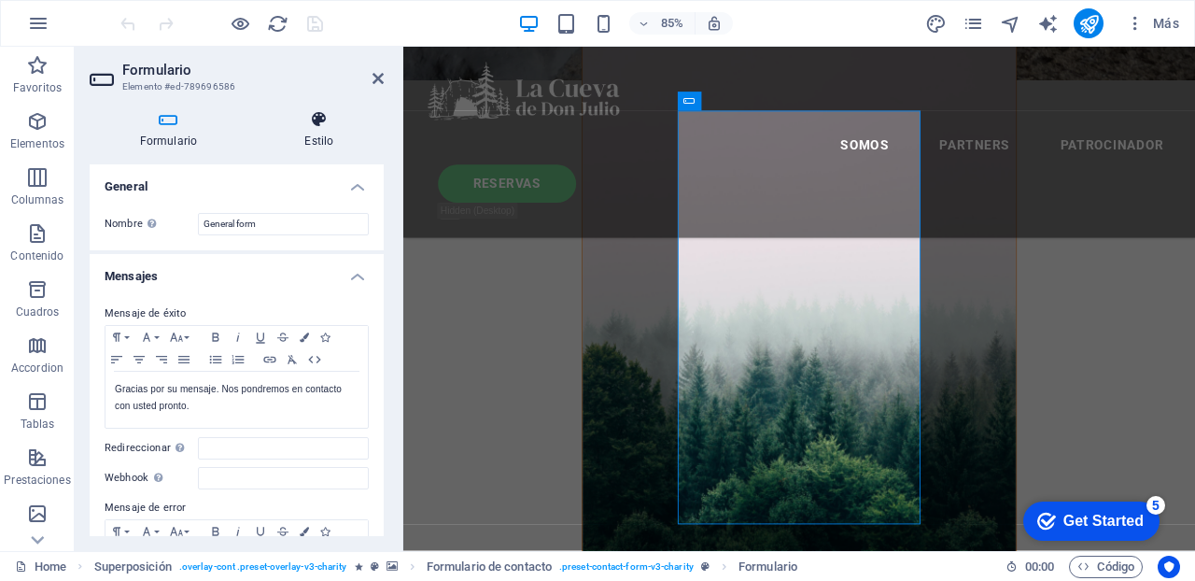
click at [317, 115] on icon at bounding box center [319, 119] width 129 height 19
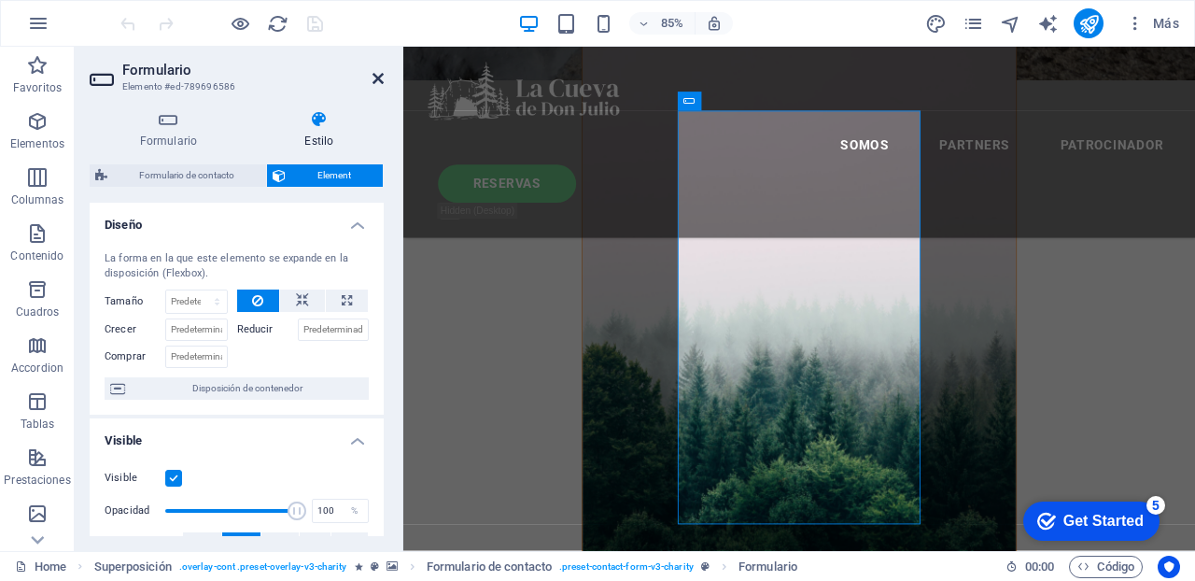
click at [375, 77] on icon at bounding box center [378, 78] width 11 height 15
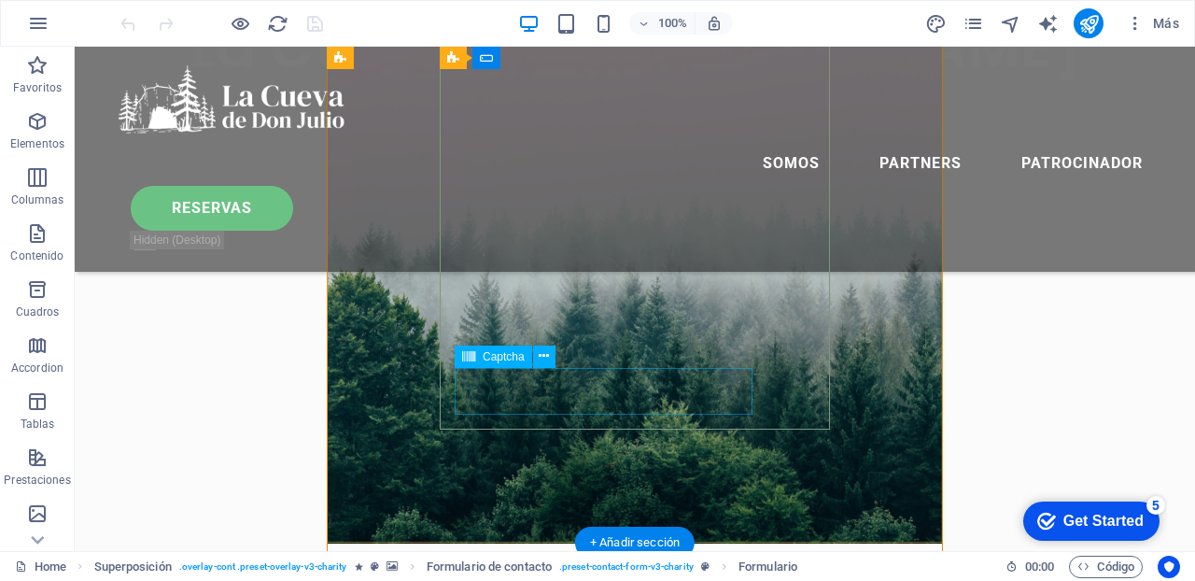
click at [496, 356] on span "Captcha" at bounding box center [504, 356] width 42 height 11
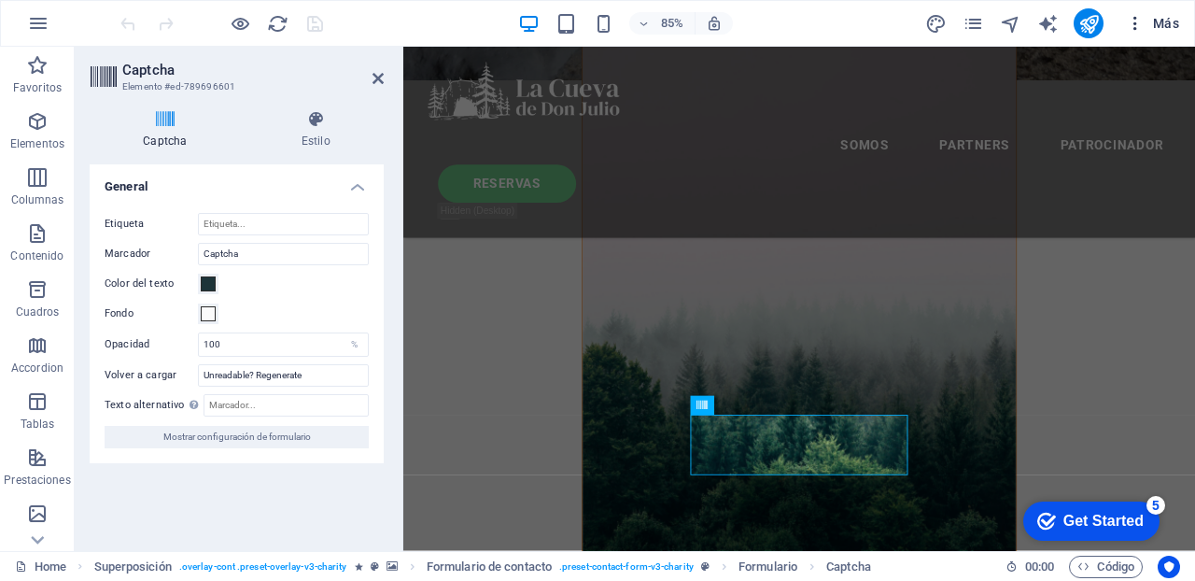
click at [1160, 18] on span "Más" at bounding box center [1152, 23] width 53 height 19
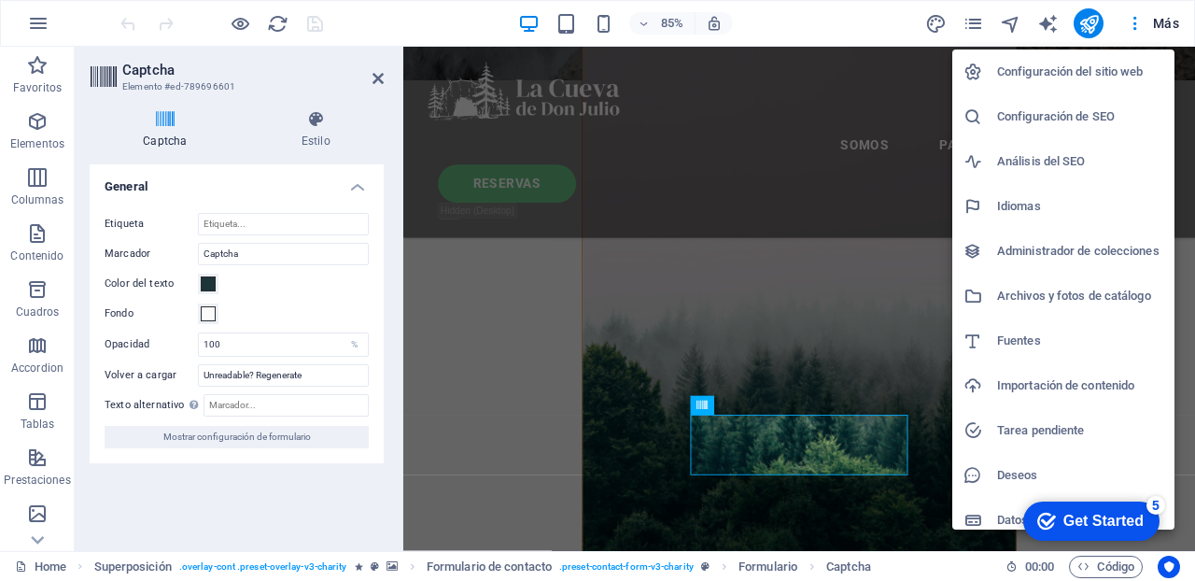
click at [1117, 71] on h6 "Configuración del sitio web" at bounding box center [1080, 72] width 166 height 22
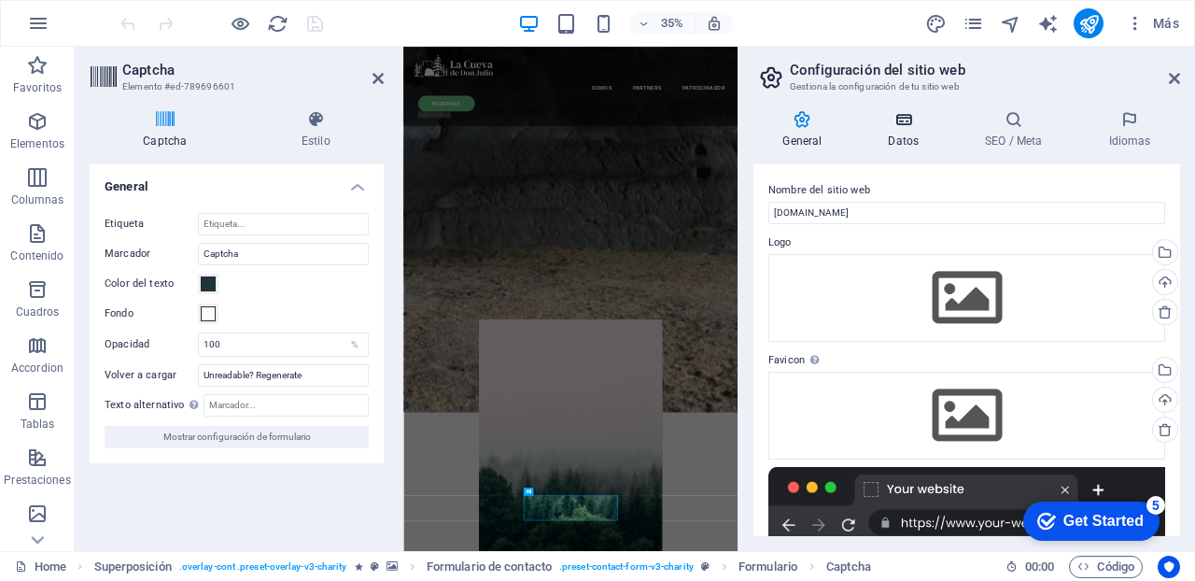
click at [907, 117] on icon at bounding box center [904, 119] width 90 height 19
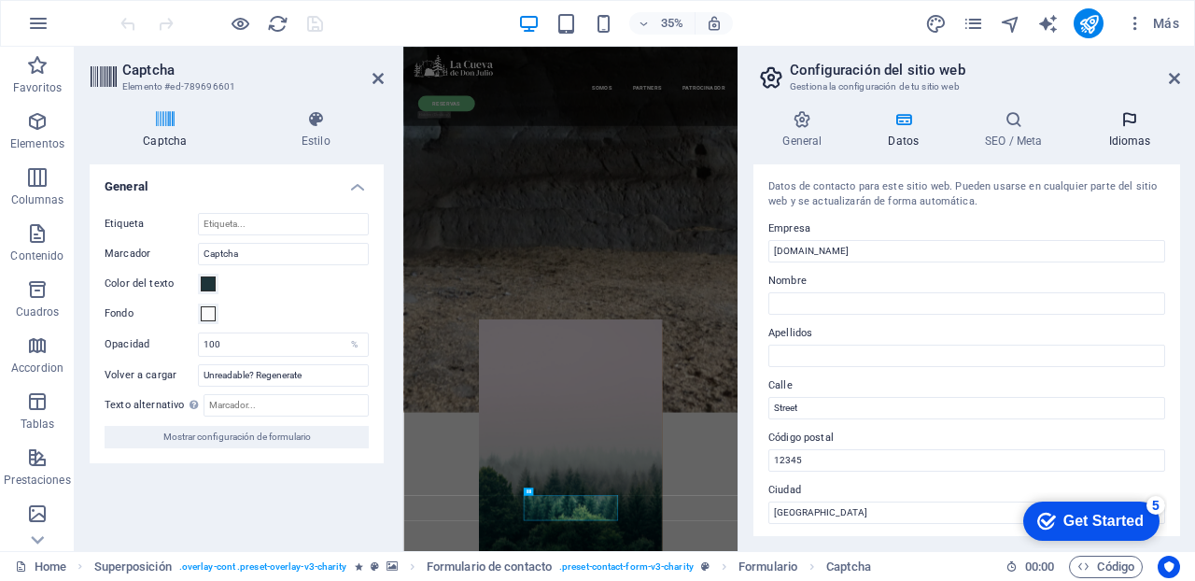
click at [1124, 117] on icon at bounding box center [1129, 119] width 101 height 19
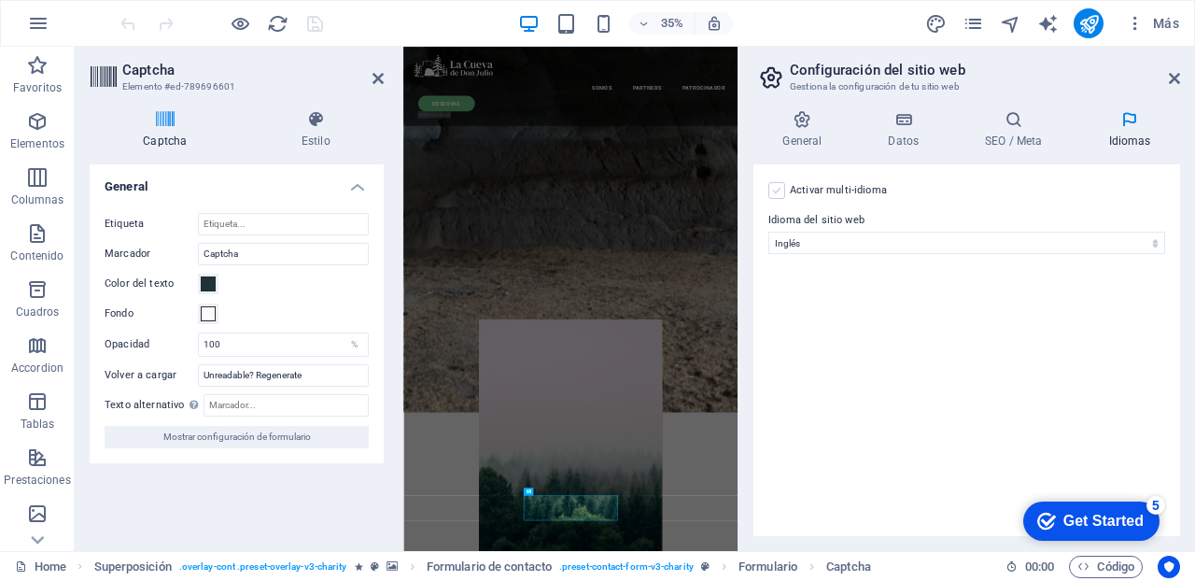
click at [779, 184] on label at bounding box center [776, 190] width 17 height 17
click at [0, 0] on input "Activar multi-idioma Para desactivar la opción multi-idioma, elimine todos los …" at bounding box center [0, 0] width 0 height 0
select select
click at [773, 189] on label at bounding box center [776, 190] width 17 height 17
click at [0, 0] on input "Activar multi-idioma Para desactivar la opción multi-idioma, elimine todos los …" at bounding box center [0, 0] width 0 height 0
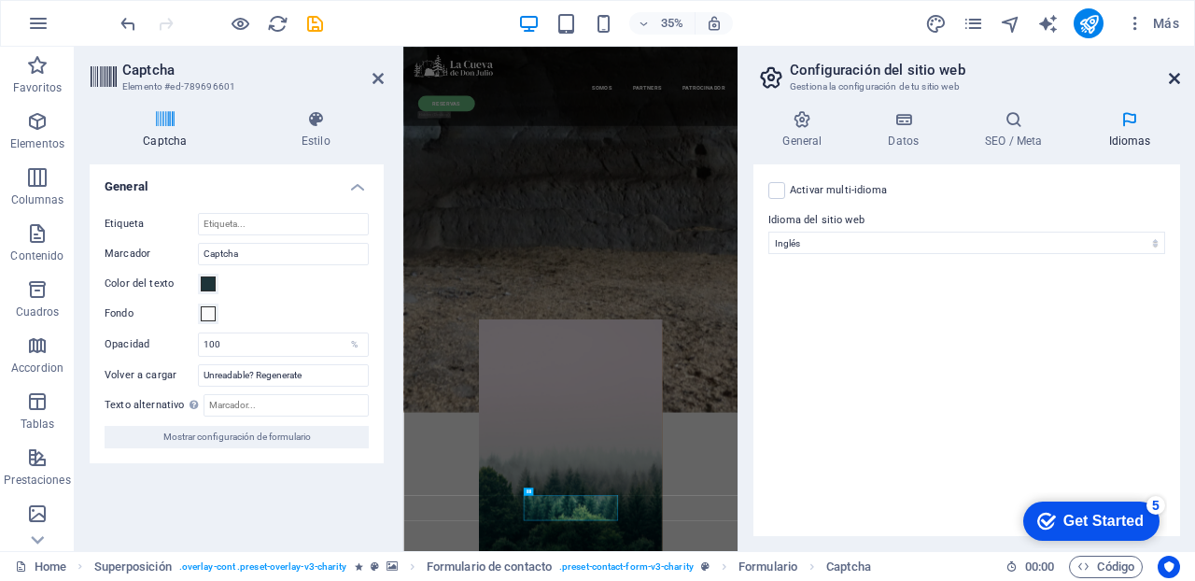
click at [1175, 71] on icon at bounding box center [1174, 78] width 11 height 15
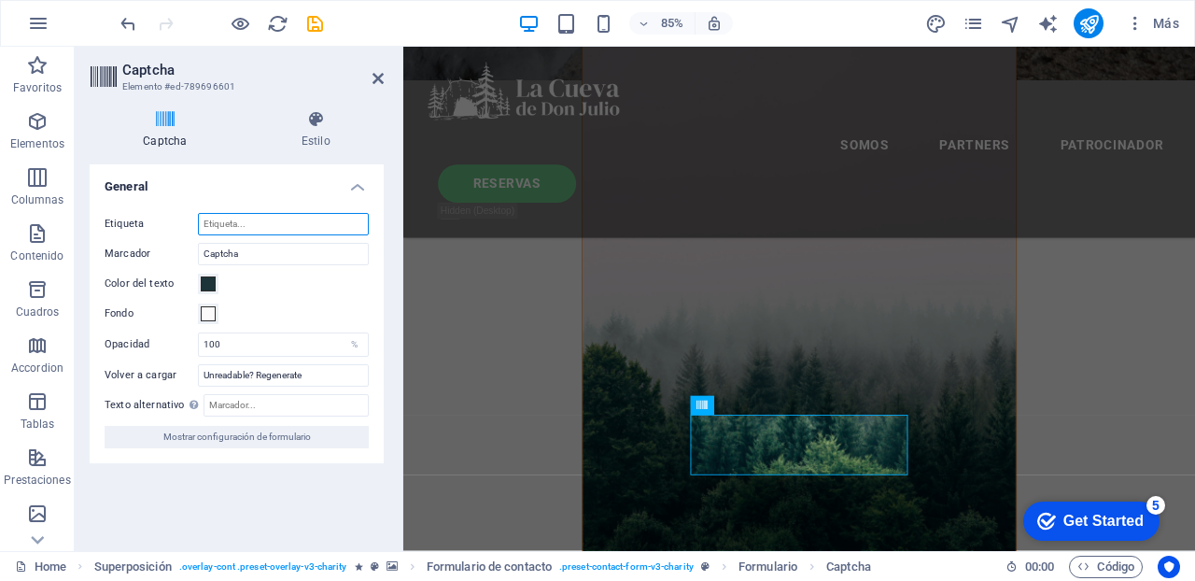
click at [253, 223] on input "Etiqueta" at bounding box center [283, 224] width 171 height 22
type input "c"
type input "A"
click at [241, 252] on input "Captcha" at bounding box center [283, 254] width 171 height 22
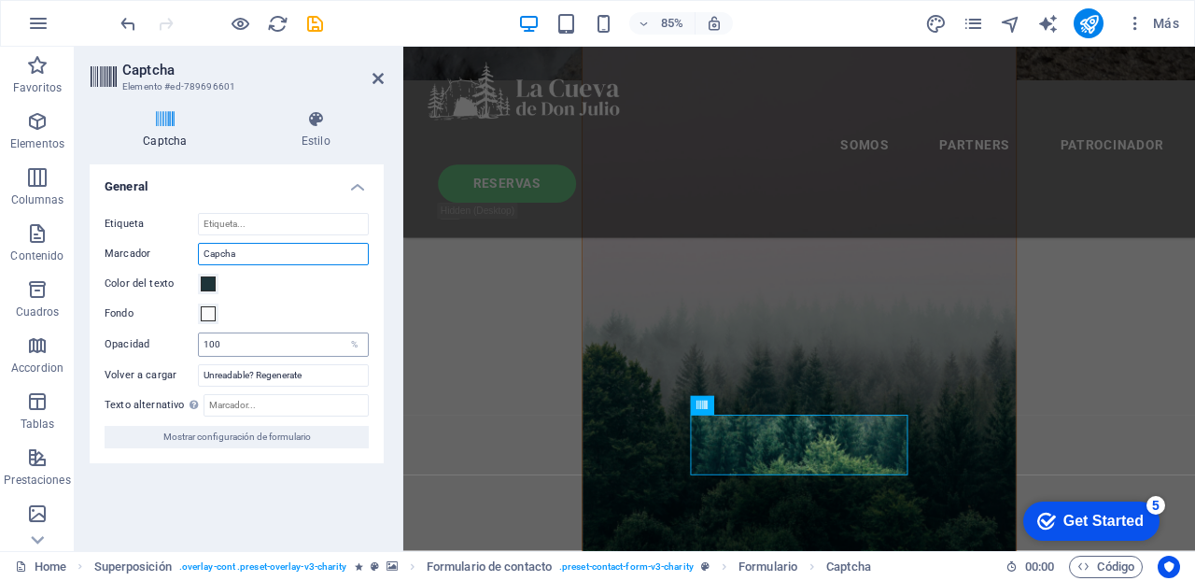
type input "Capcha"
click at [222, 345] on input "100" at bounding box center [283, 344] width 169 height 22
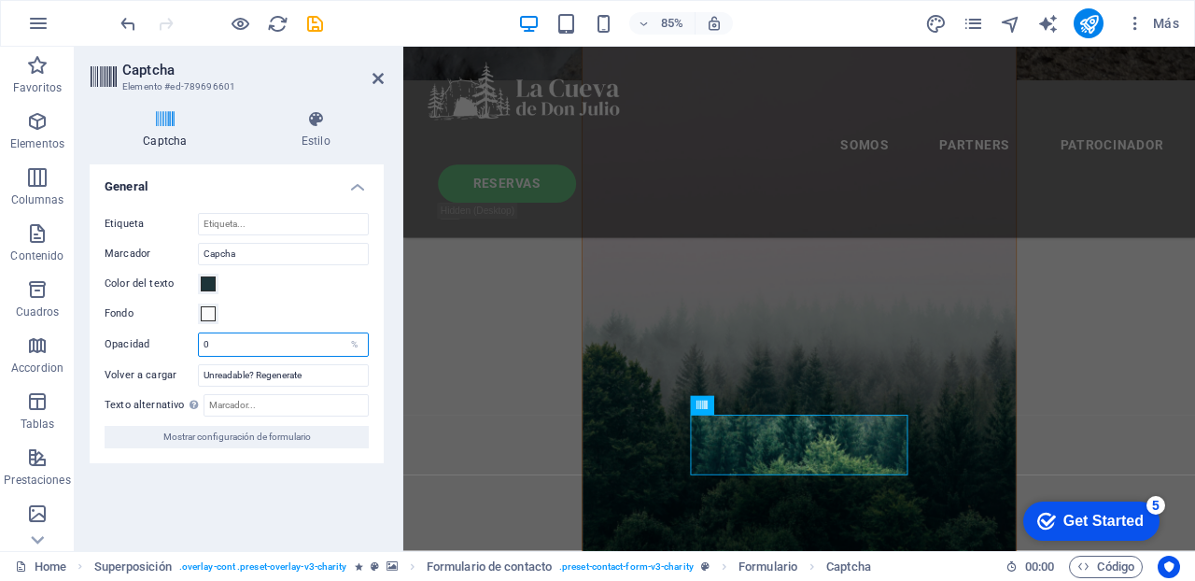
type input "0"
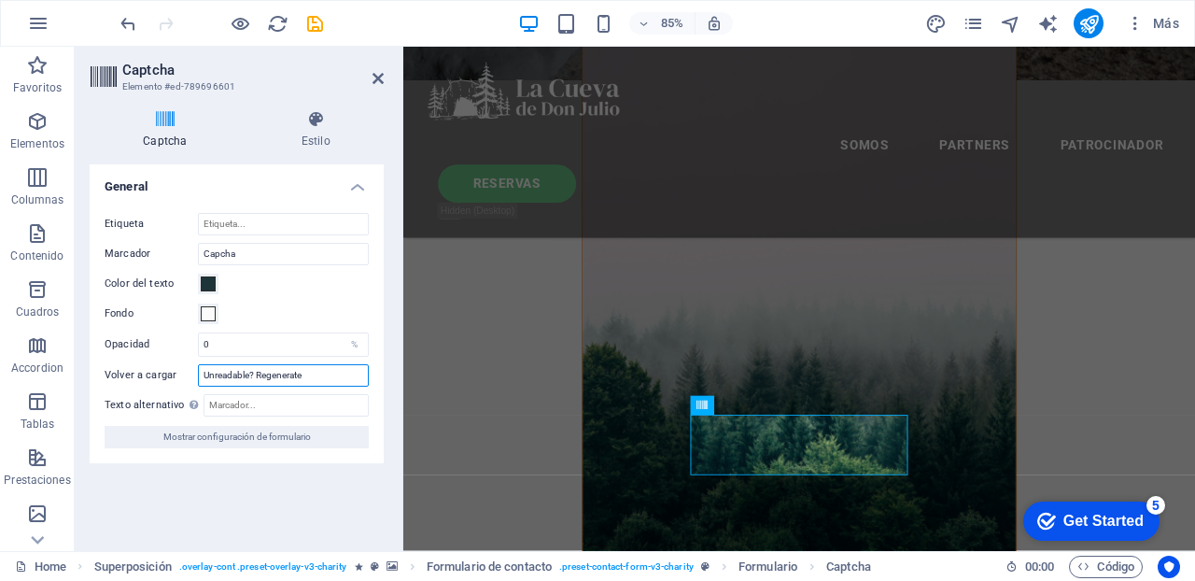
click at [232, 380] on input "Unreadable? Regenerate" at bounding box center [283, 375] width 171 height 22
click at [216, 403] on input "Texto alternativo El texto alternativo es usado por aquellos dispositivos que n…" at bounding box center [286, 405] width 165 height 22
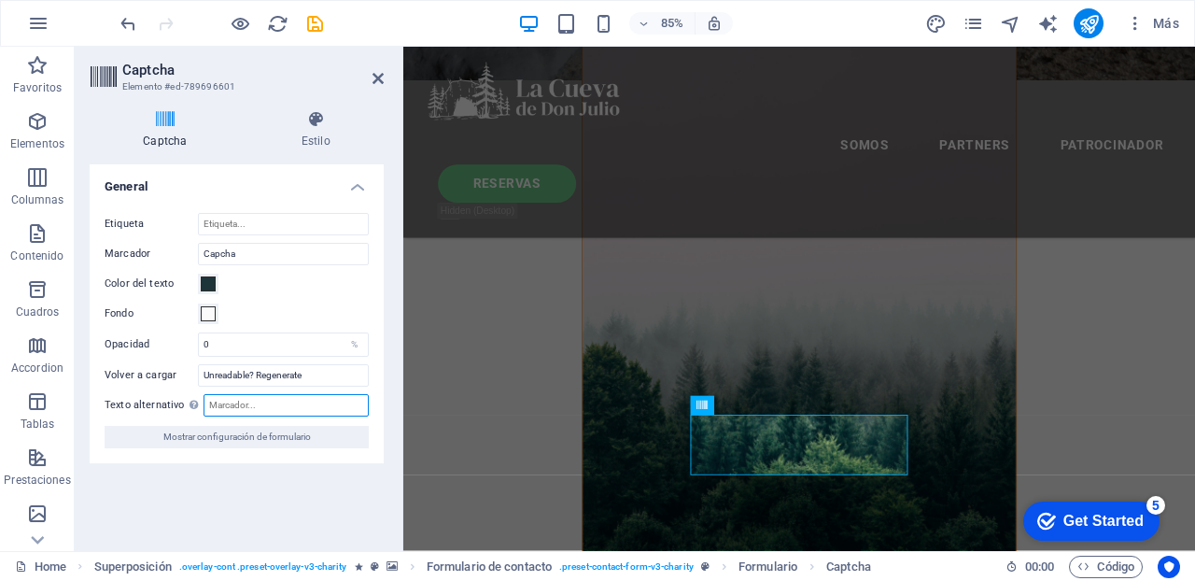
click at [223, 405] on input "Texto alternativo El texto alternativo es usado por aquellos dispositivos que n…" at bounding box center [286, 405] width 165 height 22
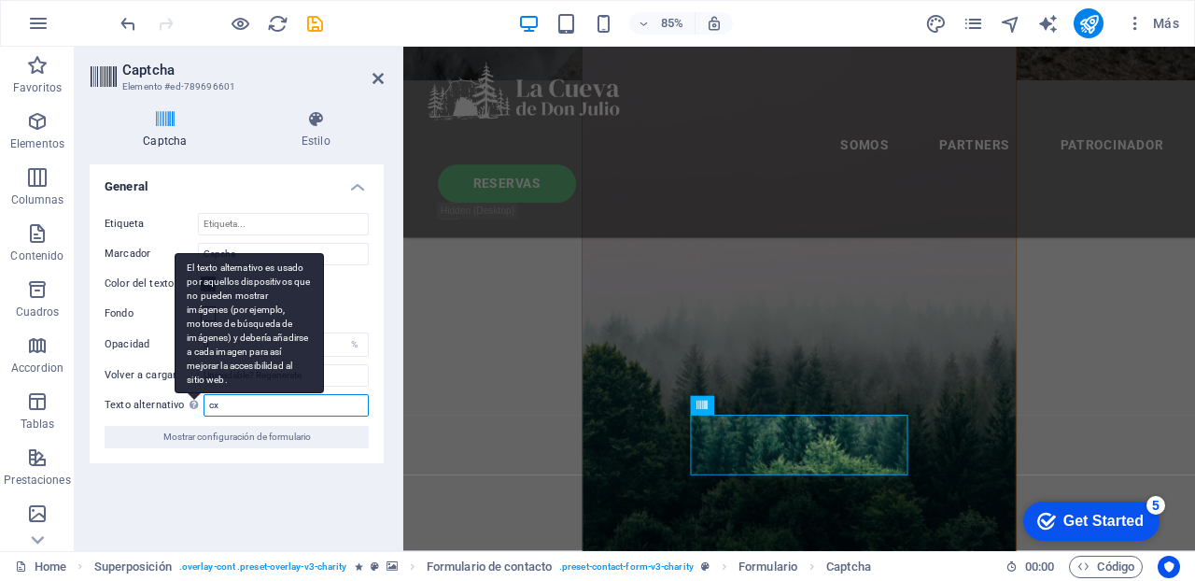
type input "c"
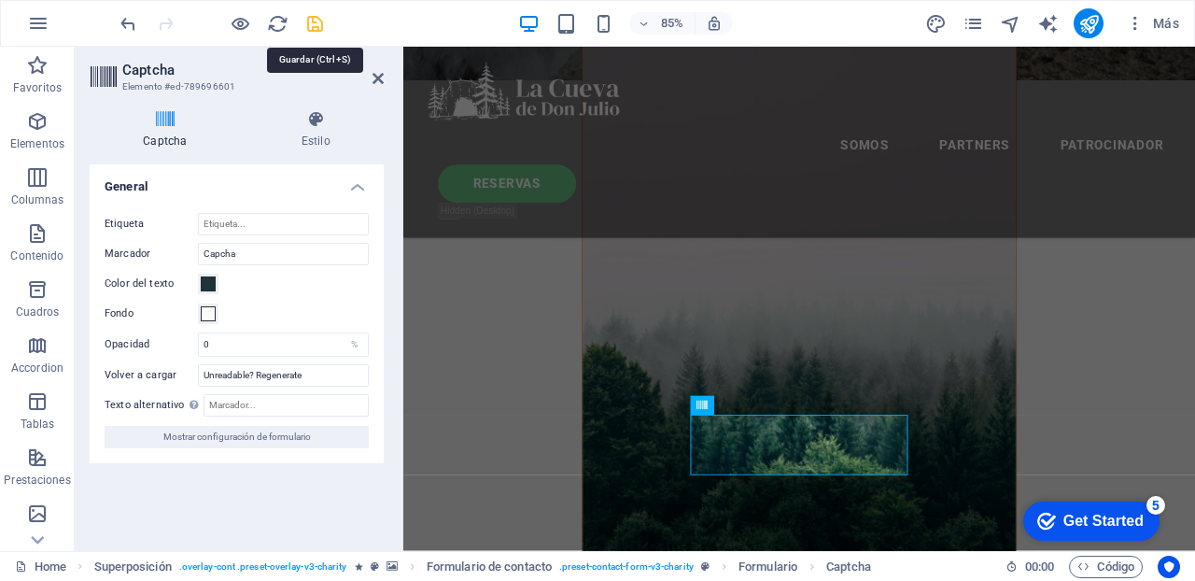
click at [317, 21] on icon "save" at bounding box center [314, 23] width 21 height 21
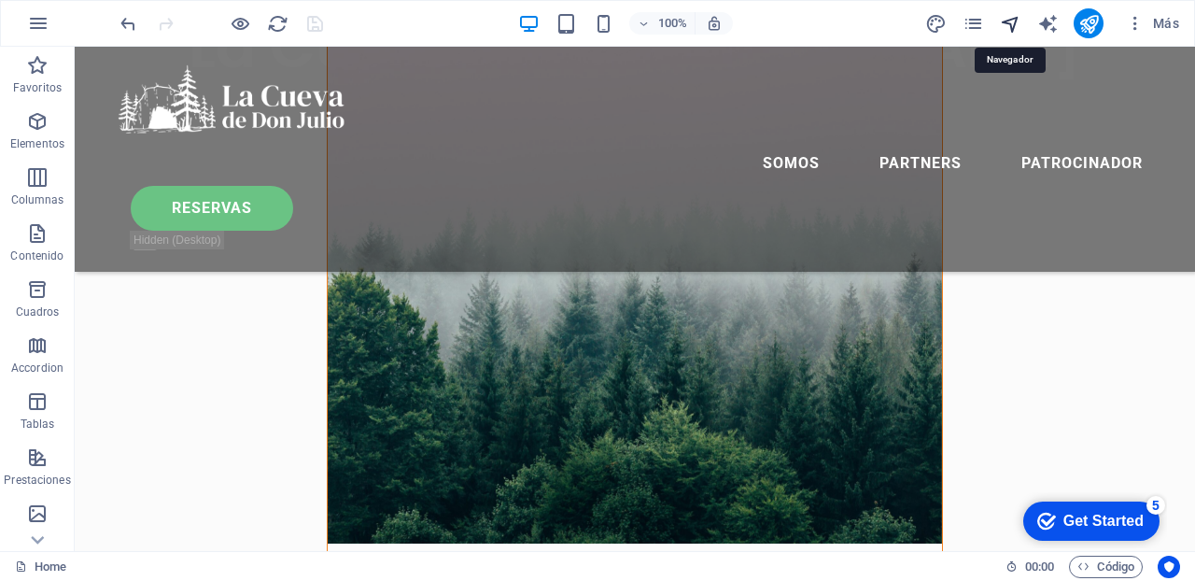
click at [1014, 22] on icon "navigator" at bounding box center [1010, 23] width 21 height 21
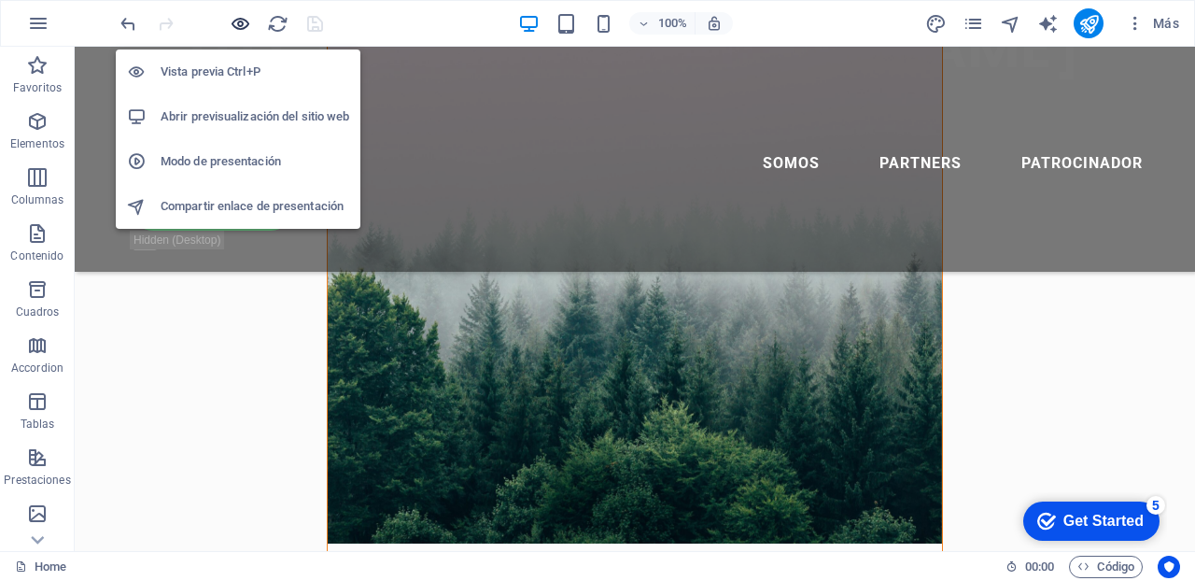
click at [246, 24] on icon "button" at bounding box center [240, 23] width 21 height 21
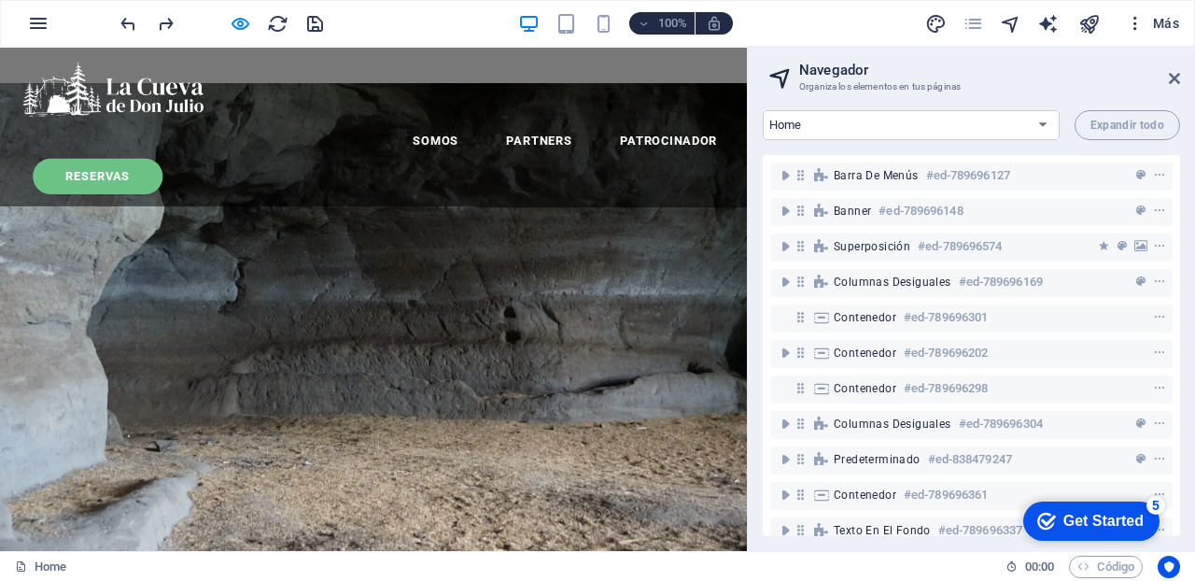
scroll to position [134, 0]
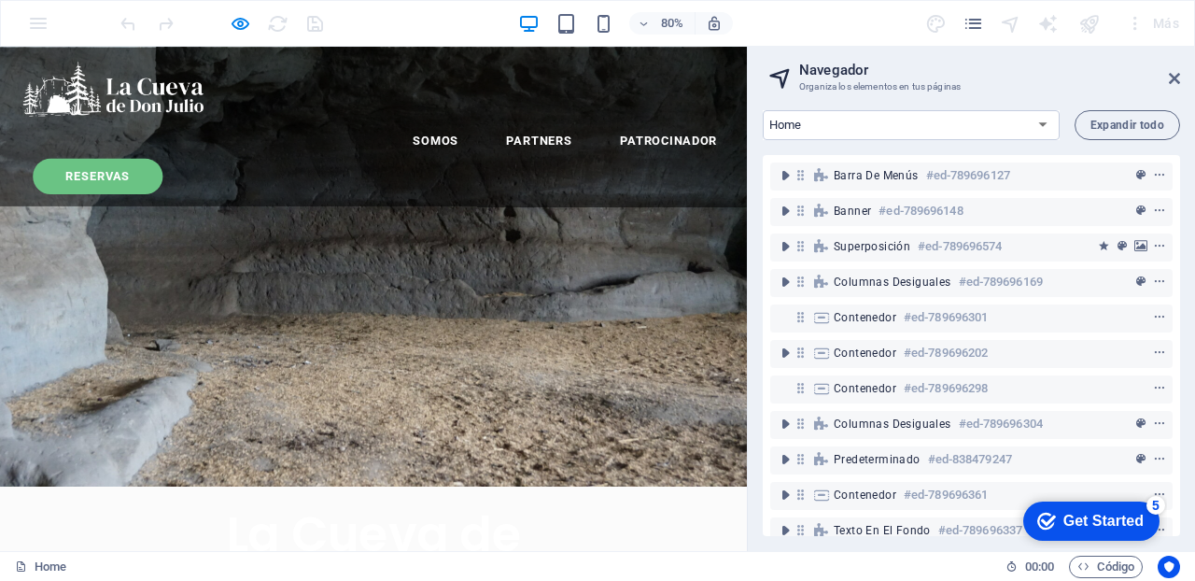
click at [204, 186] on link "RESERVAS" at bounding box center [122, 208] width 162 height 45
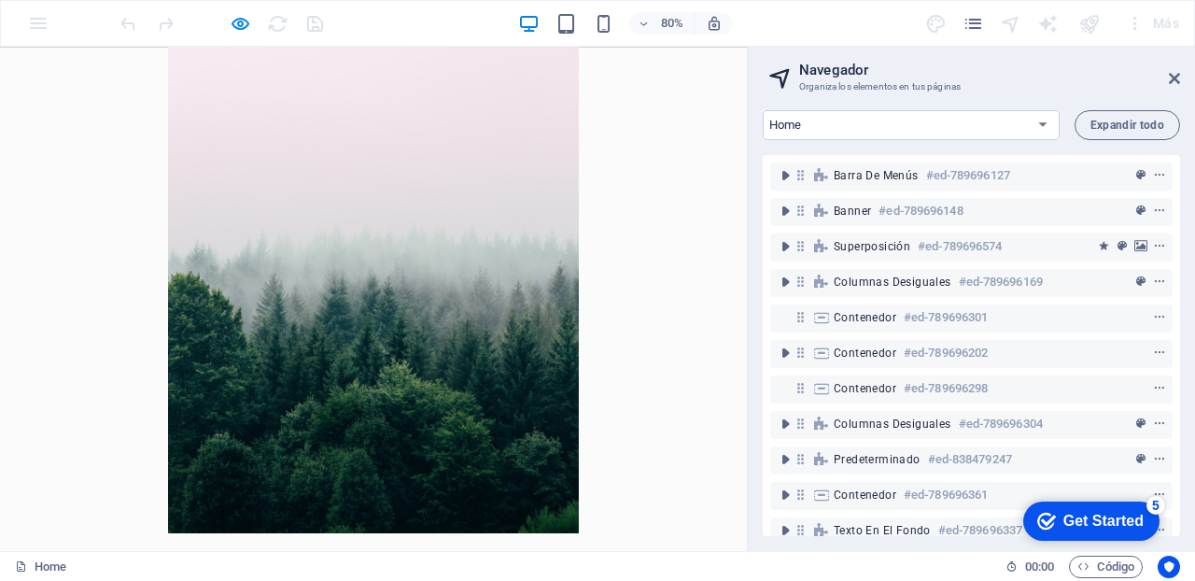
scroll to position [119, 0]
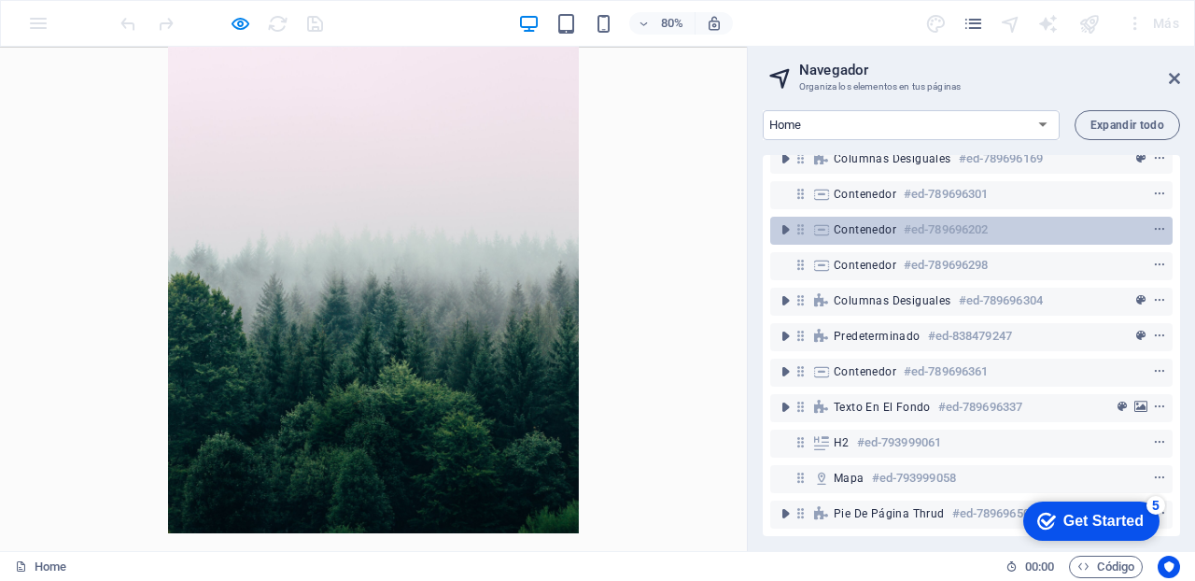
scroll to position [0, 0]
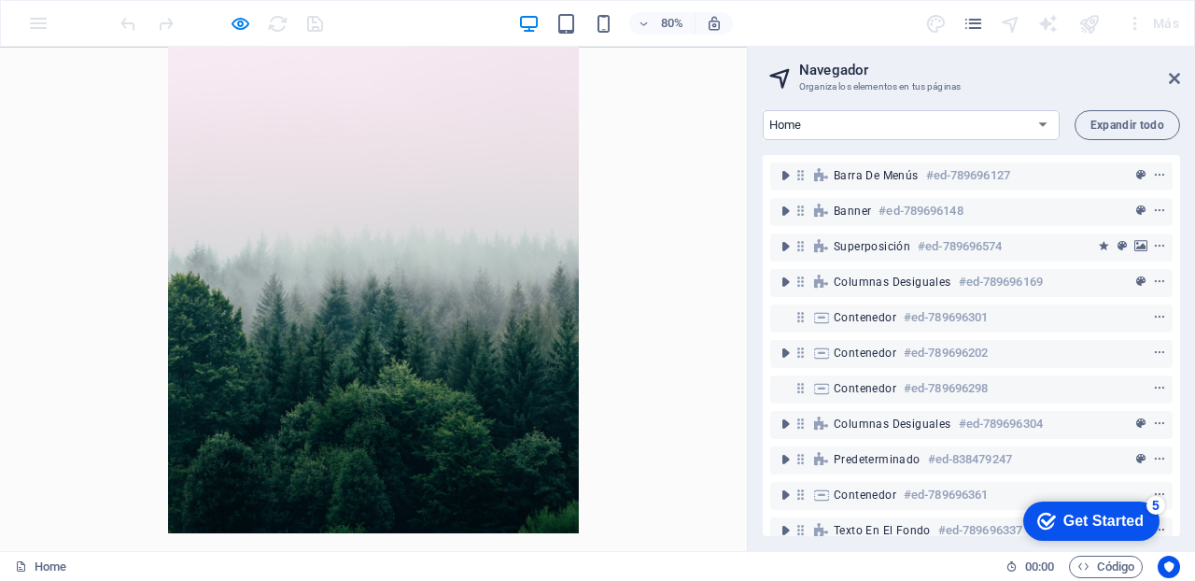
click at [1081, 516] on div "Get Started" at bounding box center [1103, 521] width 80 height 17
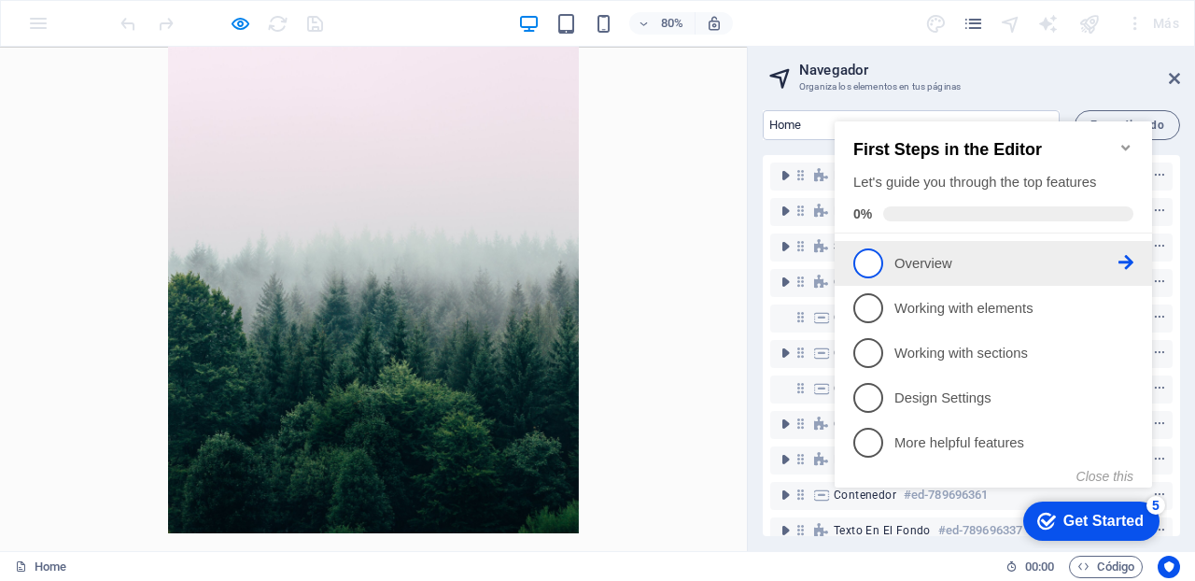
click at [1132, 255] on icon at bounding box center [1125, 262] width 15 height 15
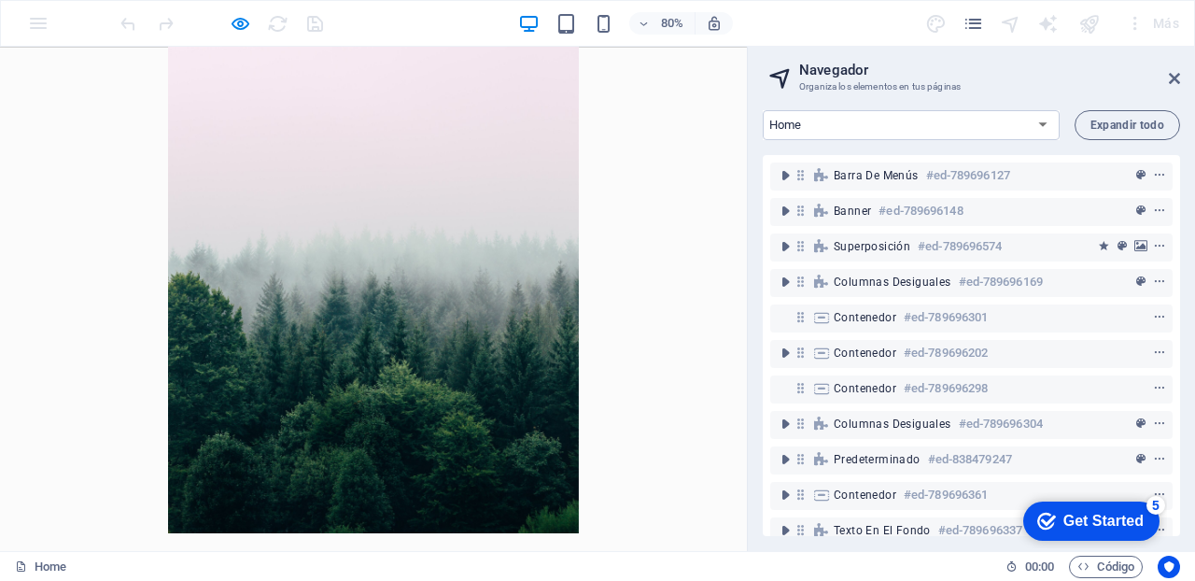
click at [1063, 540] on div "checkmark Get Started 5" at bounding box center [1091, 520] width 136 height 39
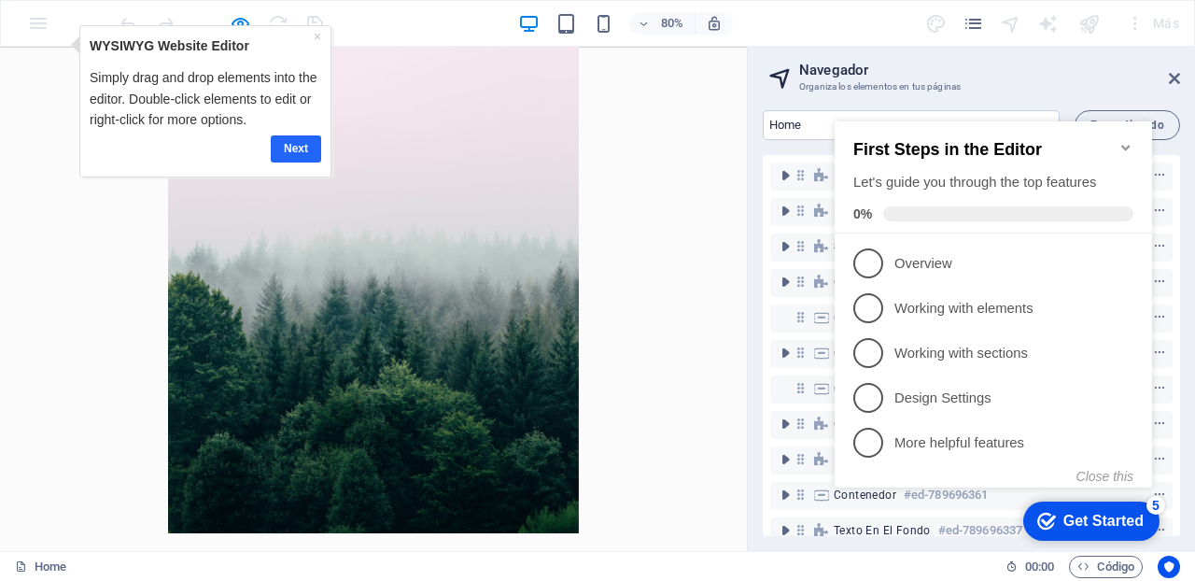
click at [304, 141] on link "Next" at bounding box center [295, 148] width 50 height 27
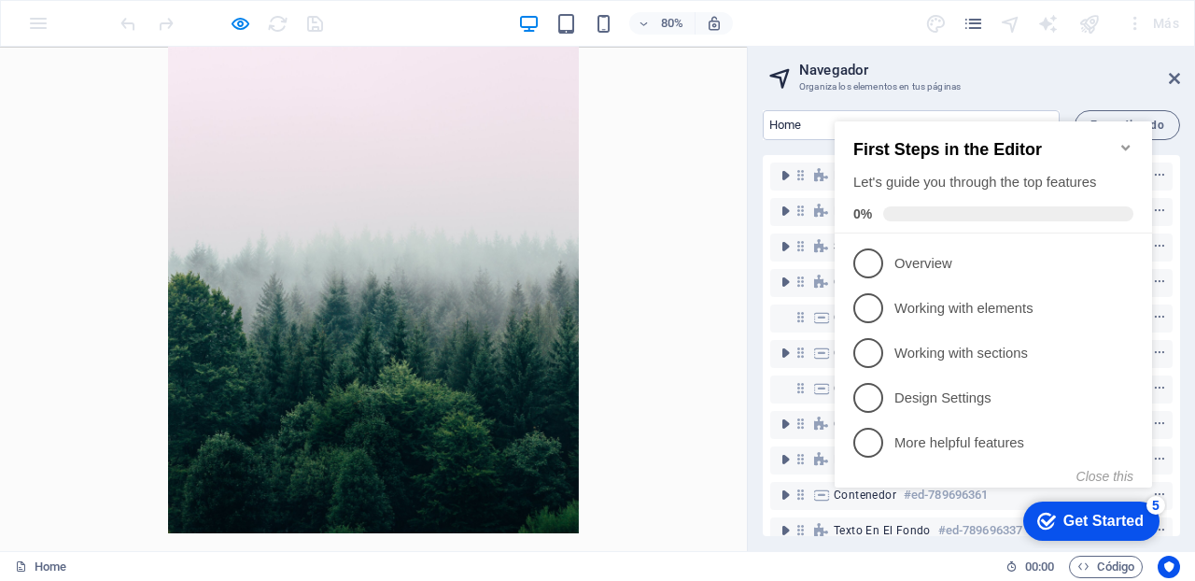
click at [1084, 519] on div "Get Started" at bounding box center [1103, 521] width 80 height 17
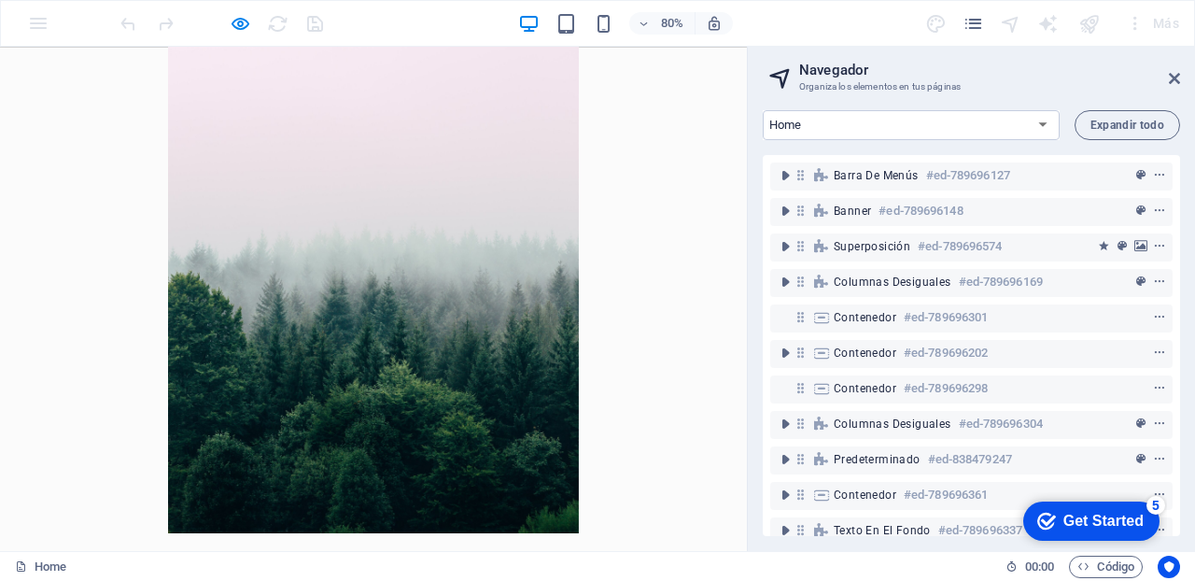
click at [1144, 529] on div "Get Started" at bounding box center [1103, 521] width 80 height 17
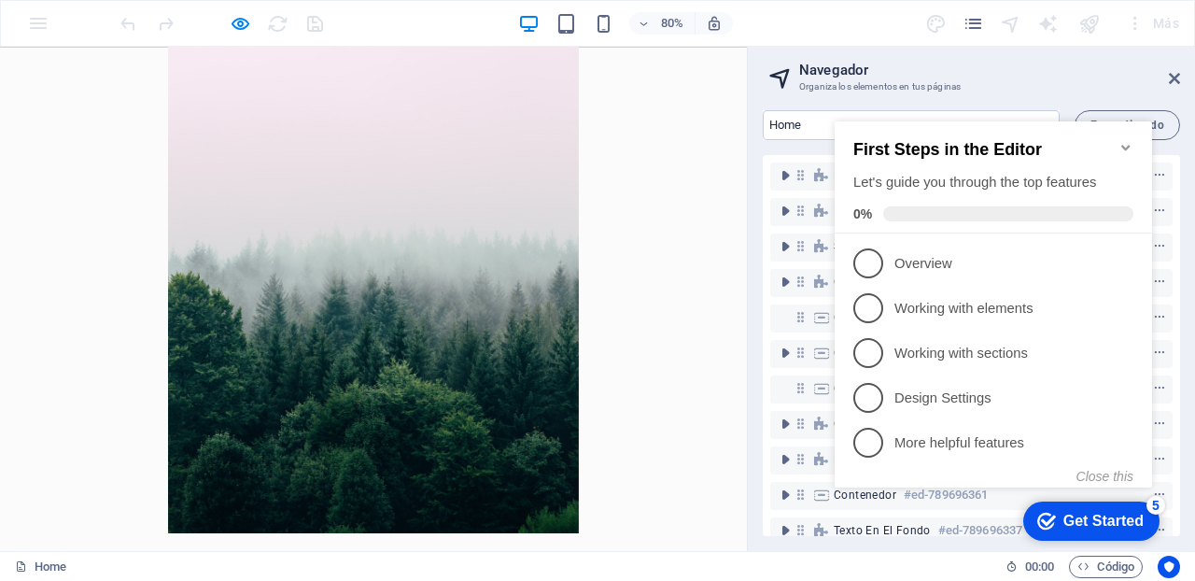
click at [1084, 519] on div "Get Started" at bounding box center [1103, 521] width 80 height 17
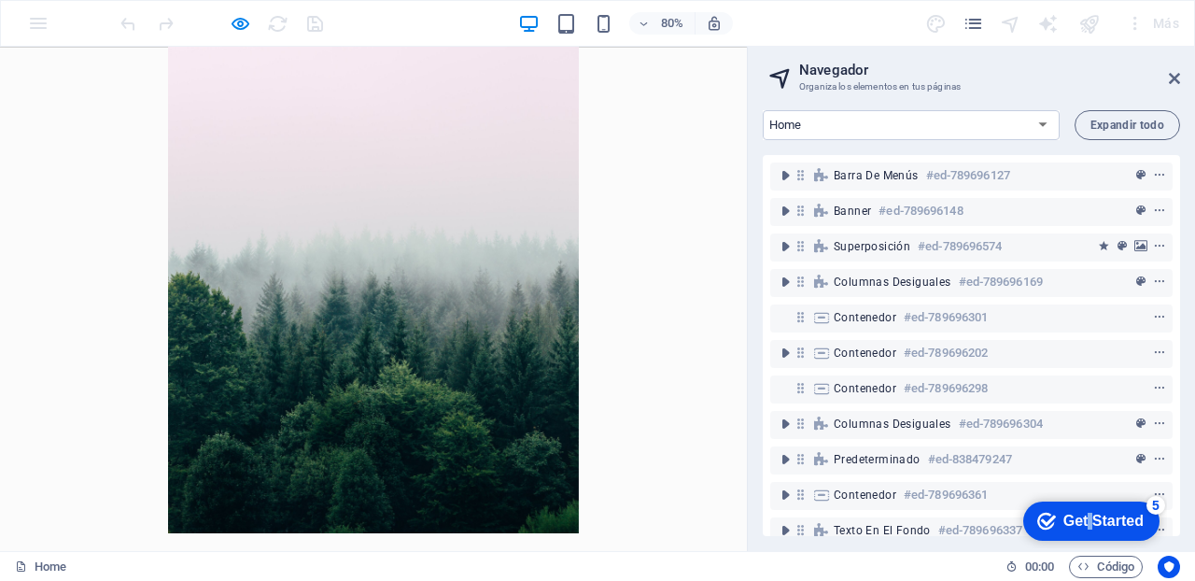
click at [1144, 529] on div "Get Started" at bounding box center [1103, 521] width 80 height 17
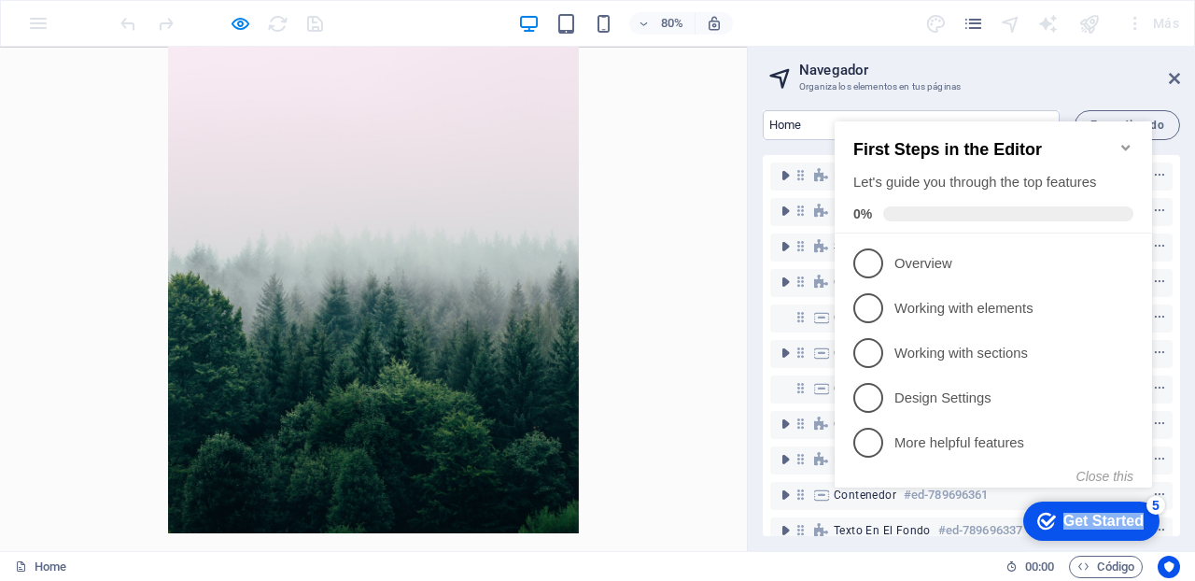
click at [1123, 140] on icon "Minimize checklist" at bounding box center [1125, 147] width 15 height 15
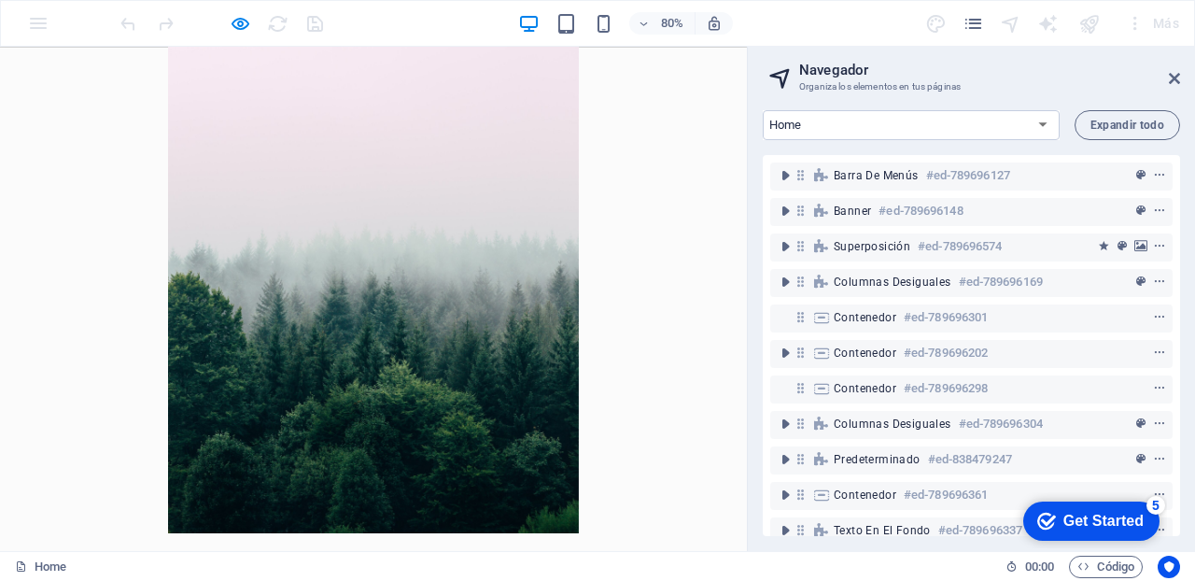
click at [1152, 500] on div "5" at bounding box center [1155, 505] width 19 height 19
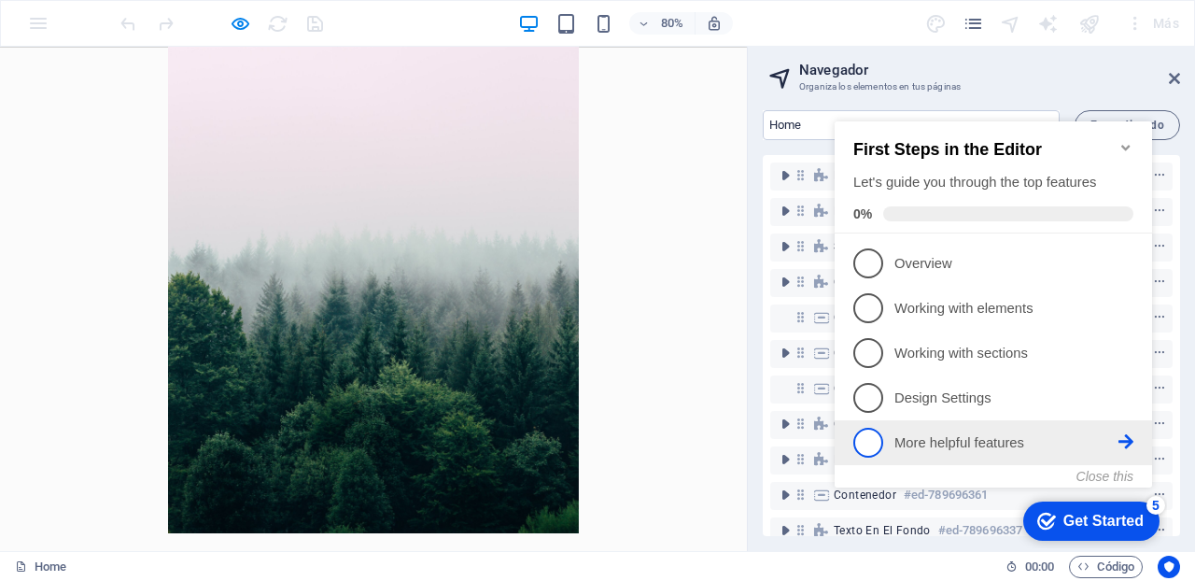
click at [958, 442] on p "More helpful features - incomplete" at bounding box center [1006, 443] width 224 height 20
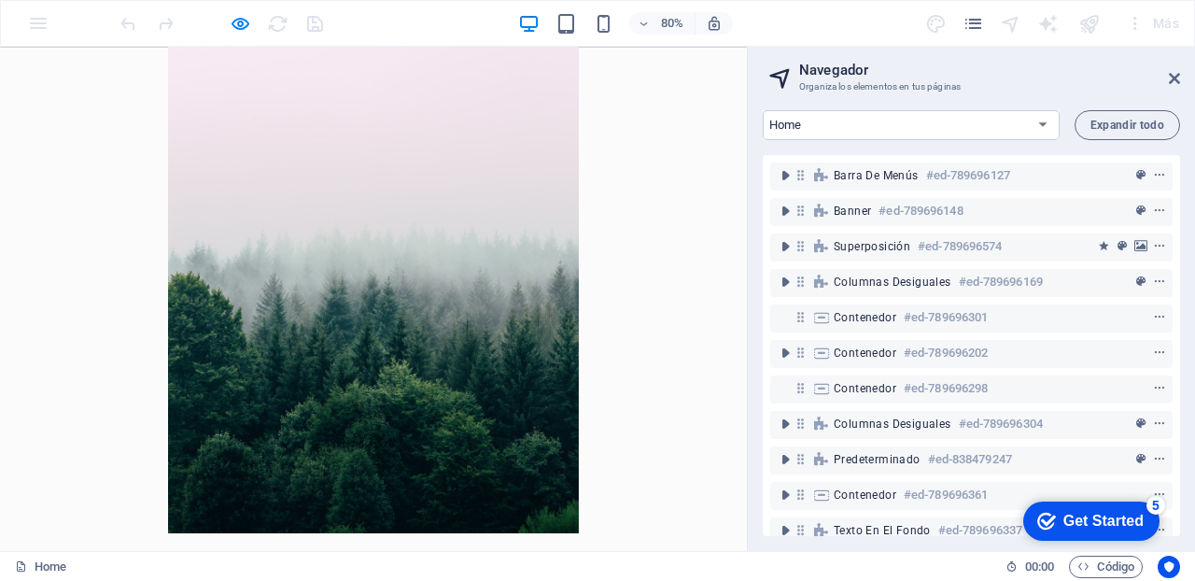
click at [1063, 520] on div "Get Started" at bounding box center [1103, 521] width 80 height 17
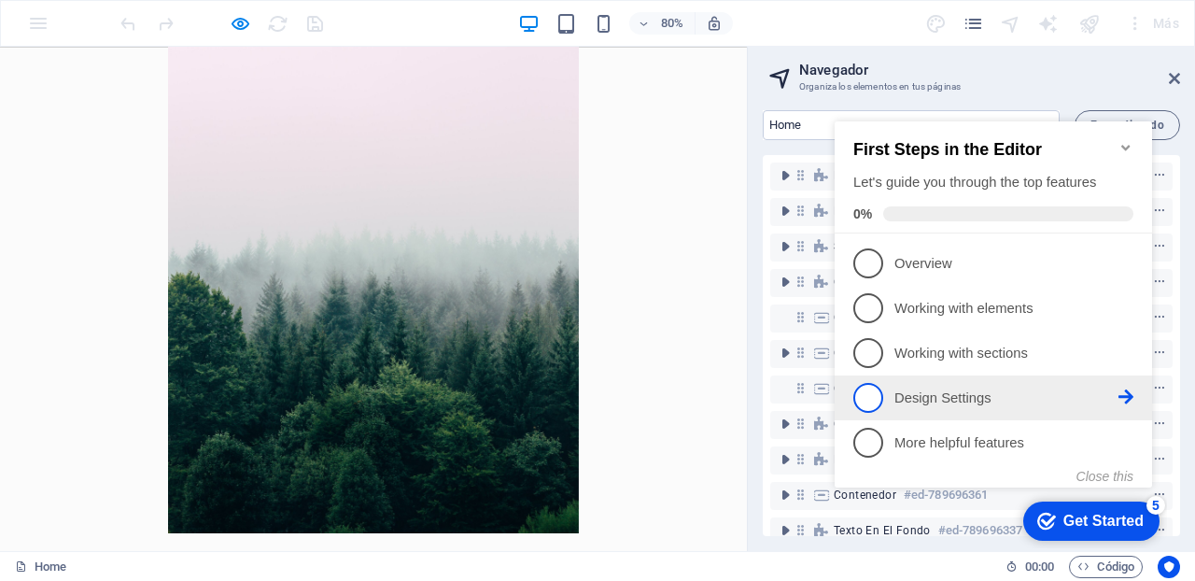
click at [922, 398] on p "Design Settings - incomplete" at bounding box center [1006, 398] width 224 height 20
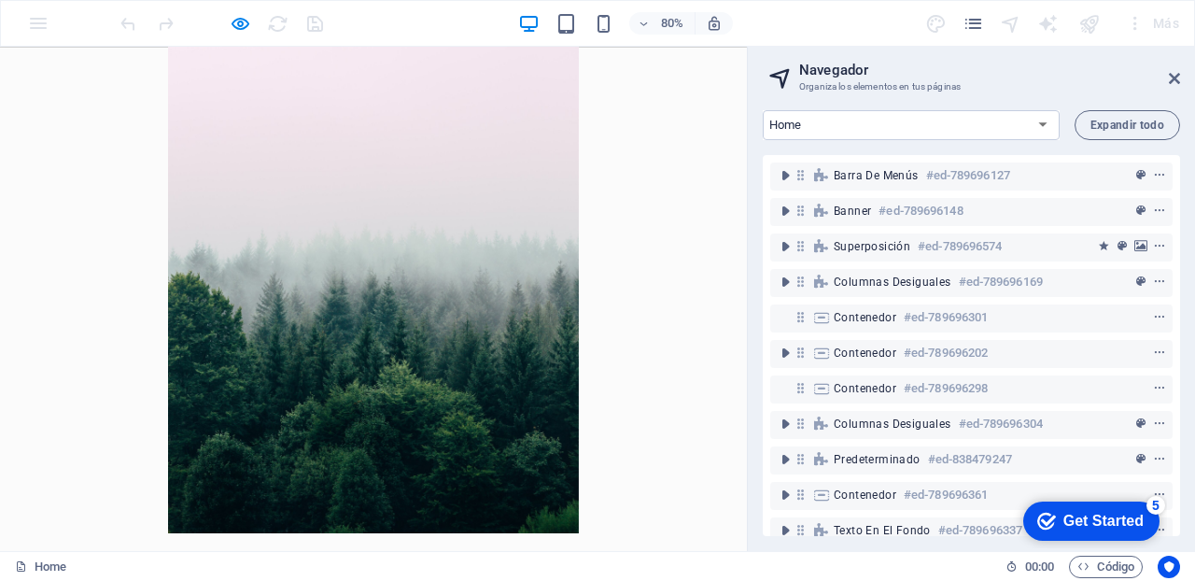
click at [1144, 529] on div "Get Started" at bounding box center [1103, 521] width 80 height 17
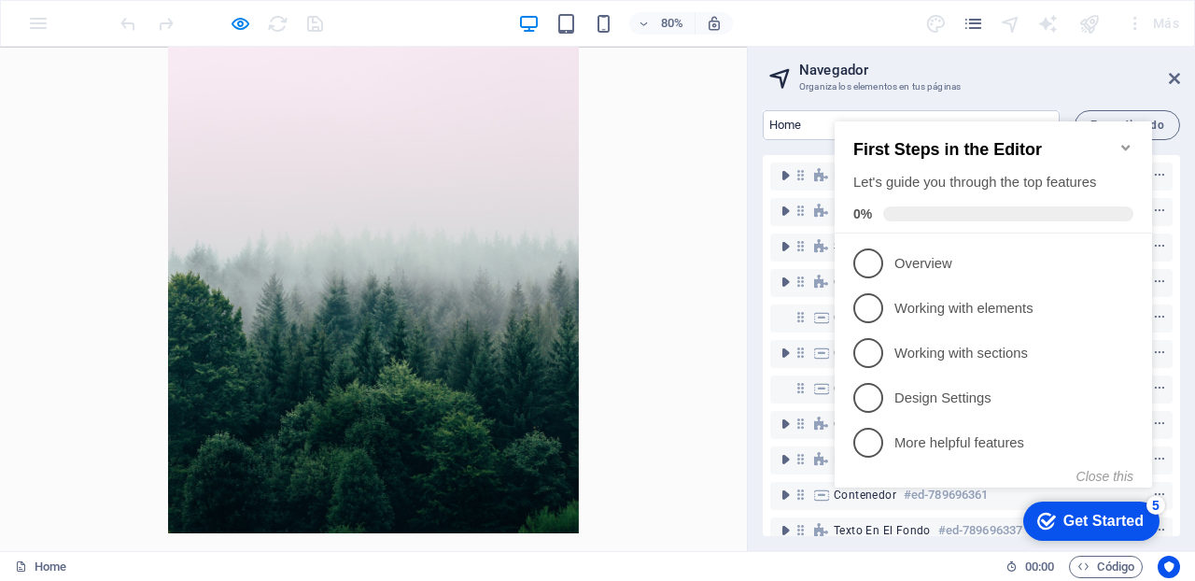
click at [1176, 67] on h2 "Navegador" at bounding box center [989, 70] width 381 height 17
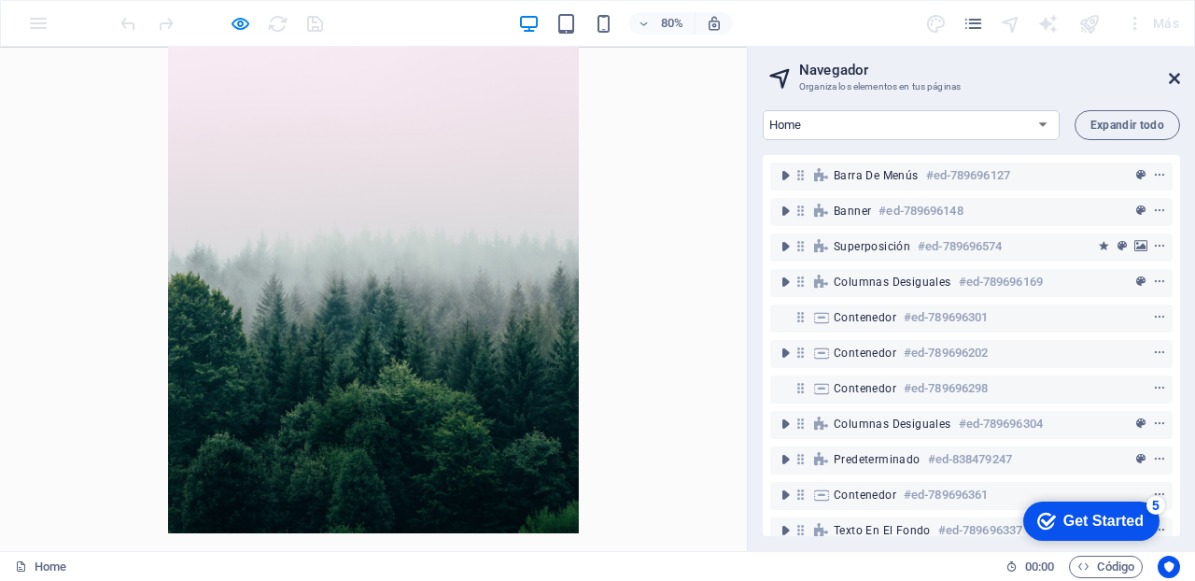
click at [1171, 83] on icon at bounding box center [1174, 78] width 11 height 15
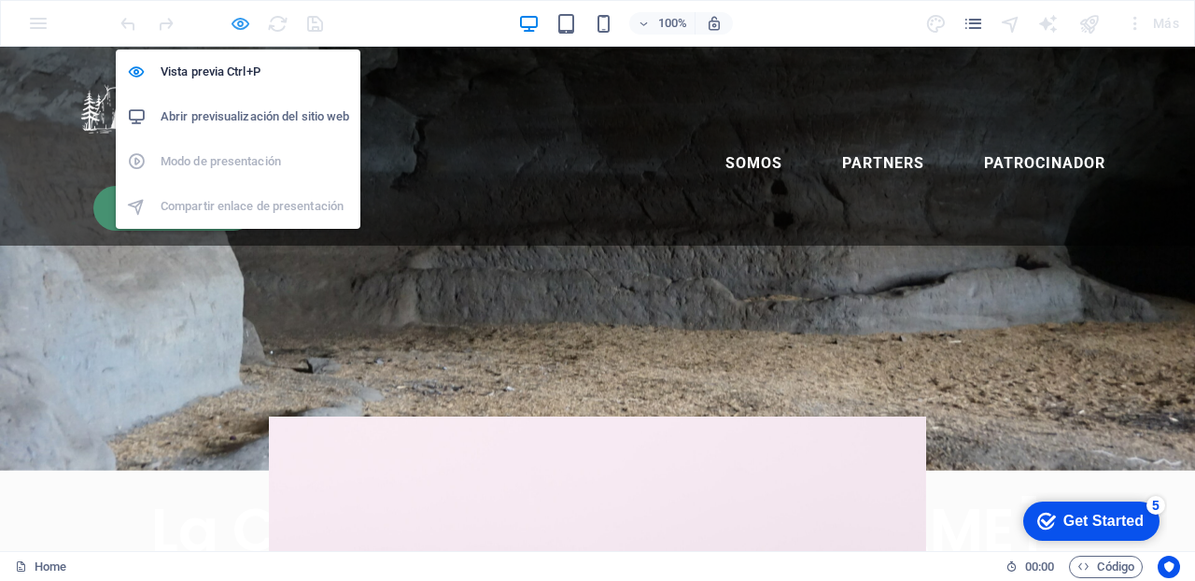
click at [241, 21] on icon "button" at bounding box center [240, 23] width 21 height 21
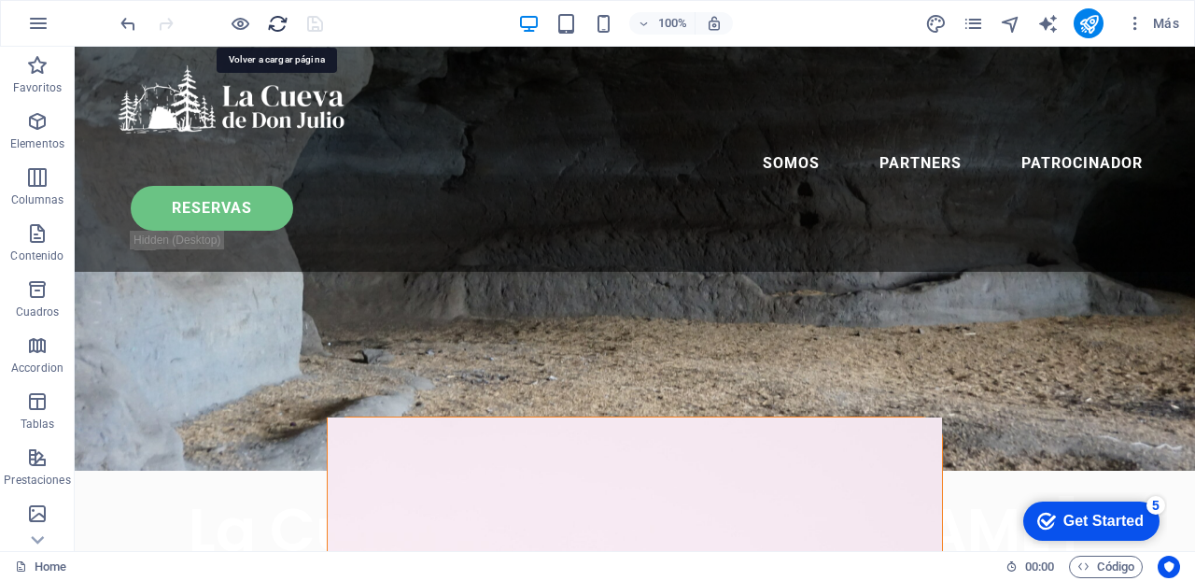
click at [285, 21] on icon "reload" at bounding box center [277, 23] width 21 height 21
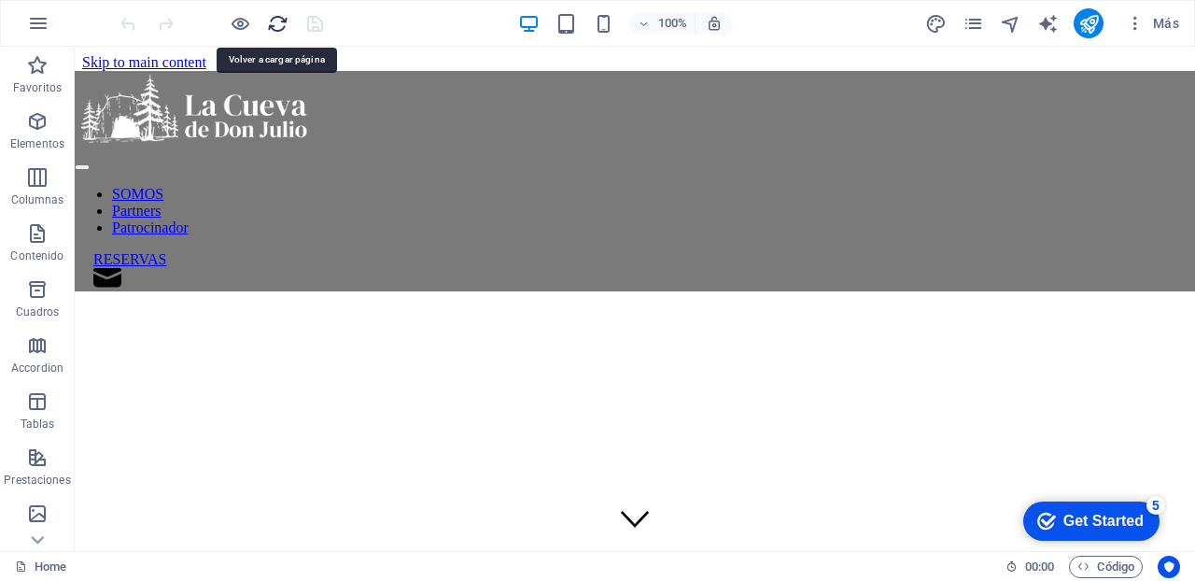
click at [284, 29] on icon "reload" at bounding box center [277, 23] width 21 height 21
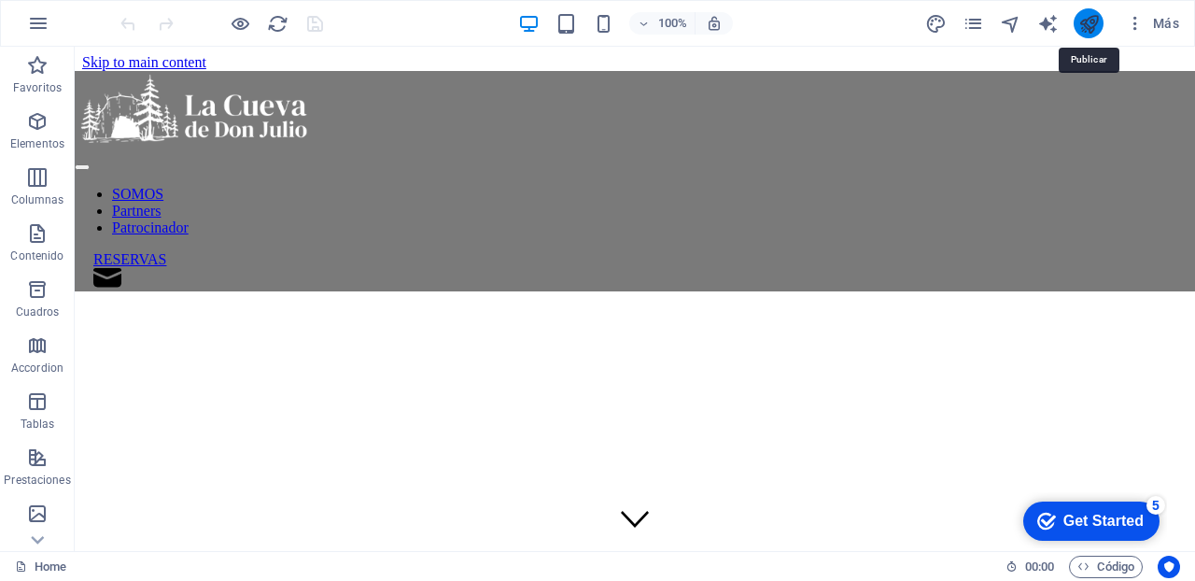
click at [1086, 16] on icon "publish" at bounding box center [1088, 23] width 21 height 21
